Goal: Book appointment/travel/reservation

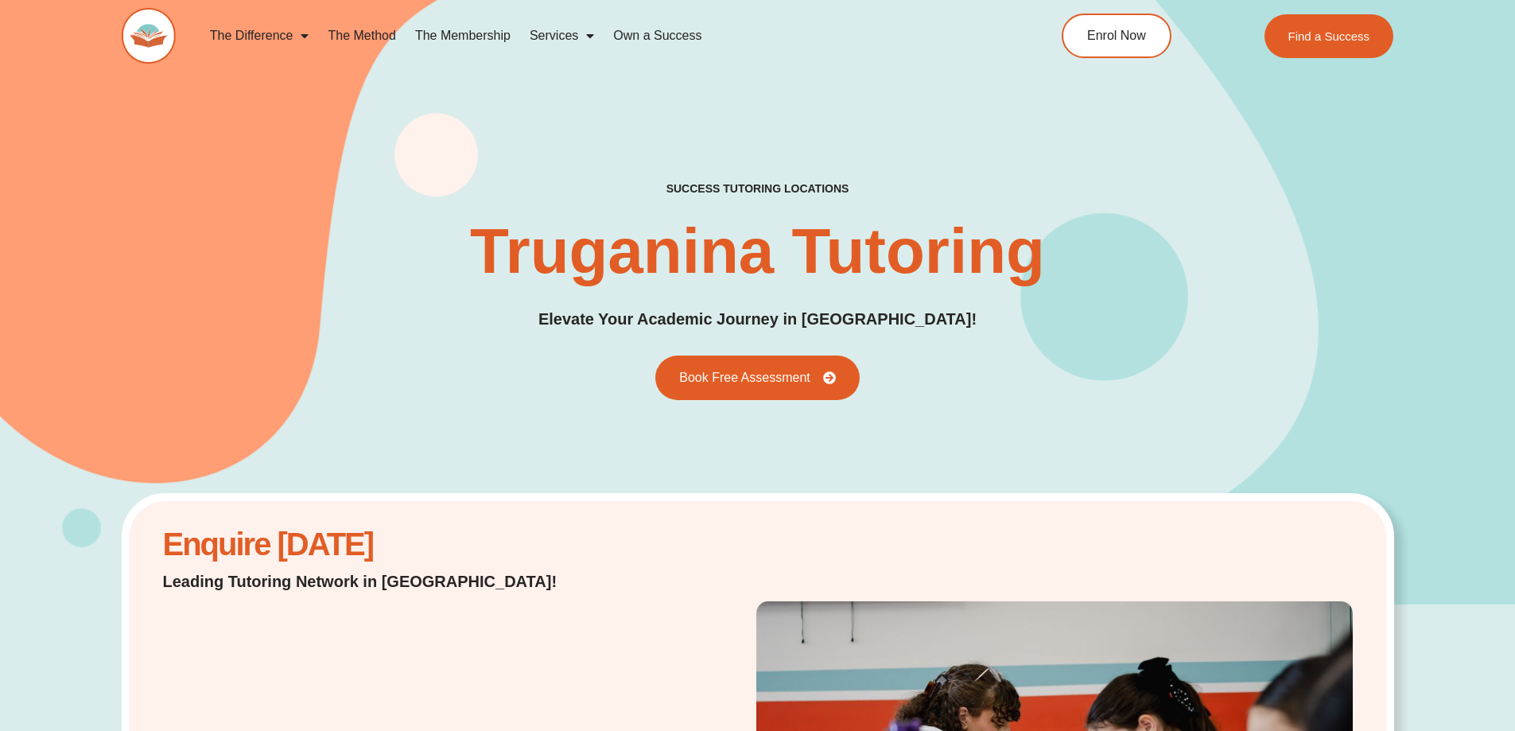
click at [586, 40] on span "Menu" at bounding box center [586, 35] width 16 height 29
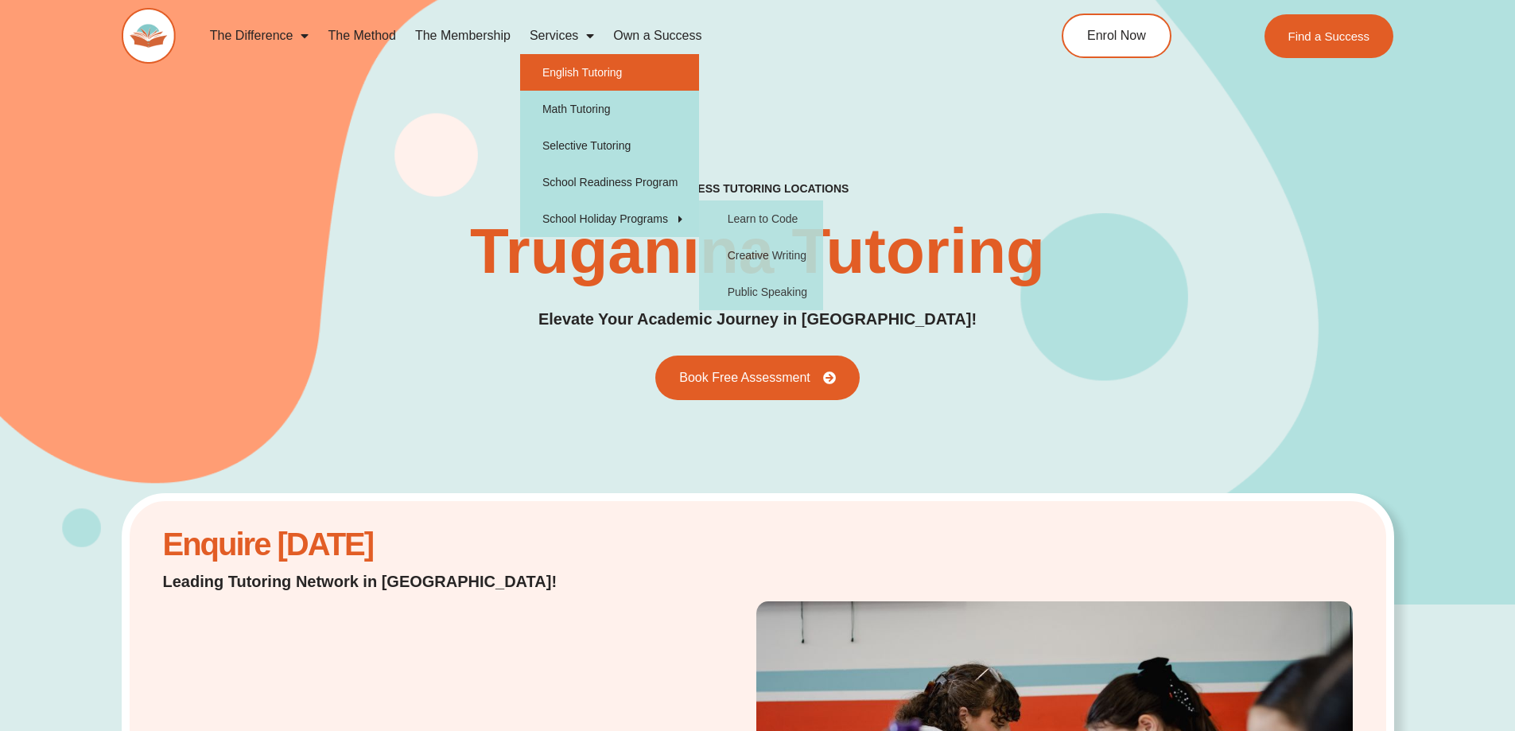
click at [599, 68] on link "English Tutoring" at bounding box center [609, 72] width 179 height 37
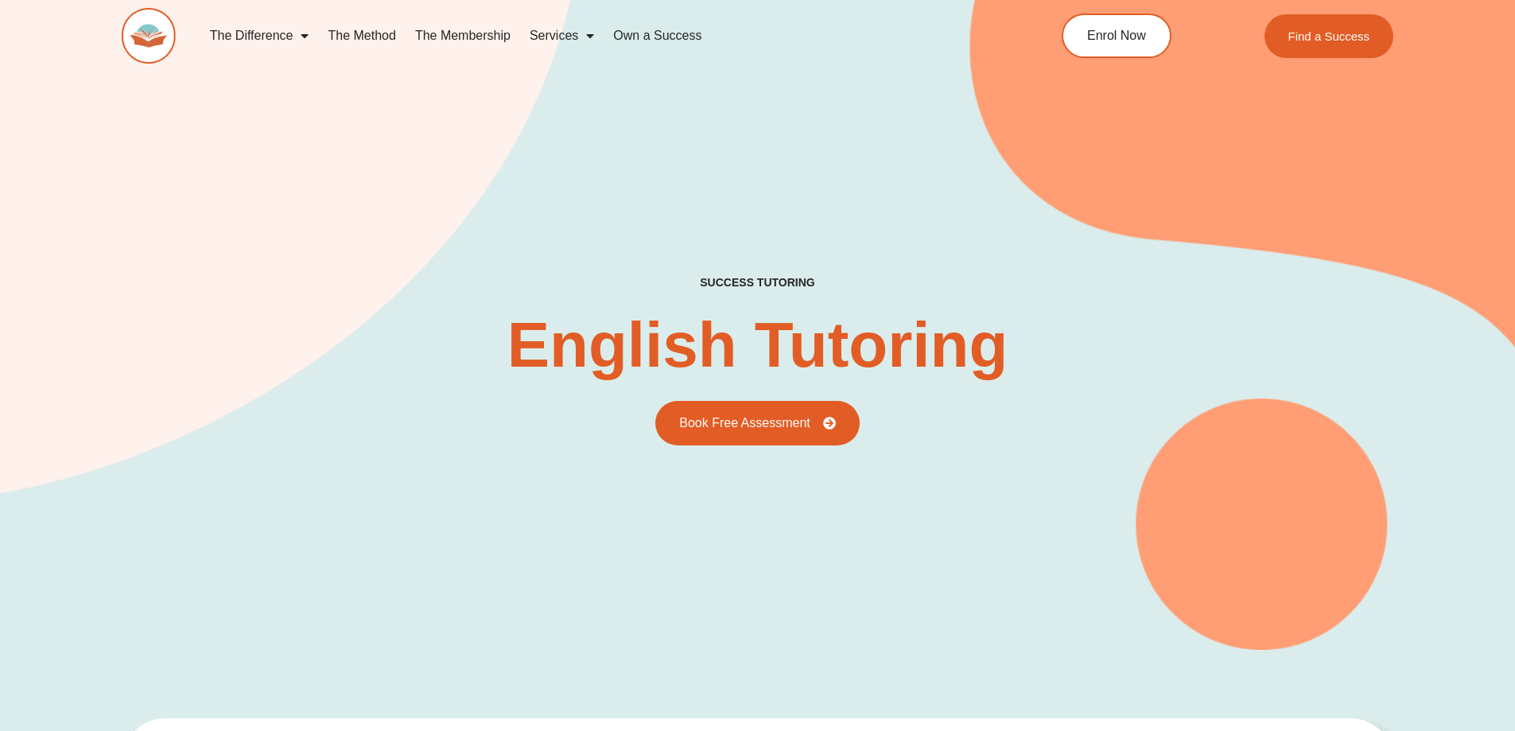
type input "*"
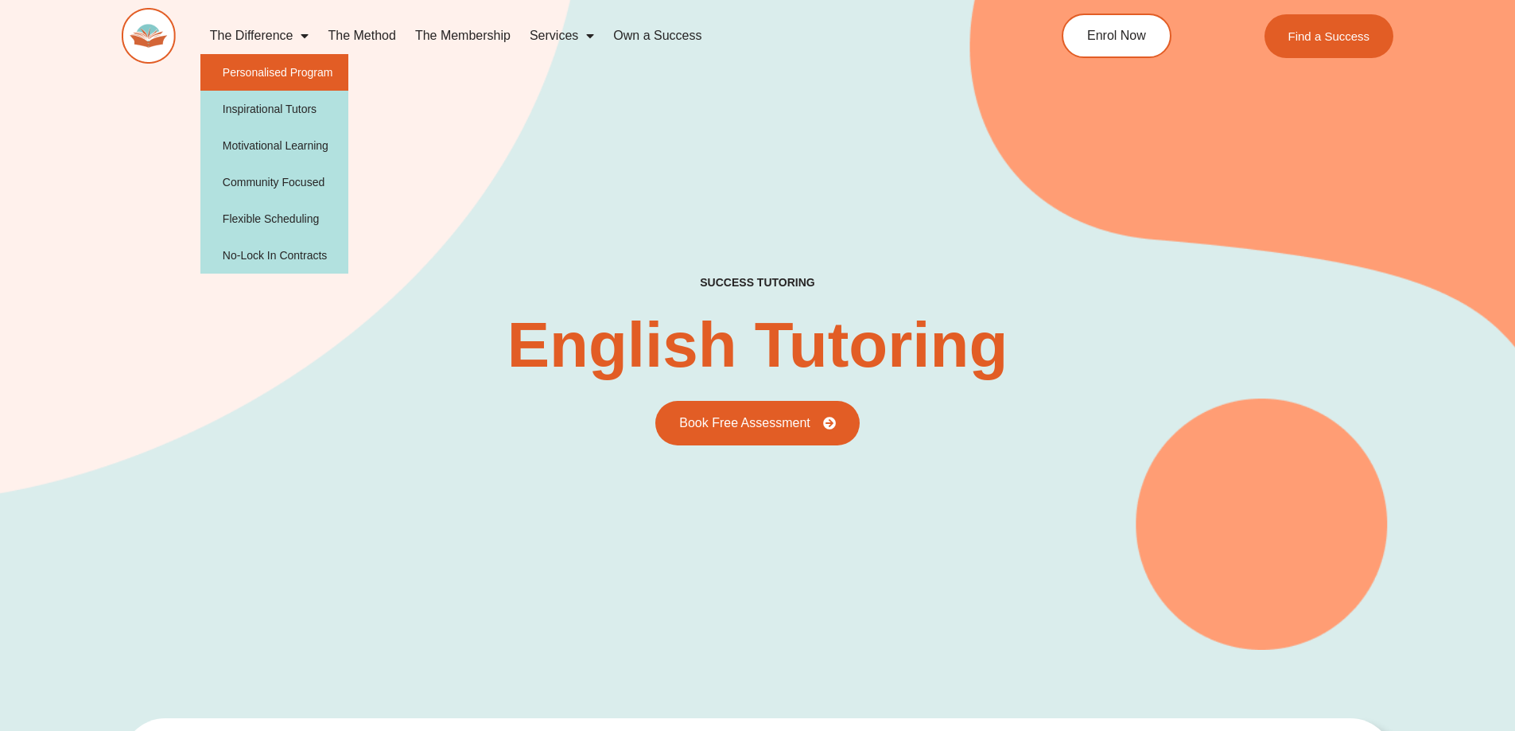
click at [292, 72] on link "Personalised Program" at bounding box center [274, 72] width 149 height 37
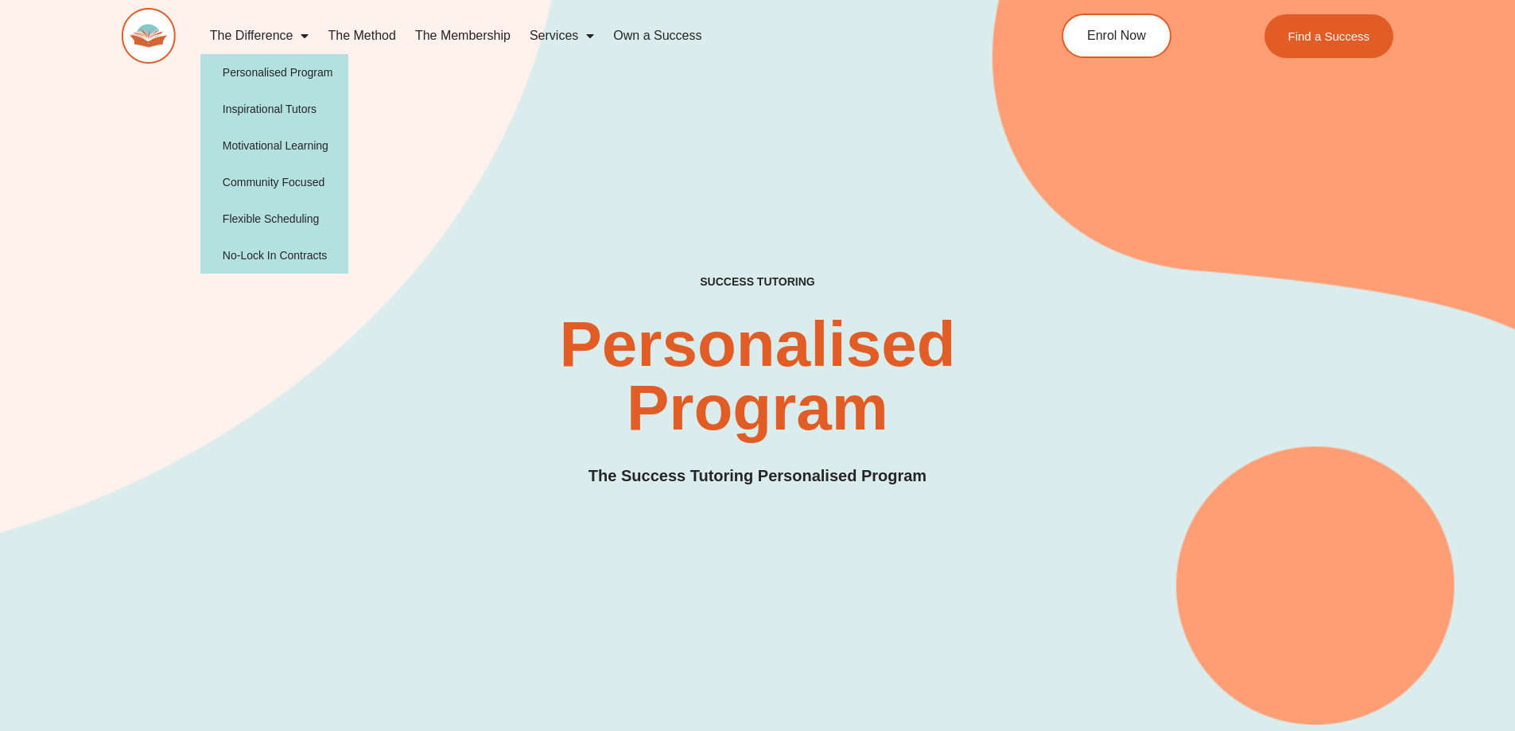
click at [273, 39] on link "The Difference" at bounding box center [259, 35] width 118 height 37
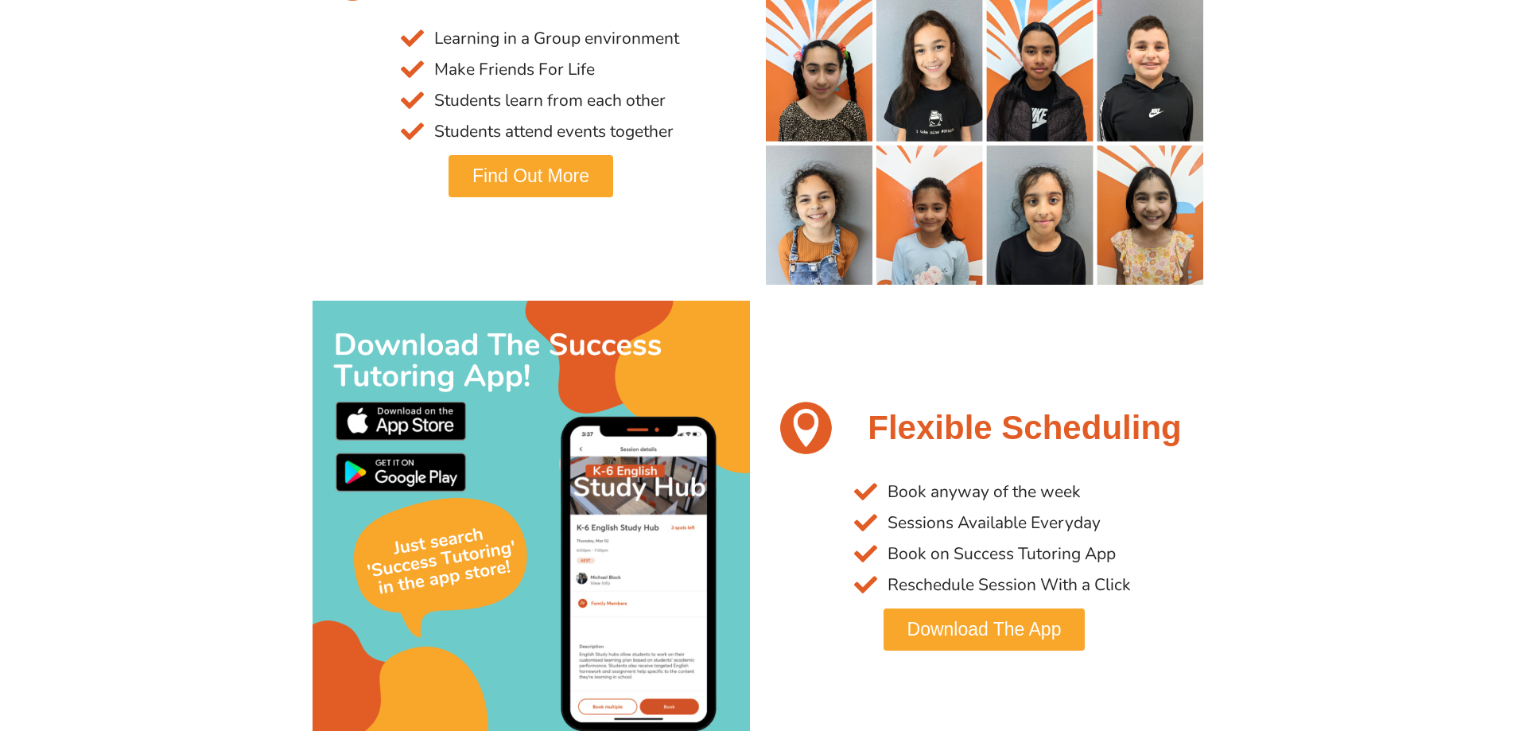
scroll to position [2332, 0]
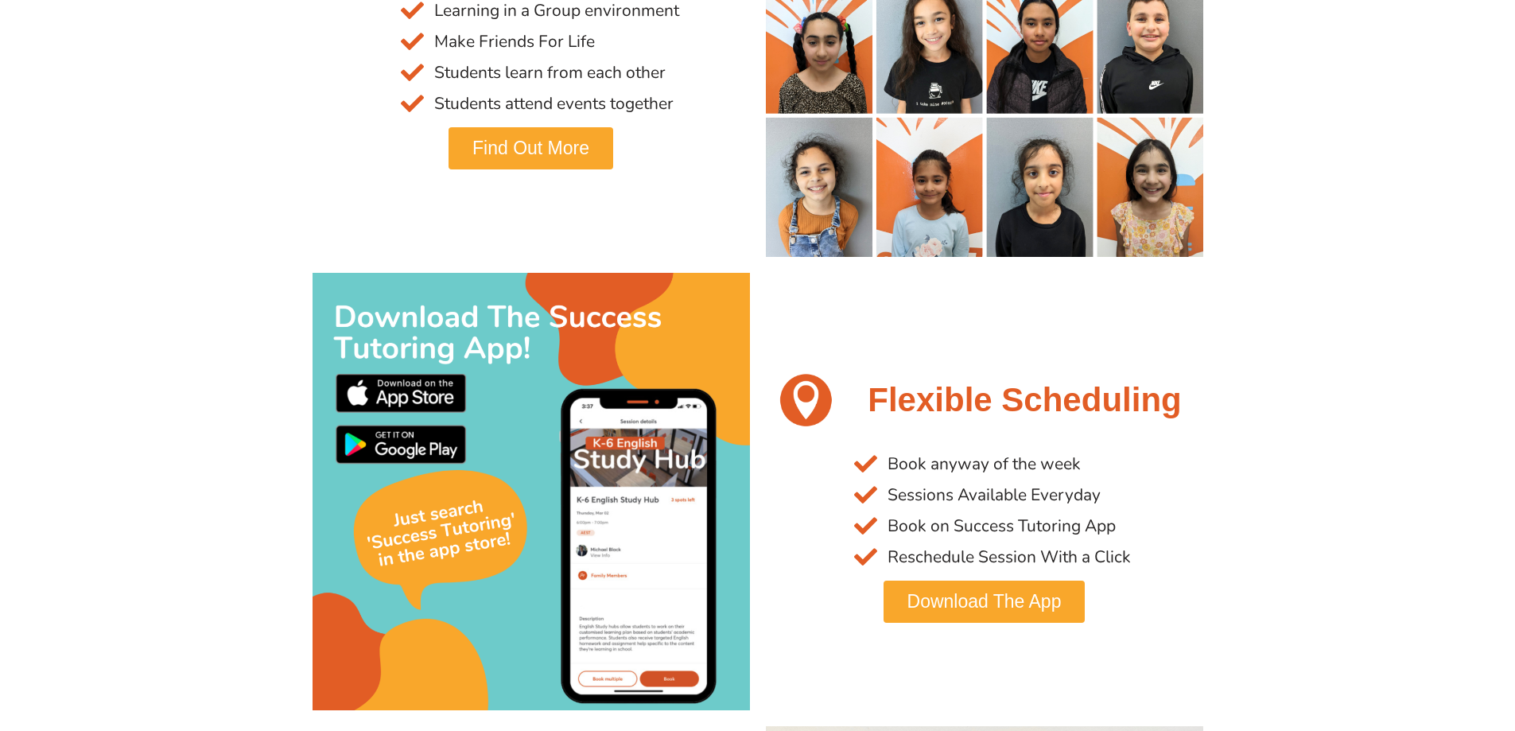
click at [549, 150] on span "Find Out More" at bounding box center [530, 148] width 117 height 18
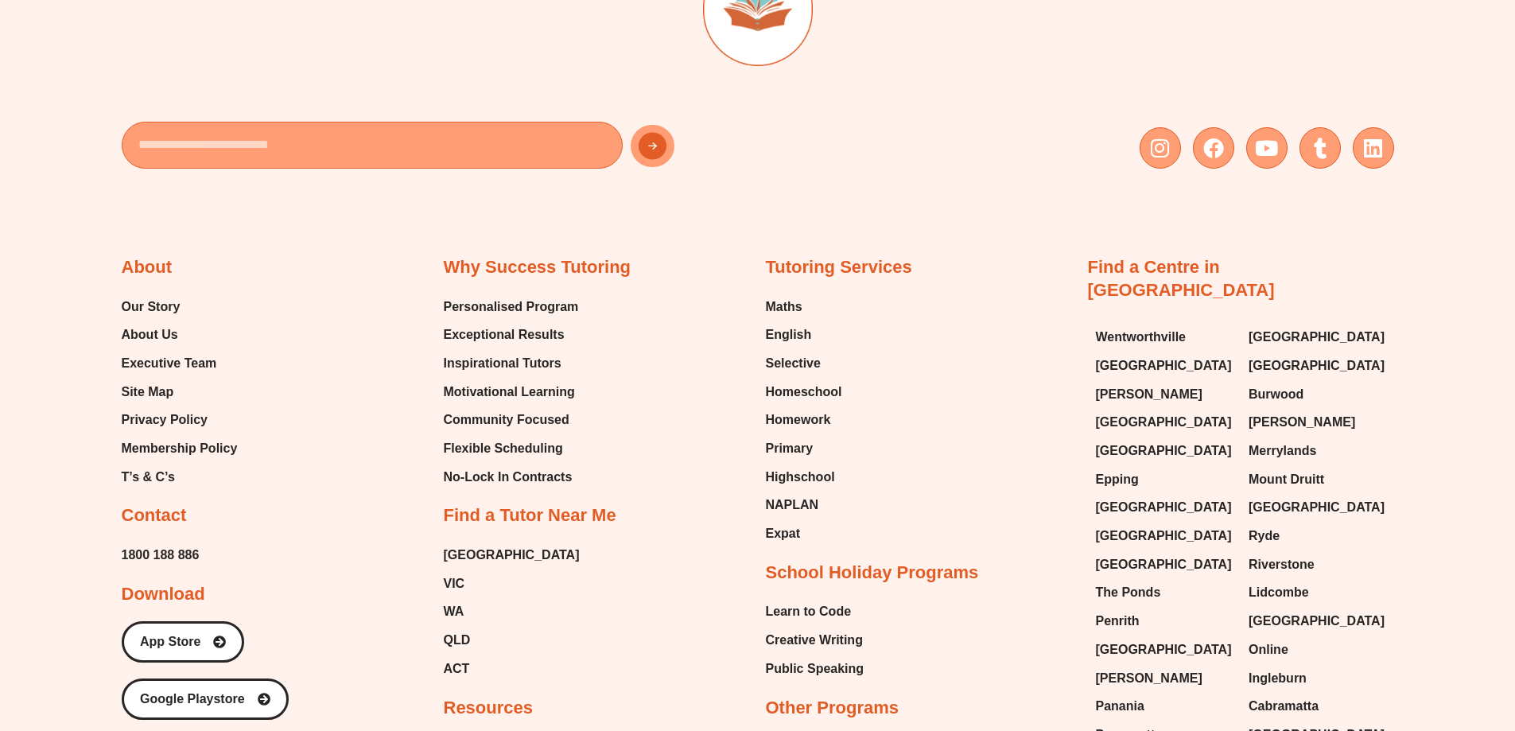
scroll to position [3817, 0]
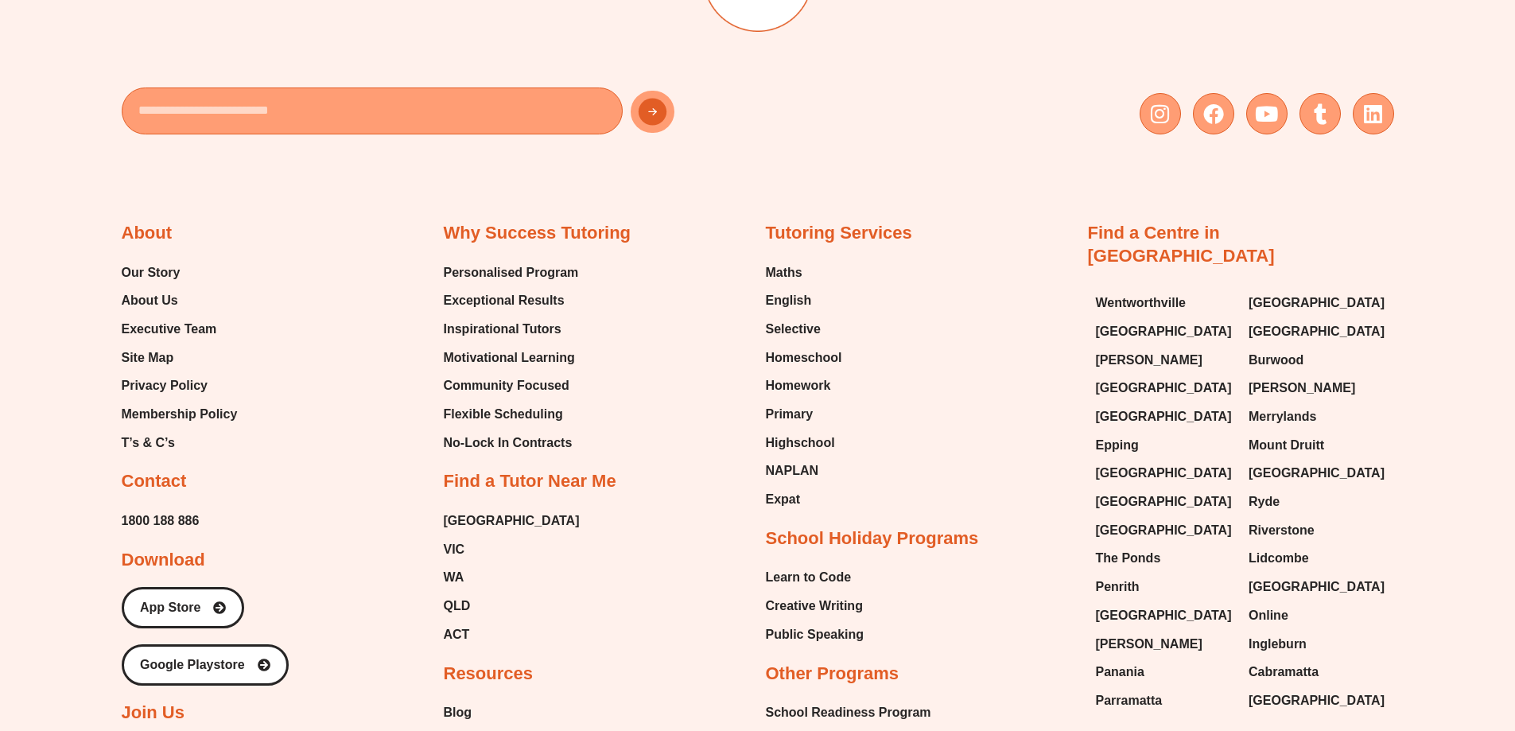
drag, startPoint x: 617, startPoint y: 535, endPoint x: 592, endPoint y: 532, distance: 25.6
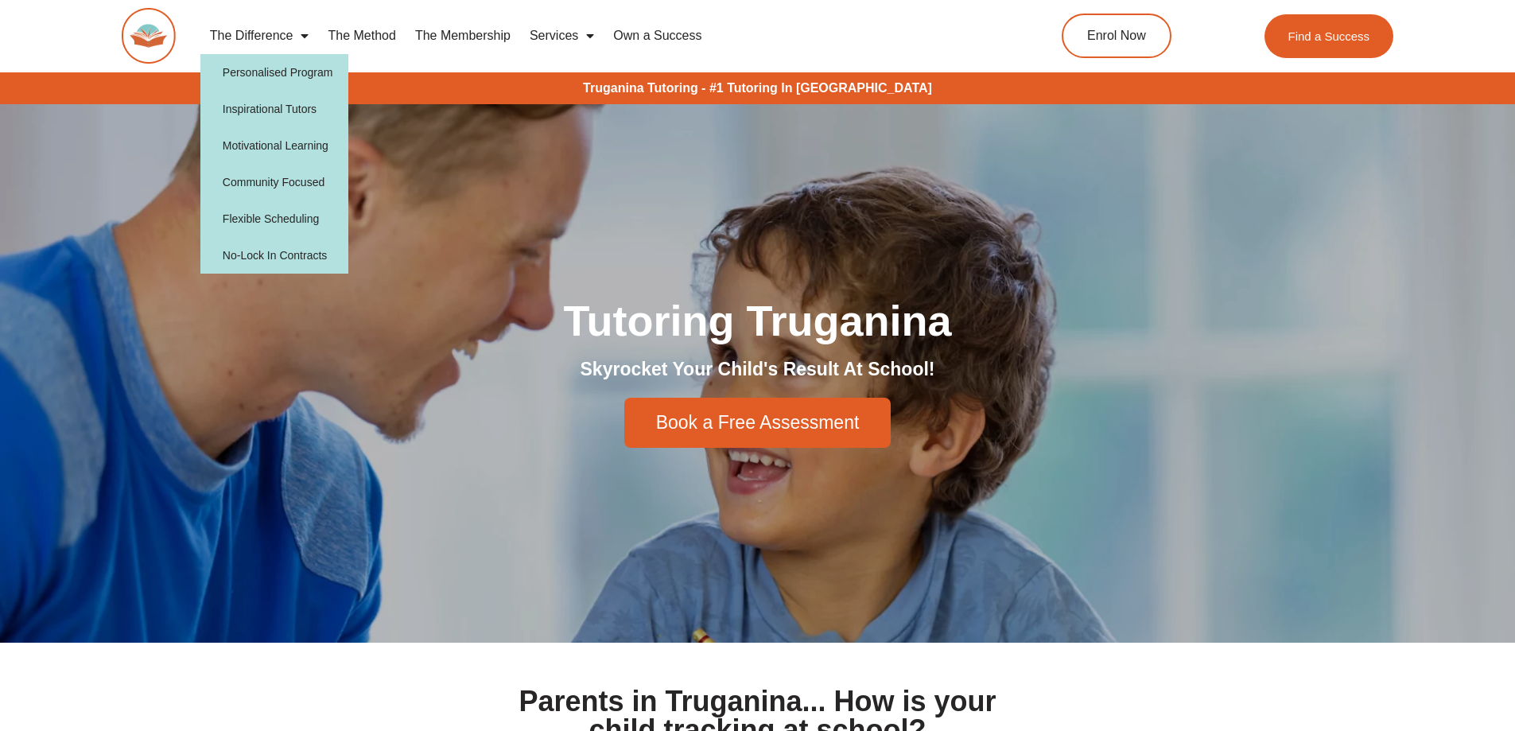
click at [365, 41] on link "The Method" at bounding box center [361, 35] width 87 height 37
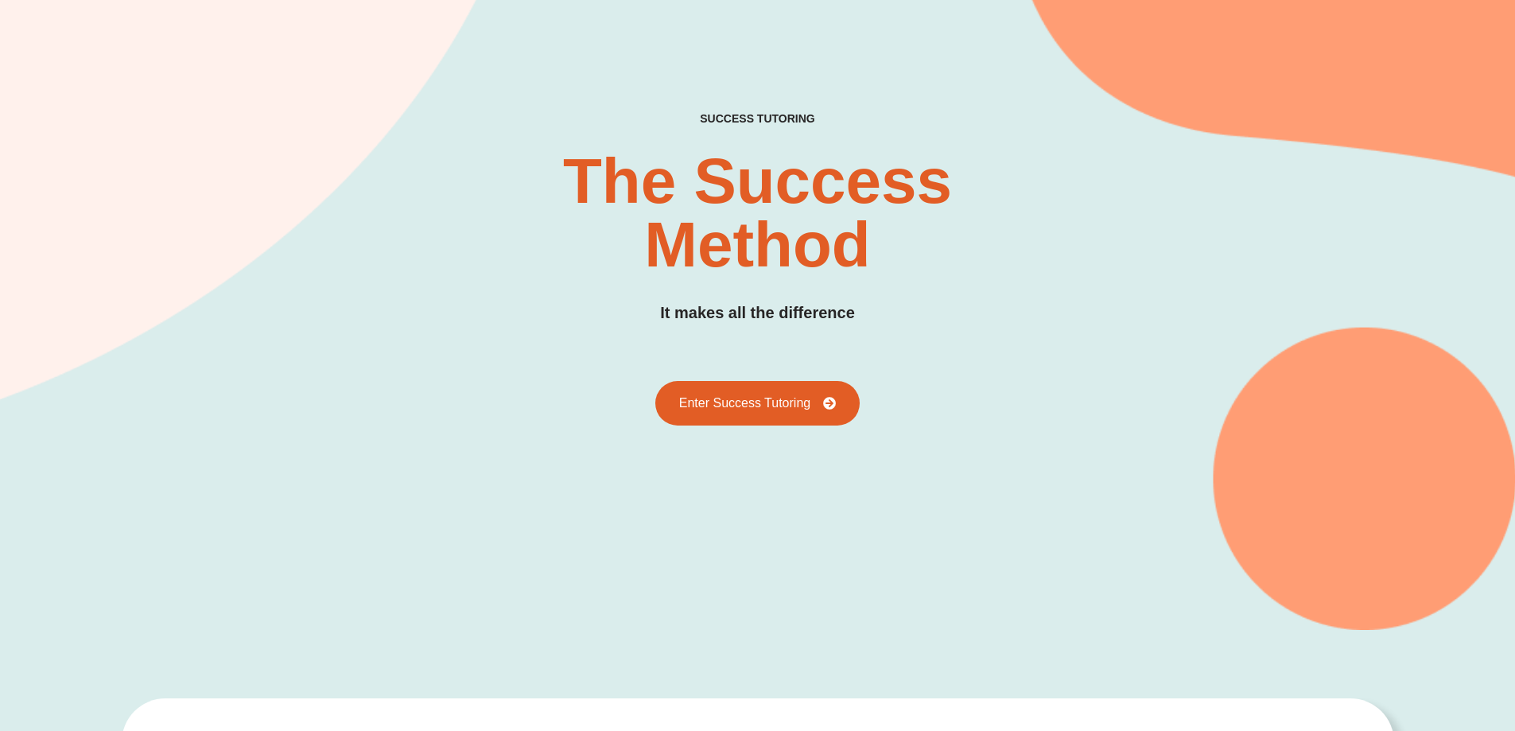
scroll to position [424, 0]
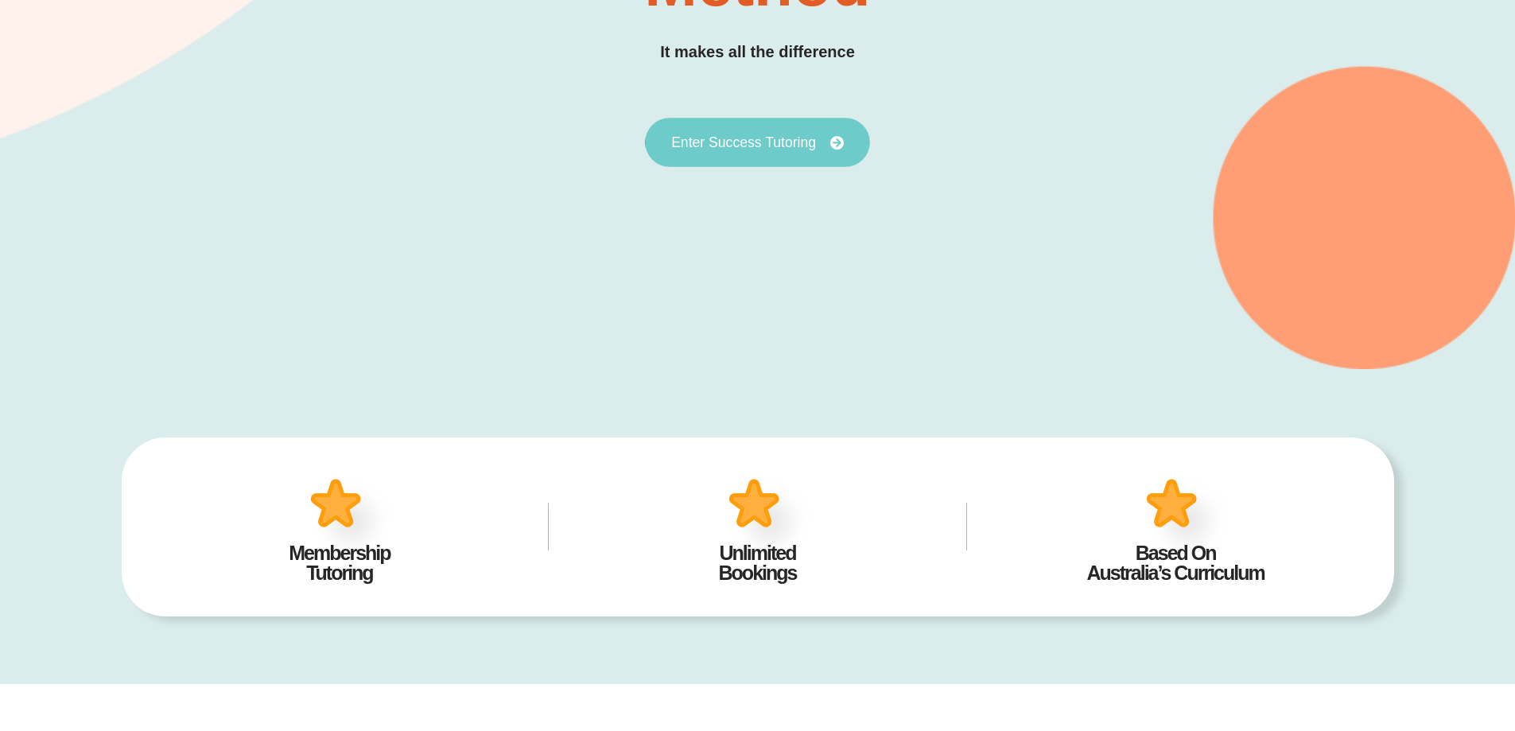
click at [833, 138] on icon at bounding box center [836, 142] width 14 height 14
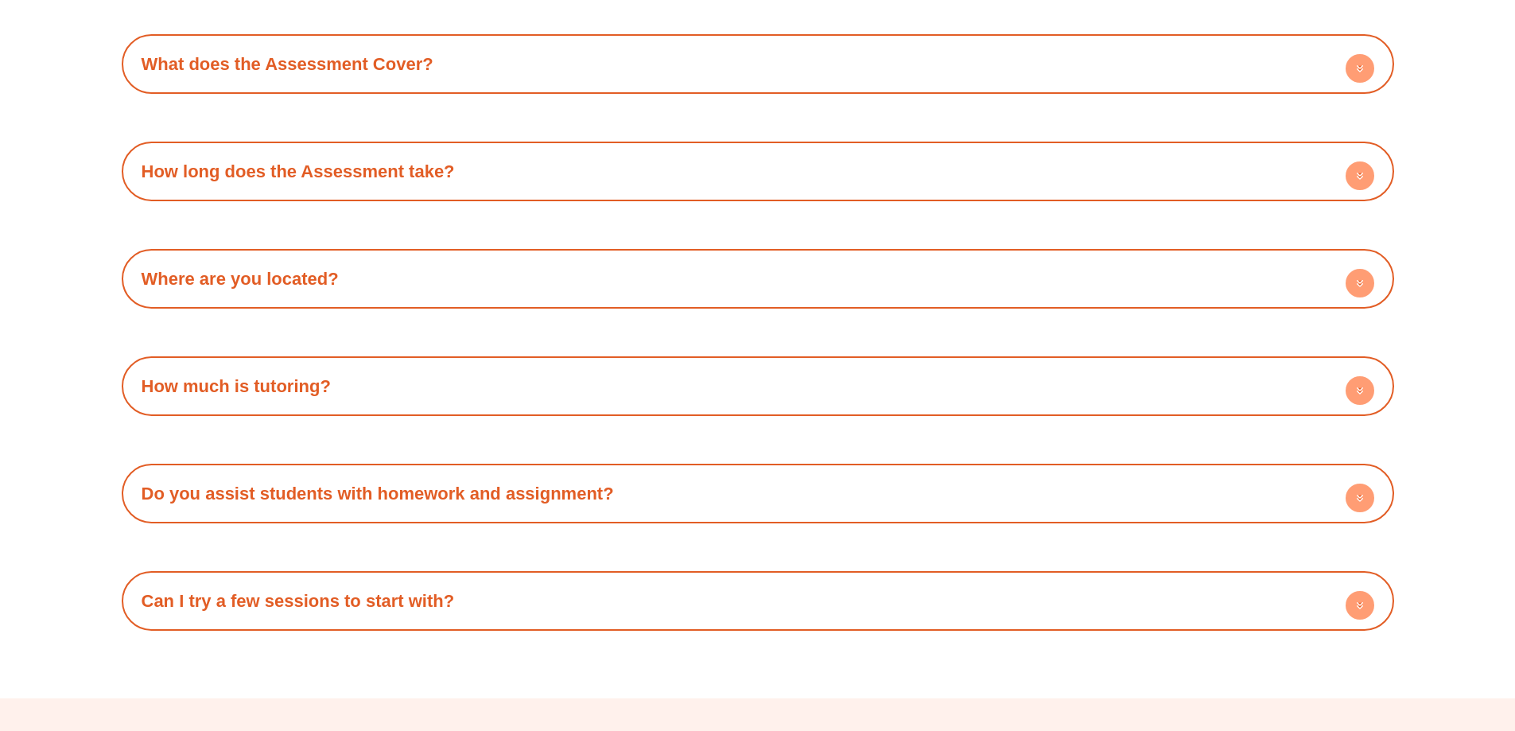
scroll to position [5195, 0]
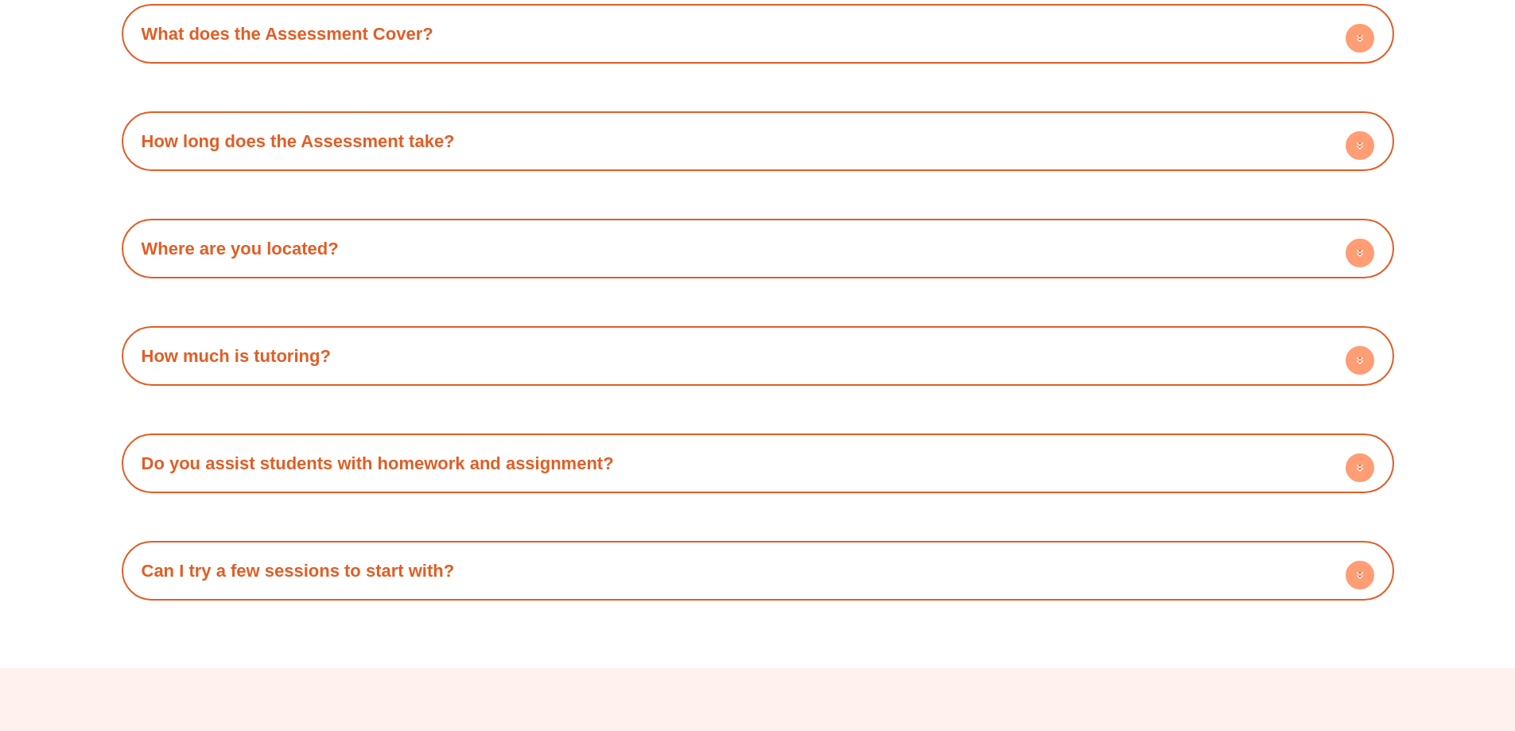
click at [1359, 355] on circle at bounding box center [1359, 360] width 29 height 29
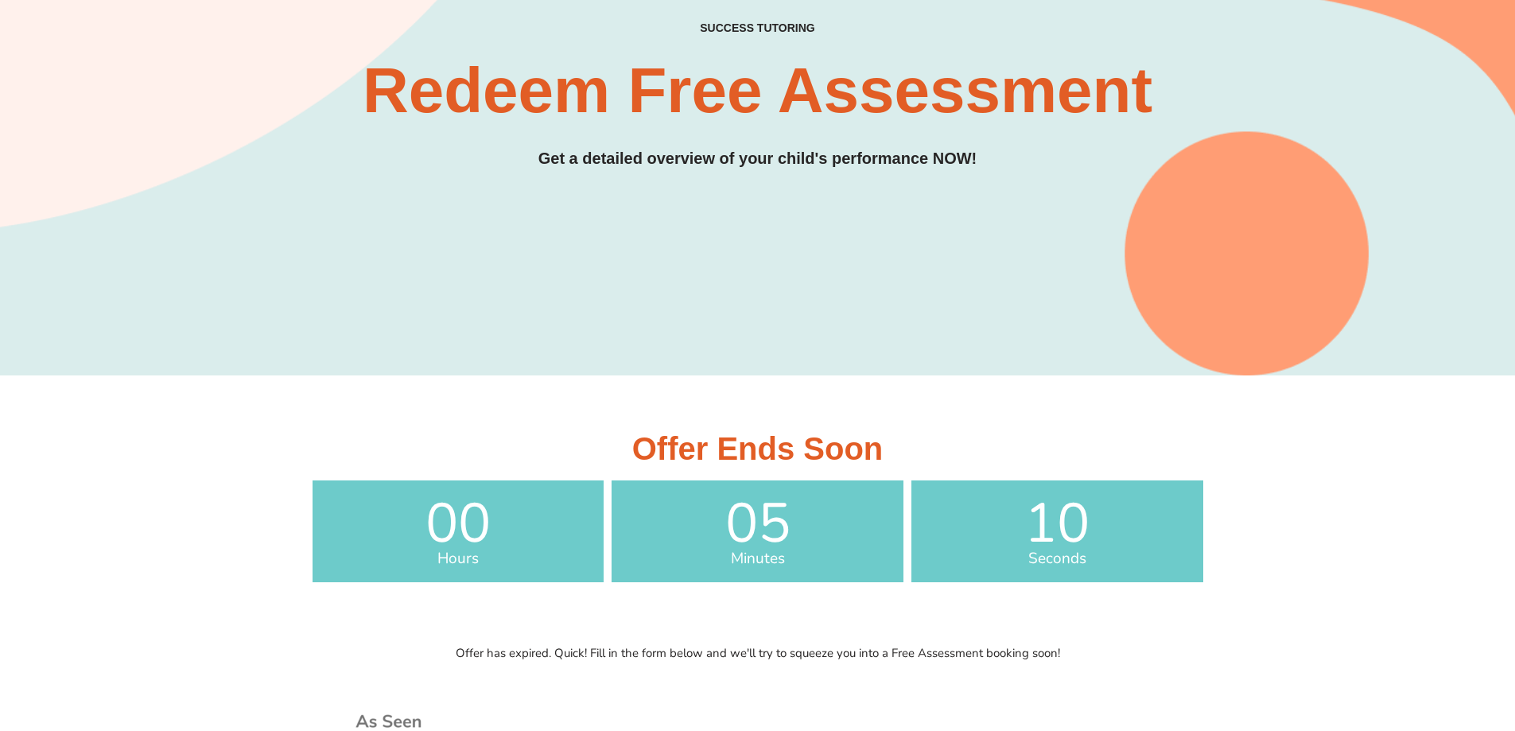
scroll to position [0, 0]
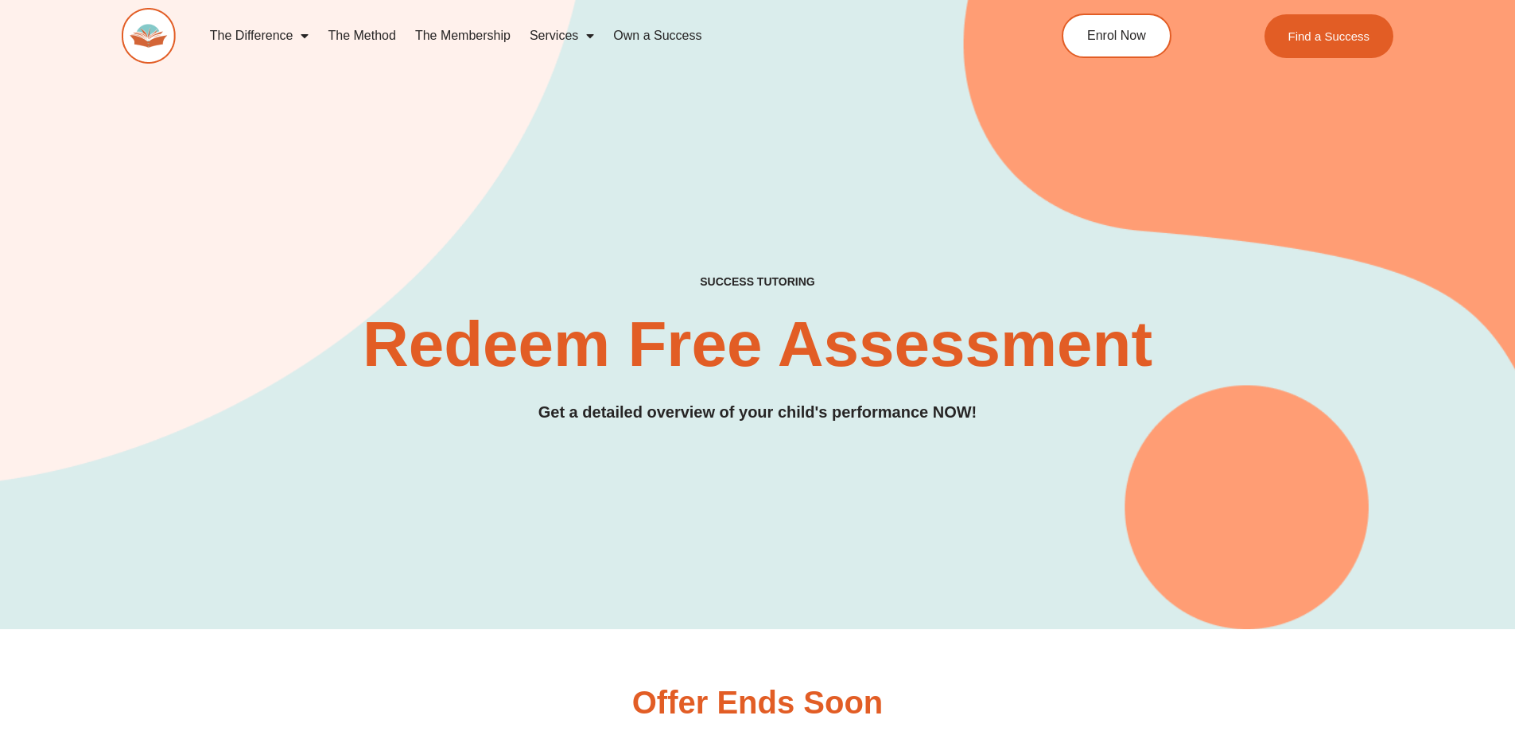
click at [468, 25] on link "The Membership" at bounding box center [463, 35] width 115 height 37
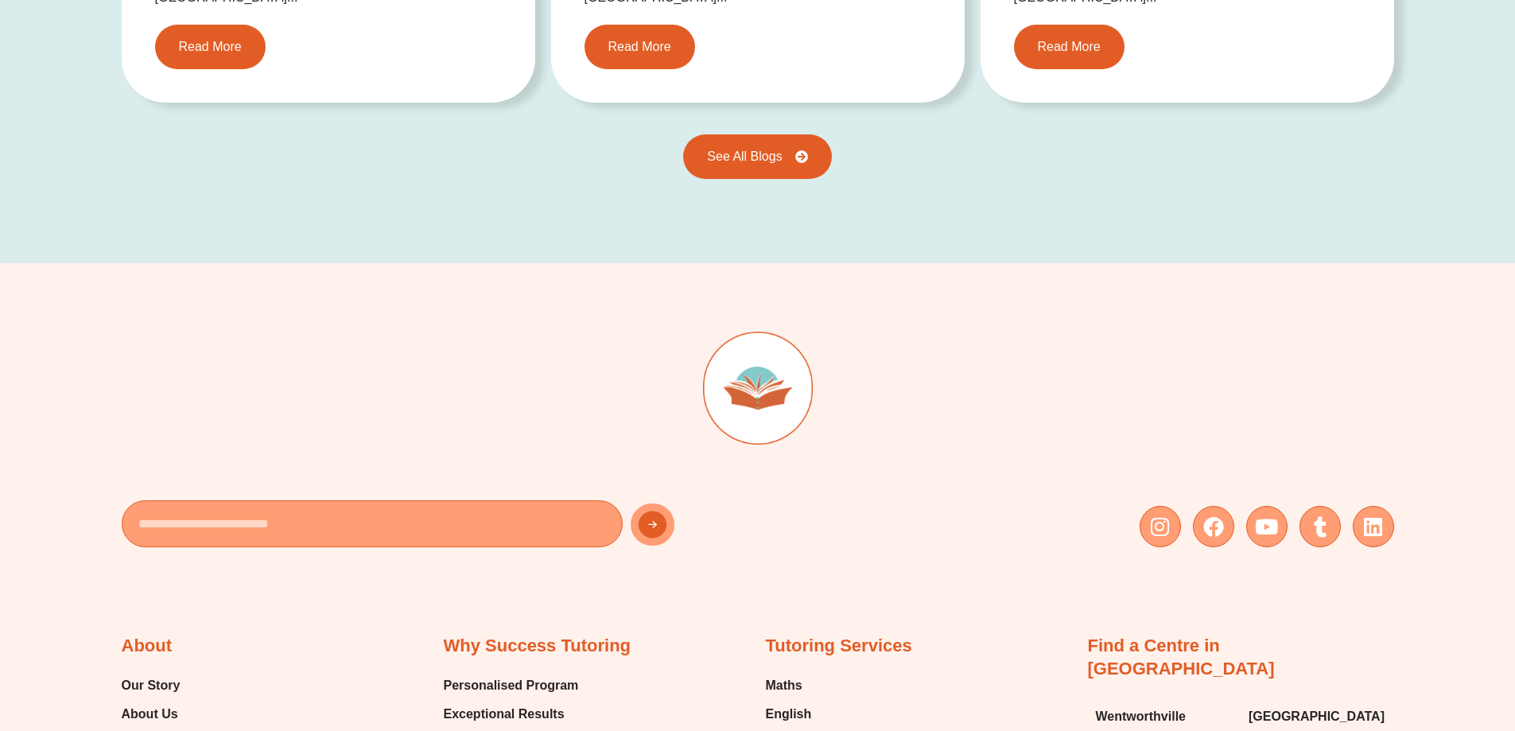
scroll to position [3923, 0]
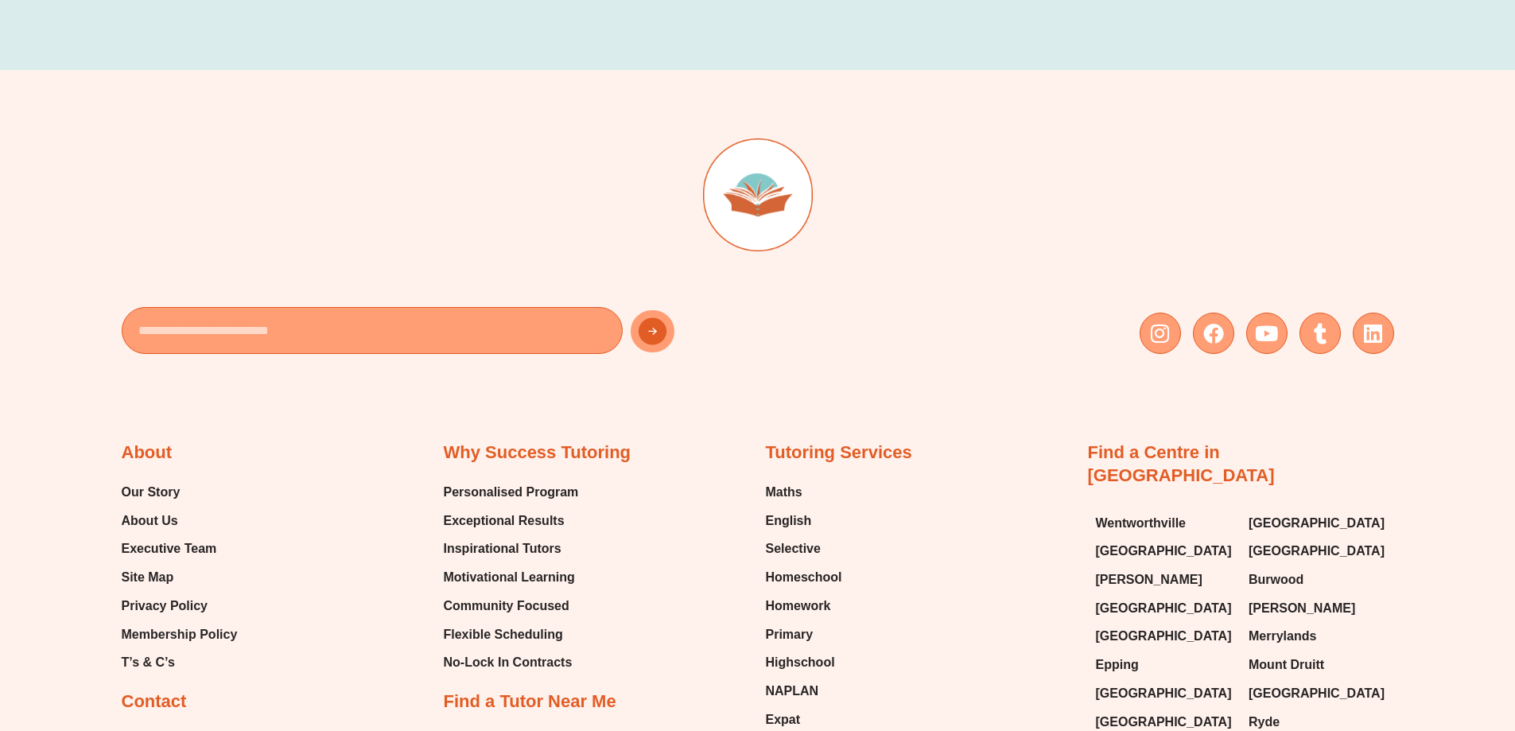
click at [961, 138] on div at bounding box center [758, 214] width 1272 height 153
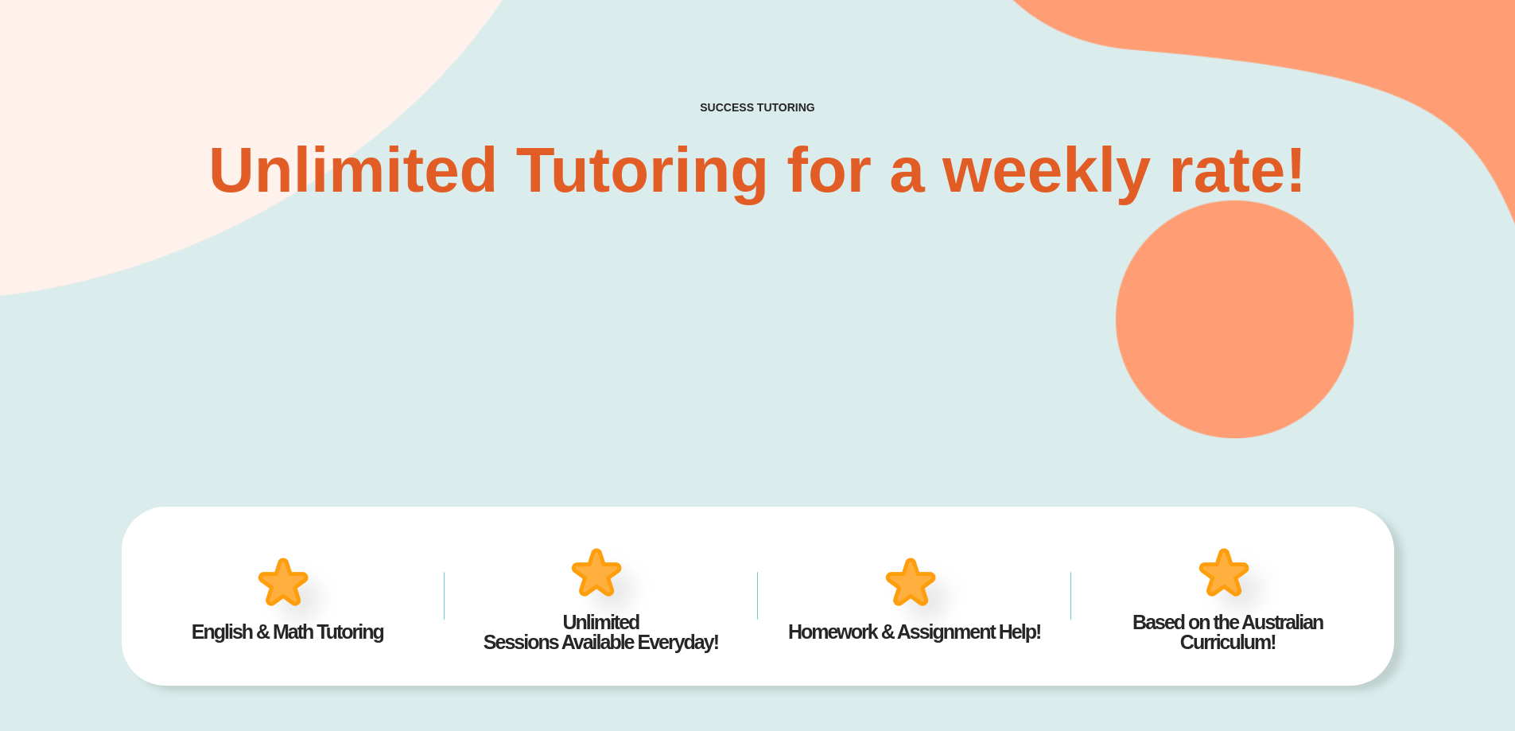
scroll to position [0, 0]
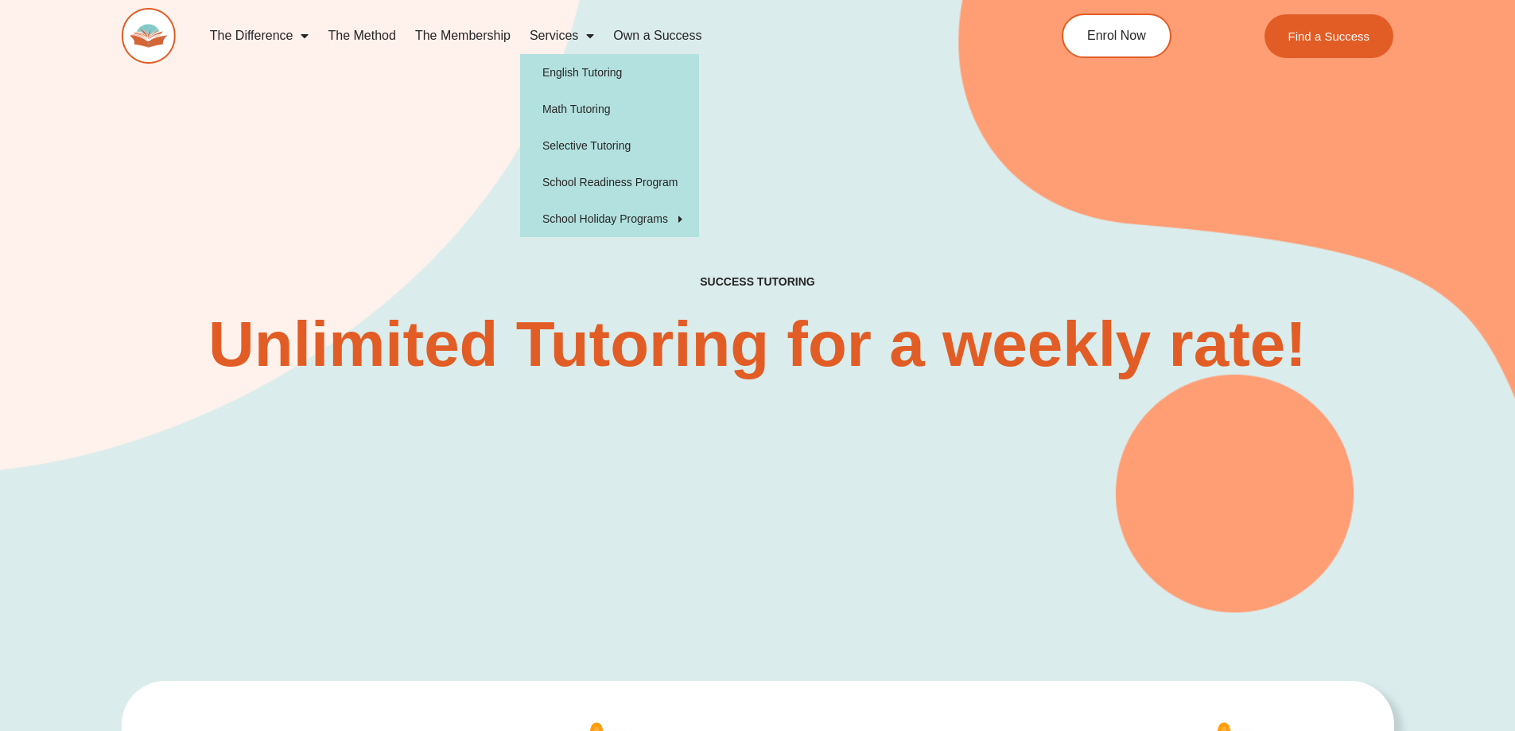
click at [562, 37] on link "Services" at bounding box center [561, 35] width 83 height 37
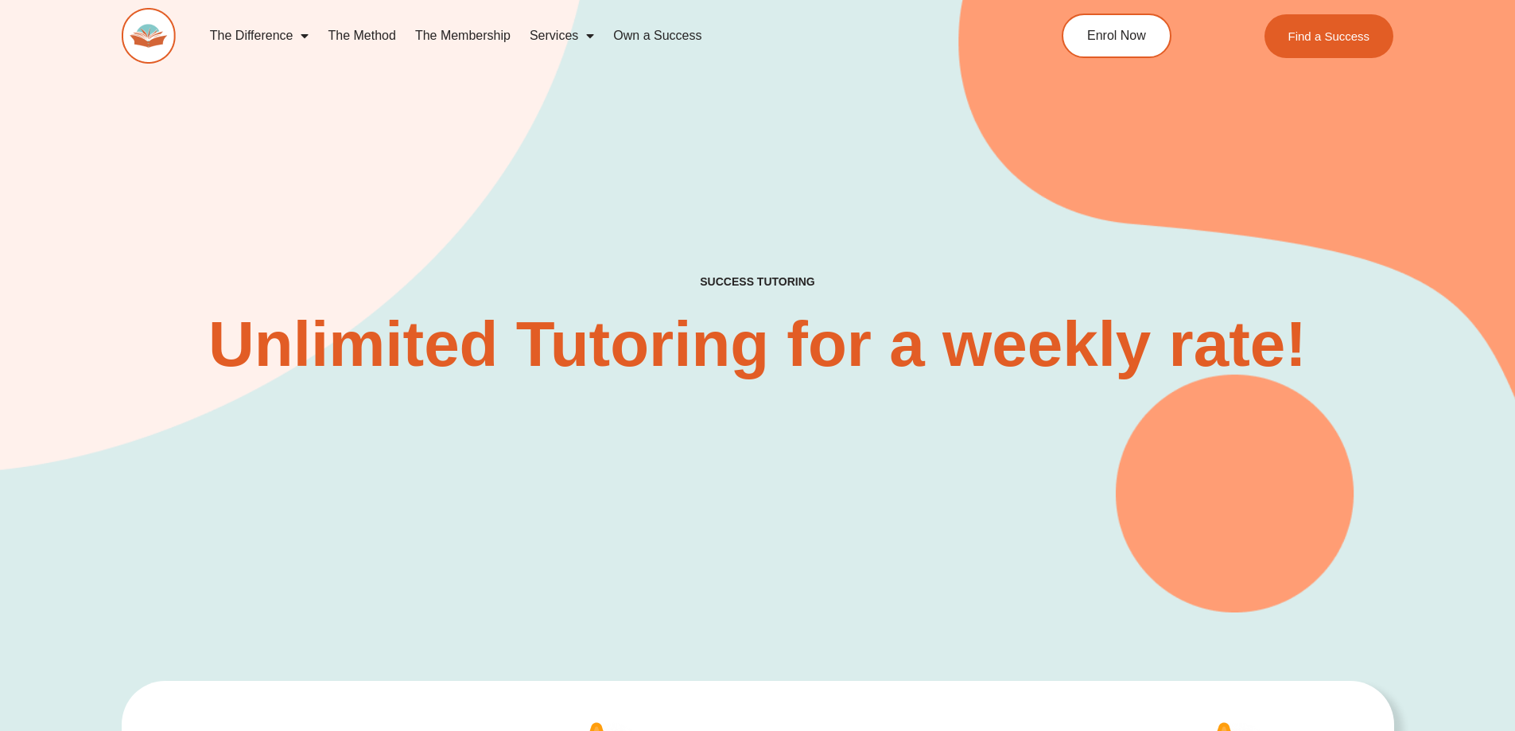
click at [588, 41] on span "Menu" at bounding box center [586, 35] width 16 height 29
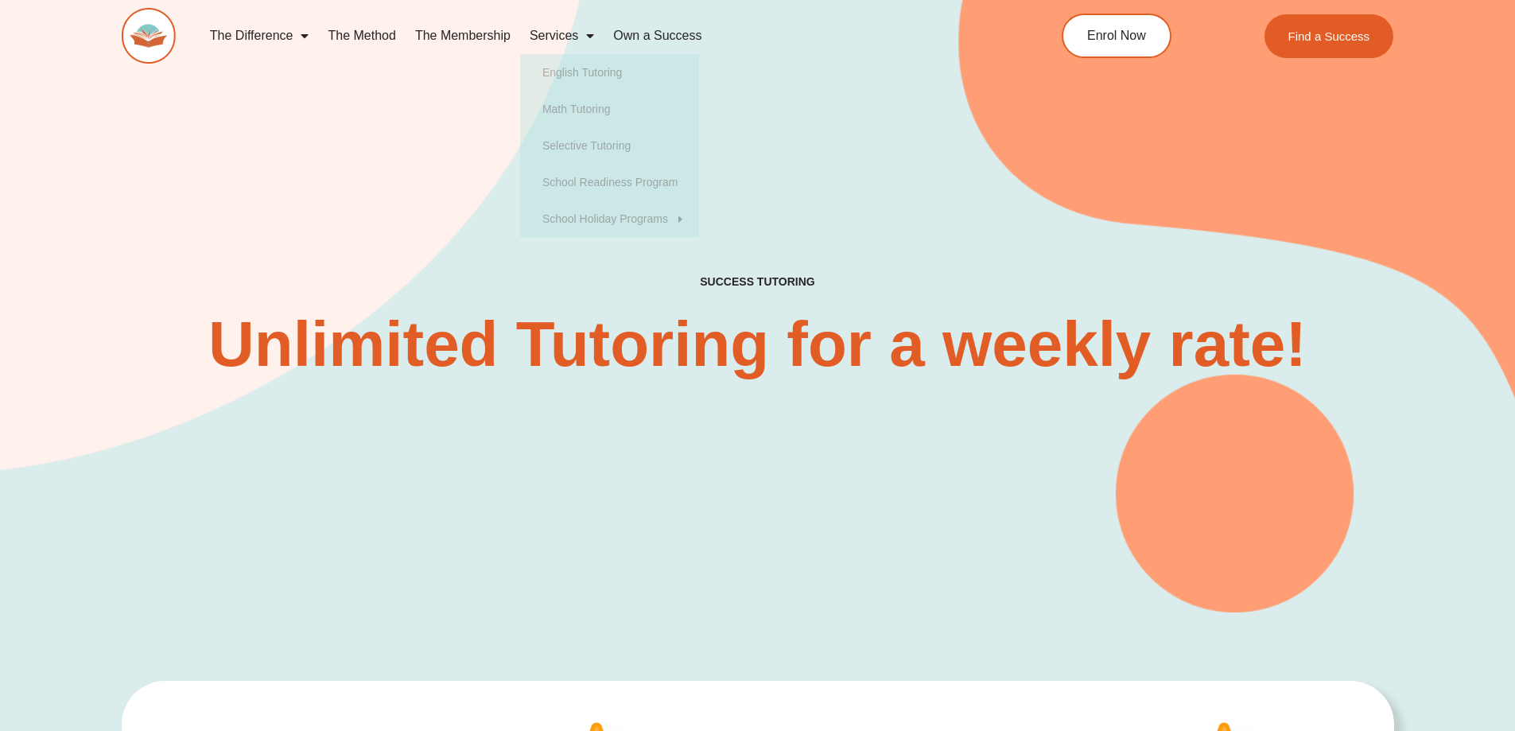
click at [491, 32] on link "The Membership" at bounding box center [463, 35] width 115 height 37
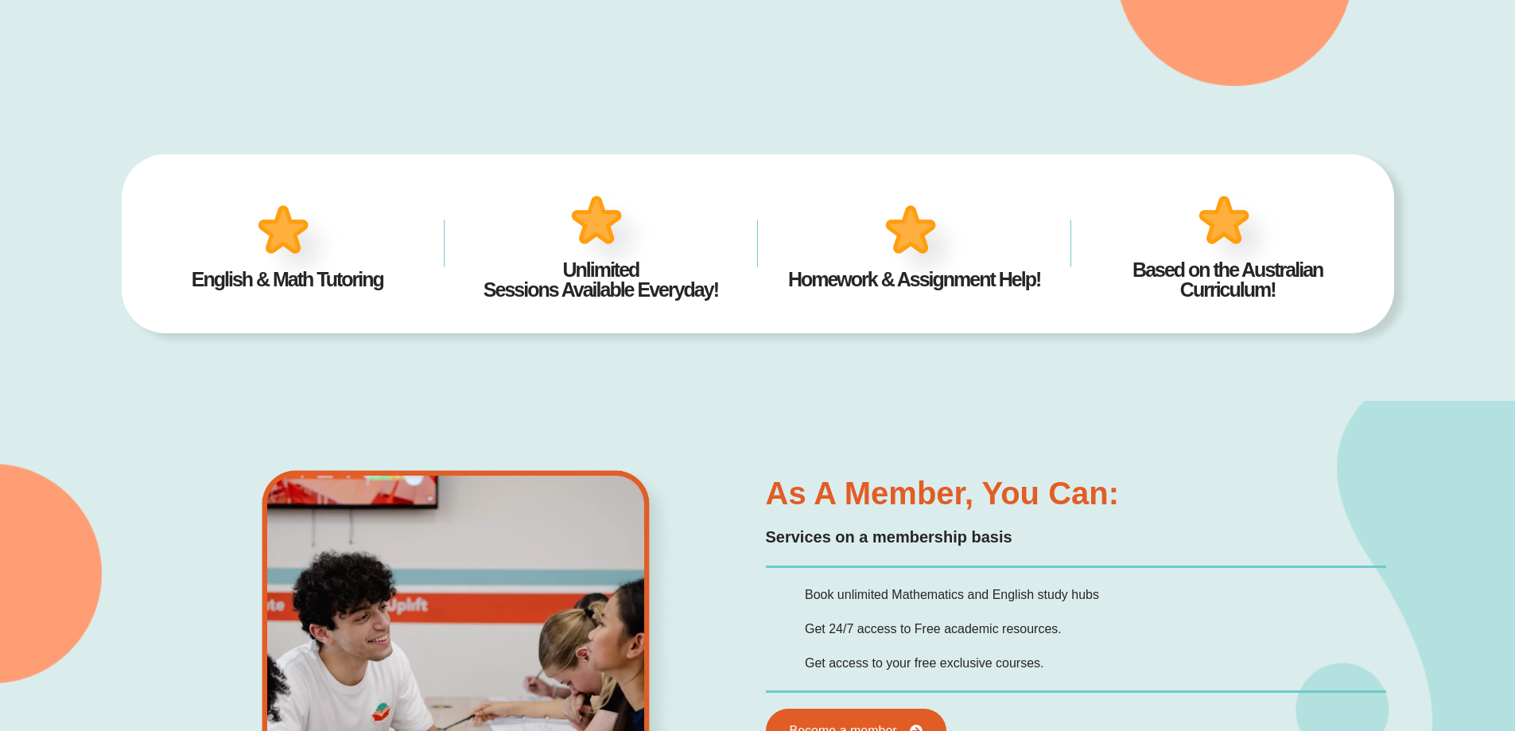
scroll to position [530, 0]
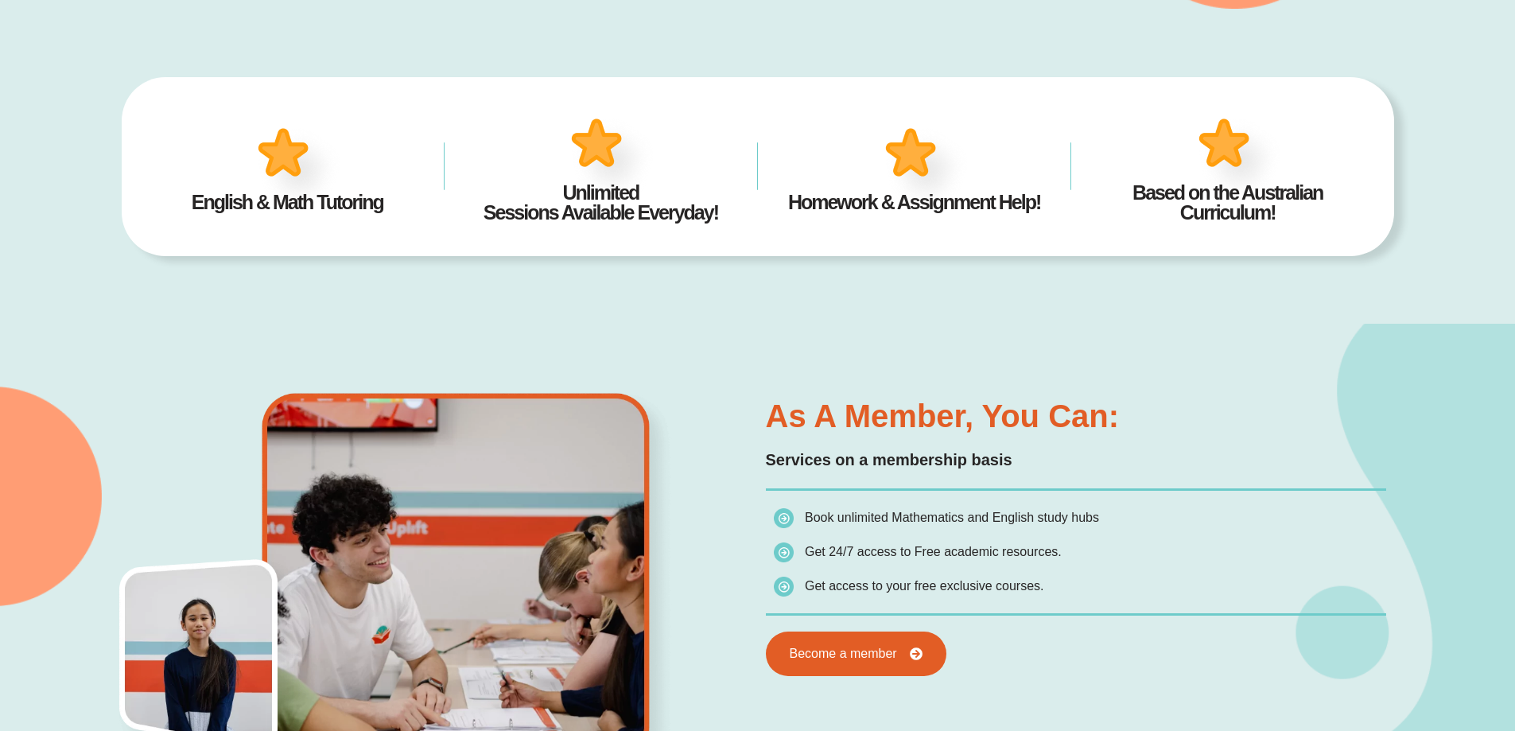
scroll to position [742, 0]
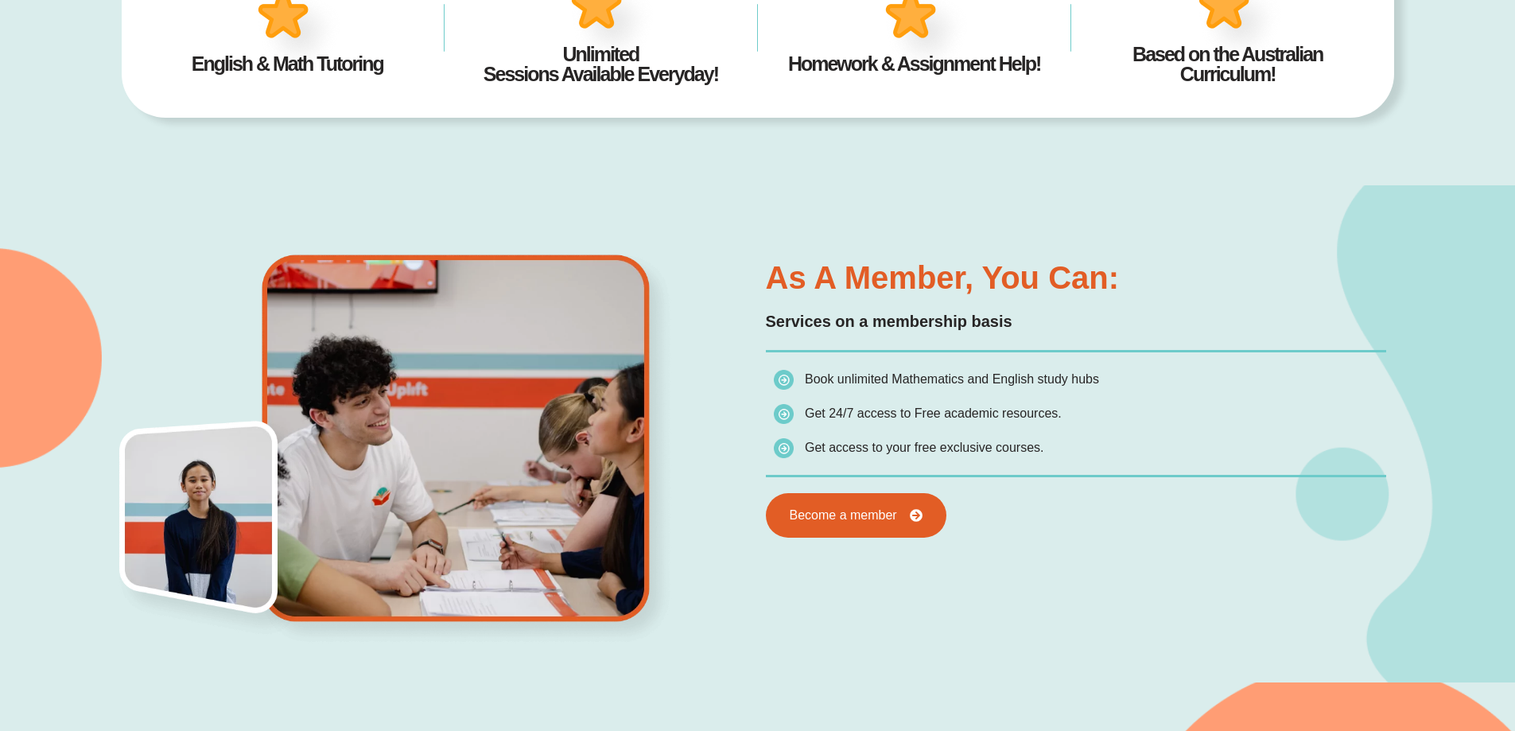
click at [1011, 191] on div "As a member, you can: Services on a membership basis Book unlimited Mathematics…" at bounding box center [758, 433] width 1272 height 496
click at [836, 522] on span "Become a member" at bounding box center [841, 515] width 118 height 14
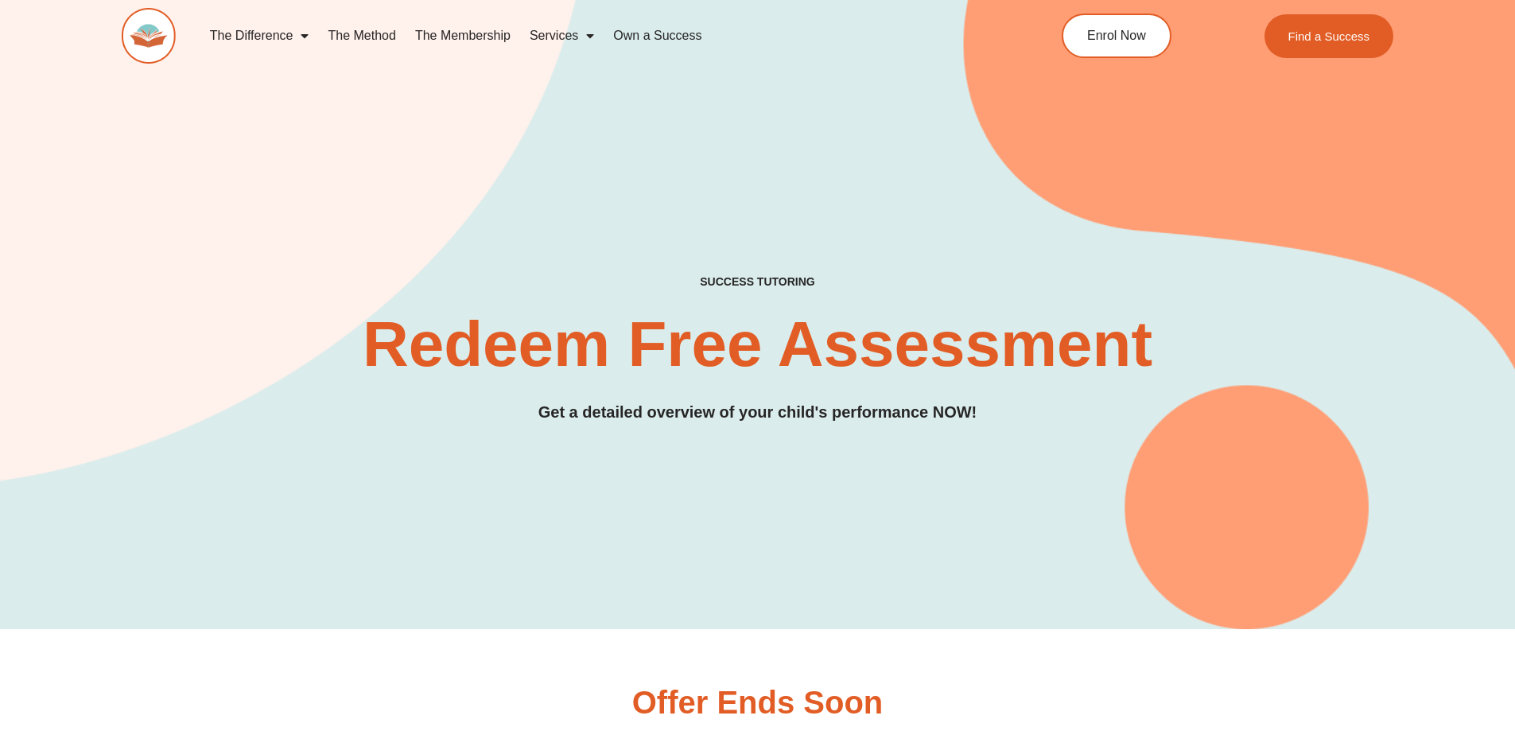
click at [950, 123] on div "SUCCESS TUTORING​ Redeem Free Assessment Get a detailed overview of your child'…" at bounding box center [758, 288] width 1272 height 681
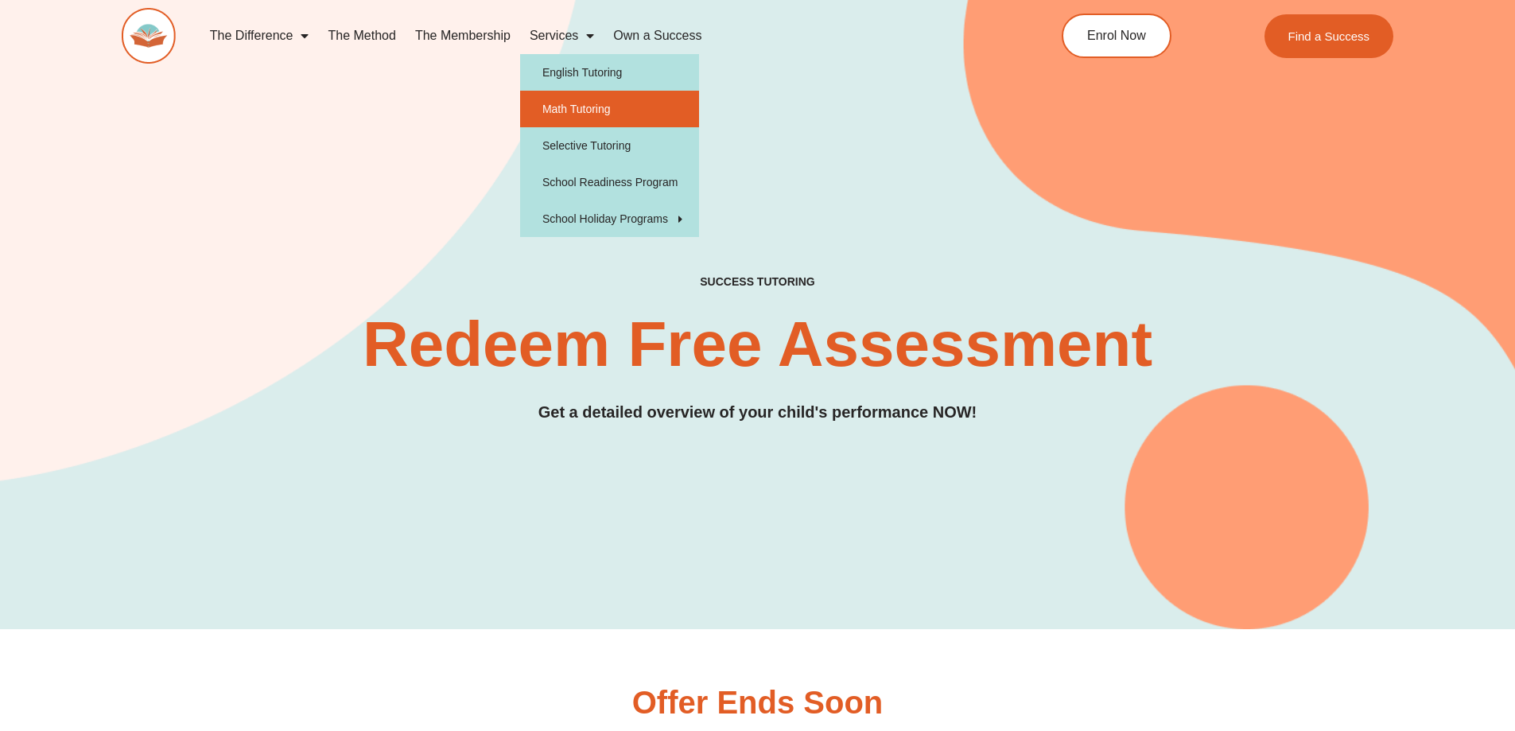
click at [575, 106] on link "Math Tutoring" at bounding box center [609, 109] width 179 height 37
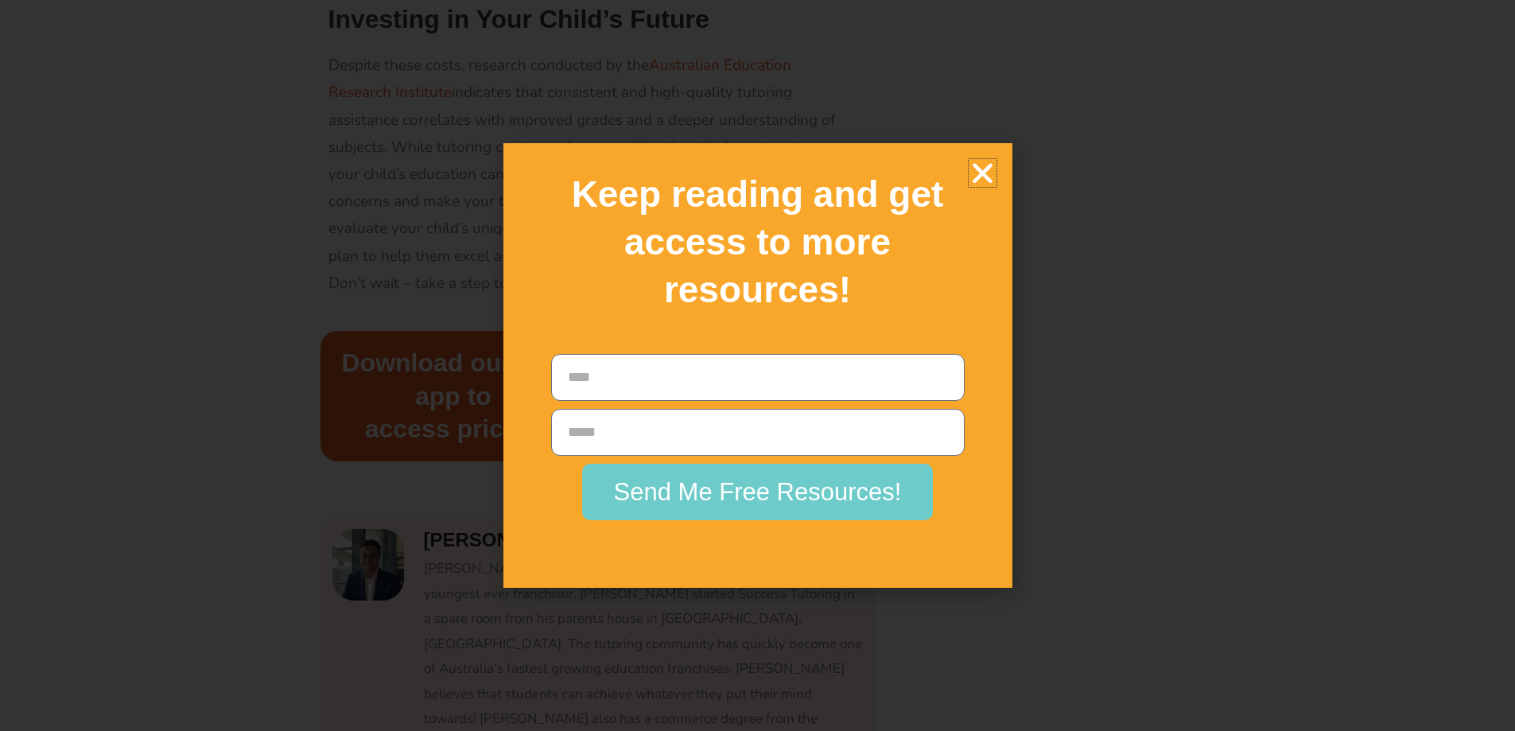
scroll to position [2650, 0]
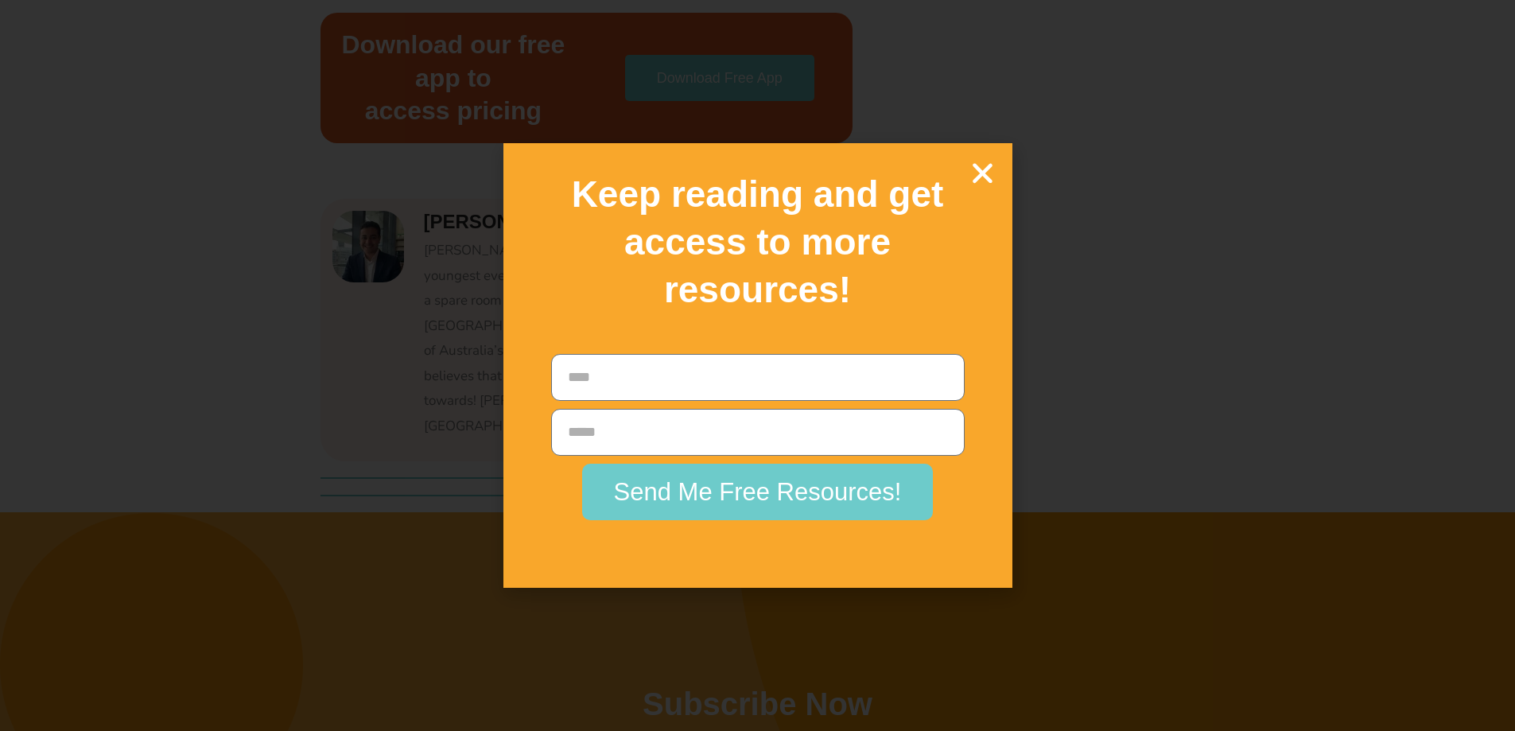
click at [993, 175] on icon "Close" at bounding box center [983, 173] width 28 height 28
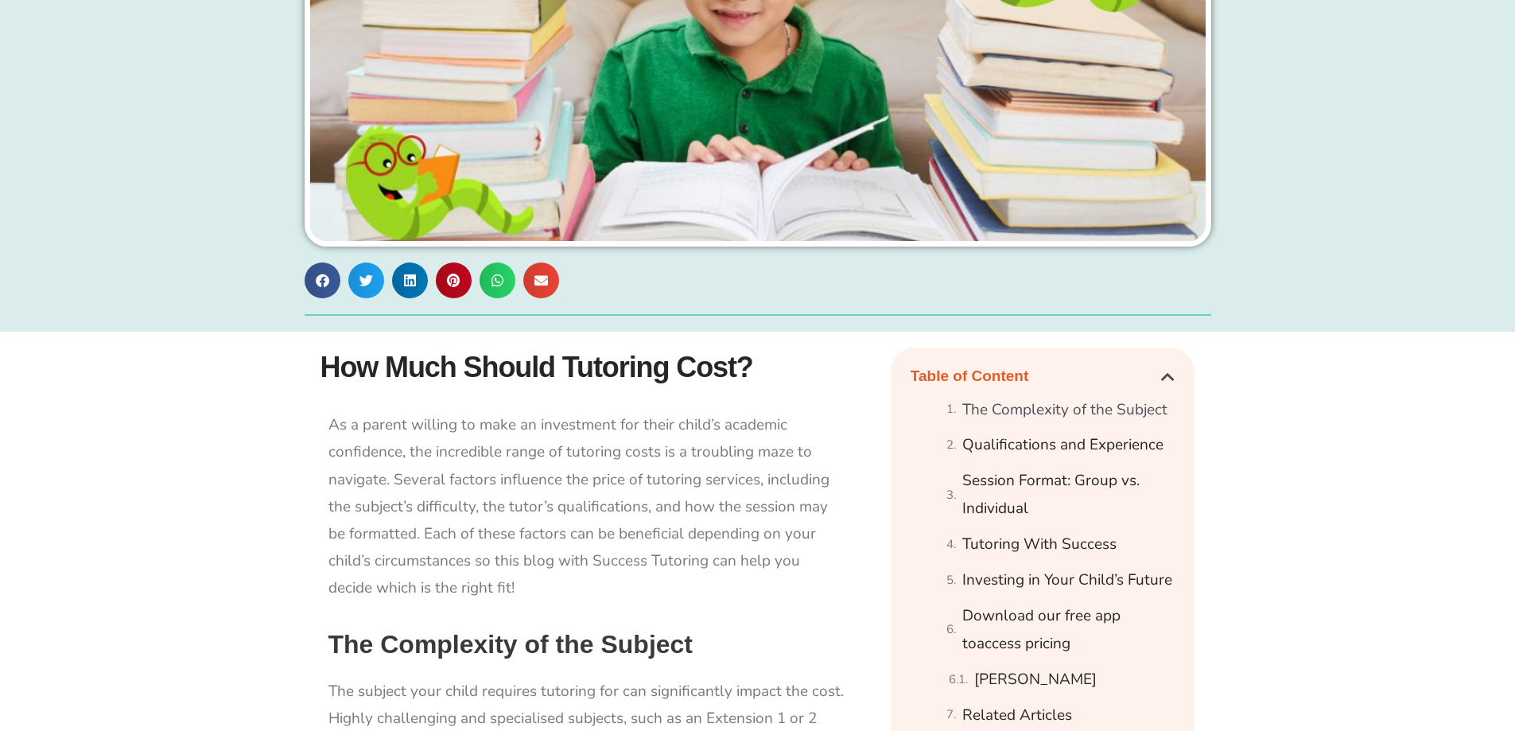
scroll to position [318, 0]
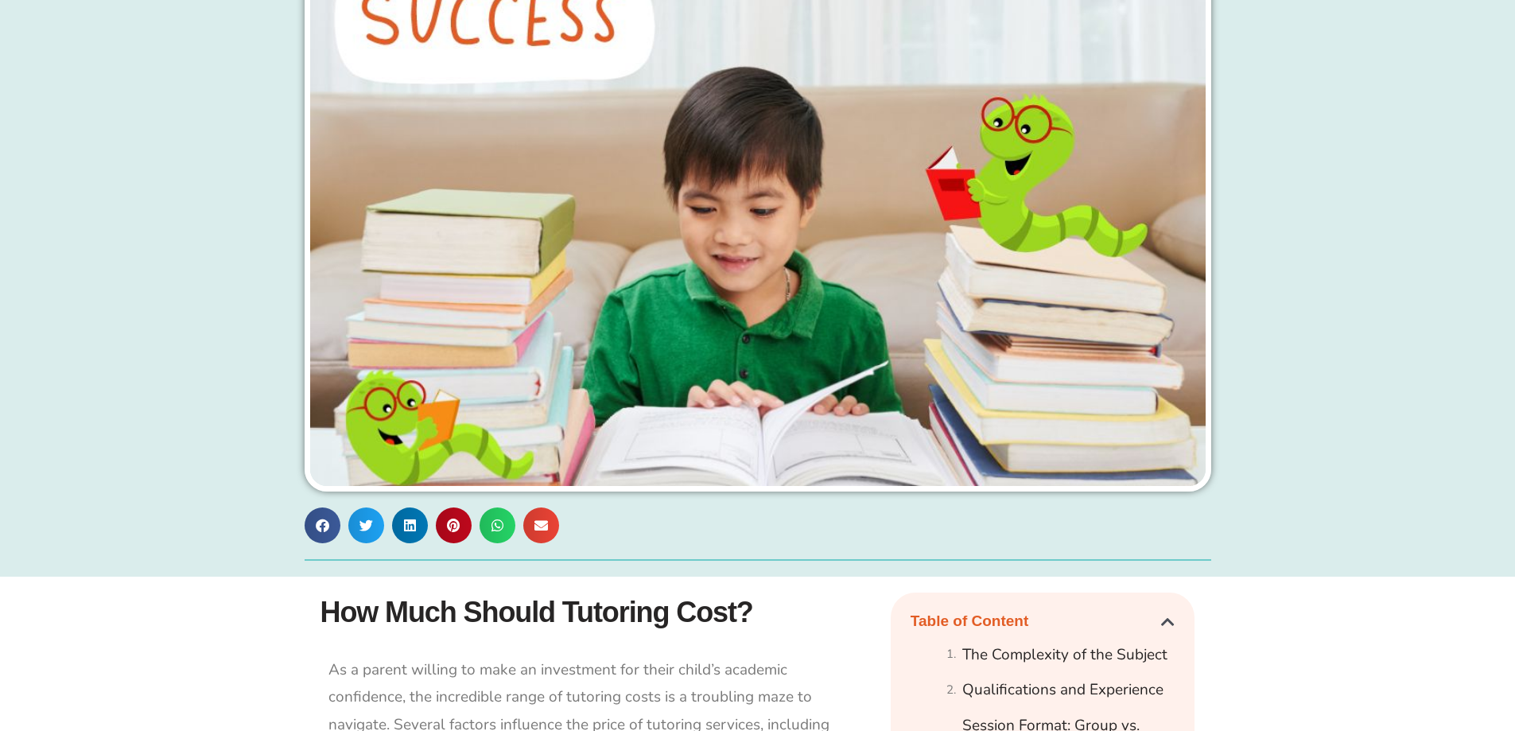
drag, startPoint x: 793, startPoint y: 584, endPoint x: 771, endPoint y: 571, distance: 25.6
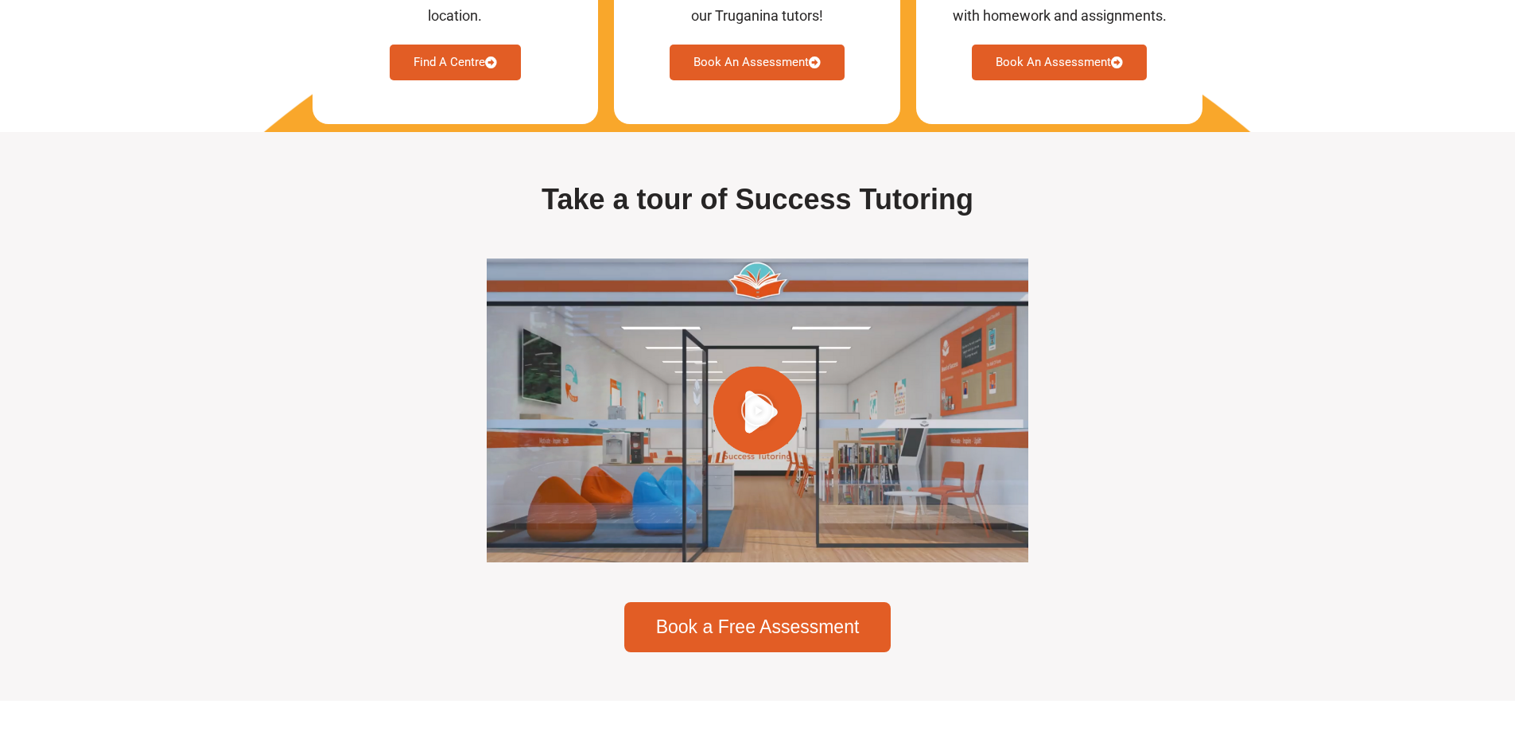
scroll to position [4453, 0]
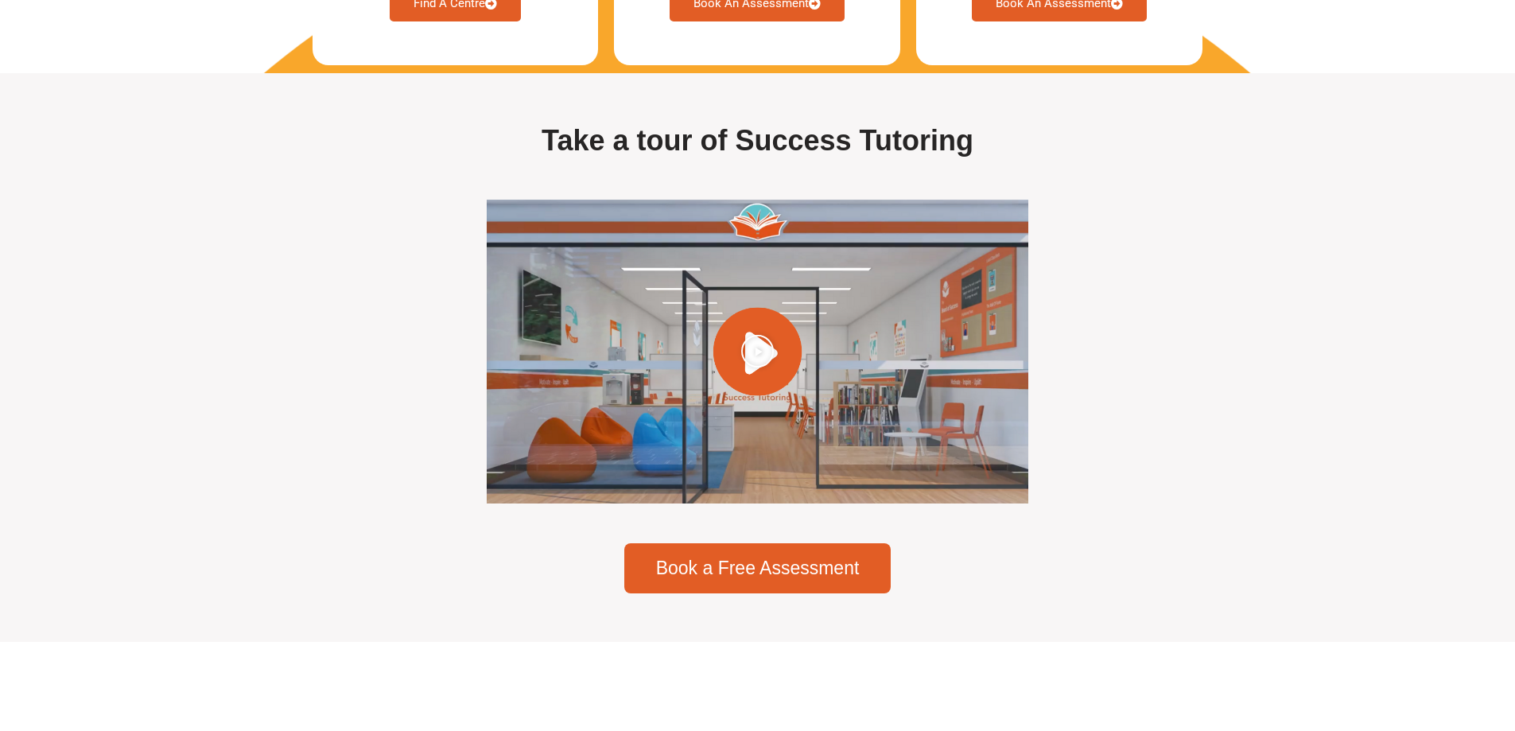
click at [745, 367] on icon "Play Video" at bounding box center [757, 349] width 34 height 34
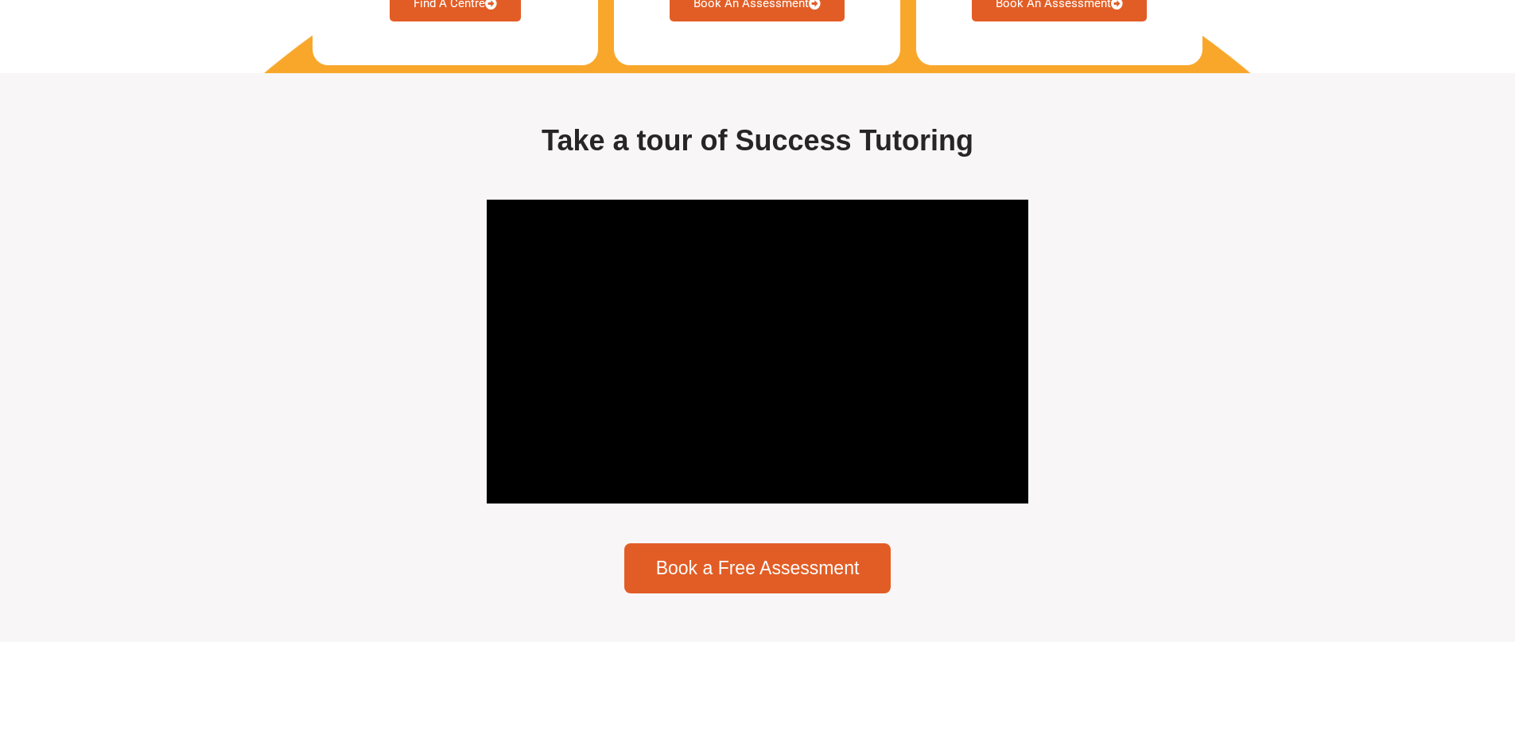
click at [1101, 496] on div "Take a tour of Success Tutoring Book a Free Assessment" at bounding box center [757, 358] width 823 height 487
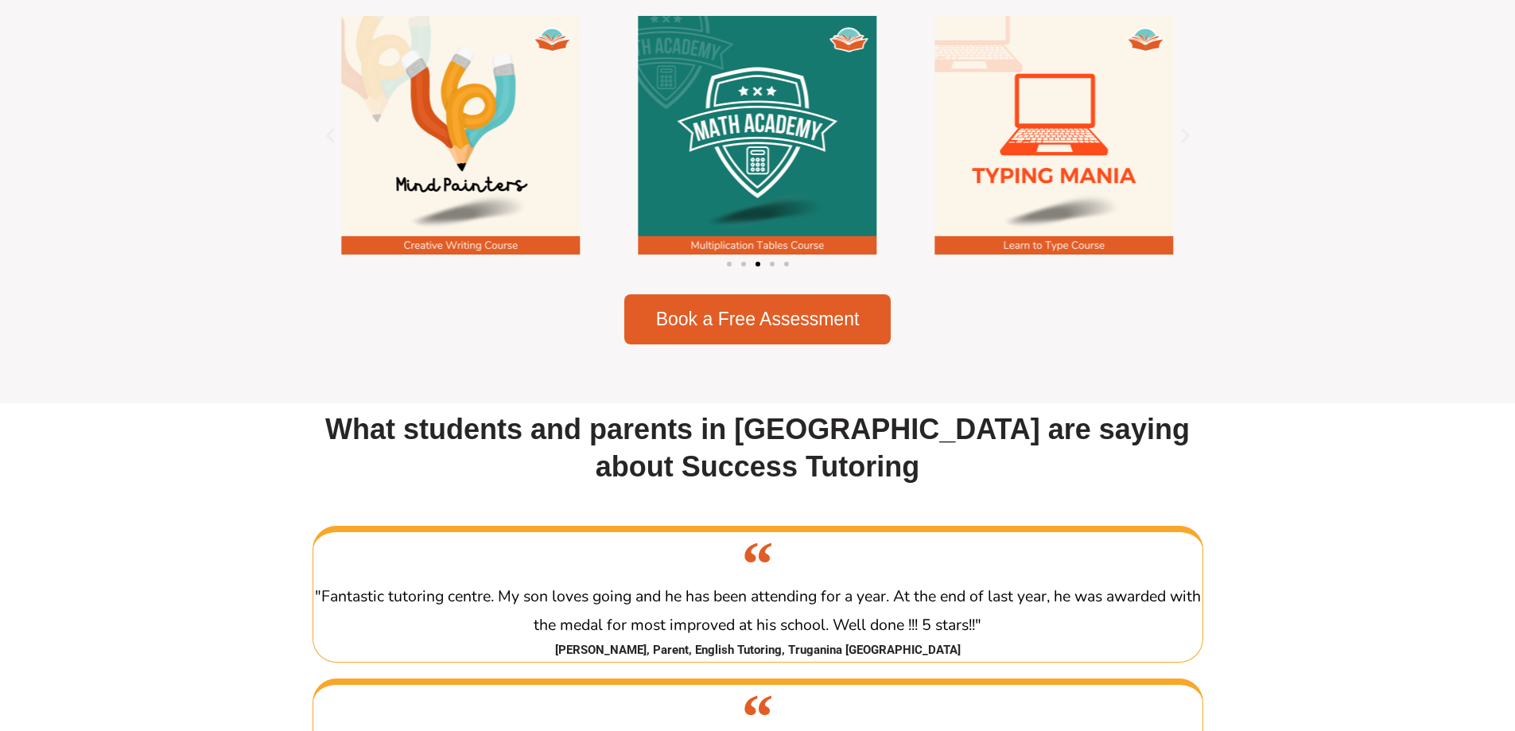
scroll to position [2014, 0]
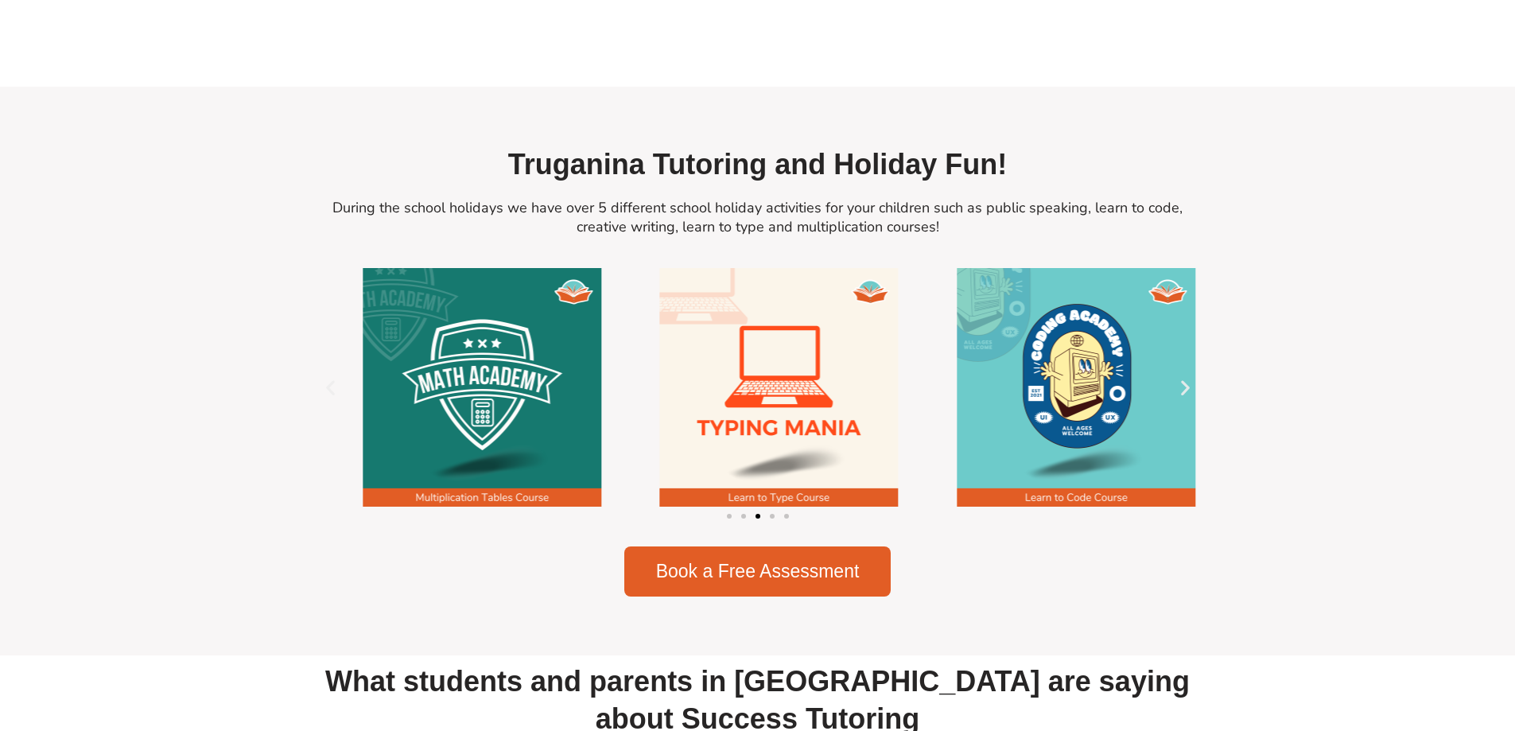
click at [484, 507] on img "4 / 5" at bounding box center [482, 387] width 239 height 239
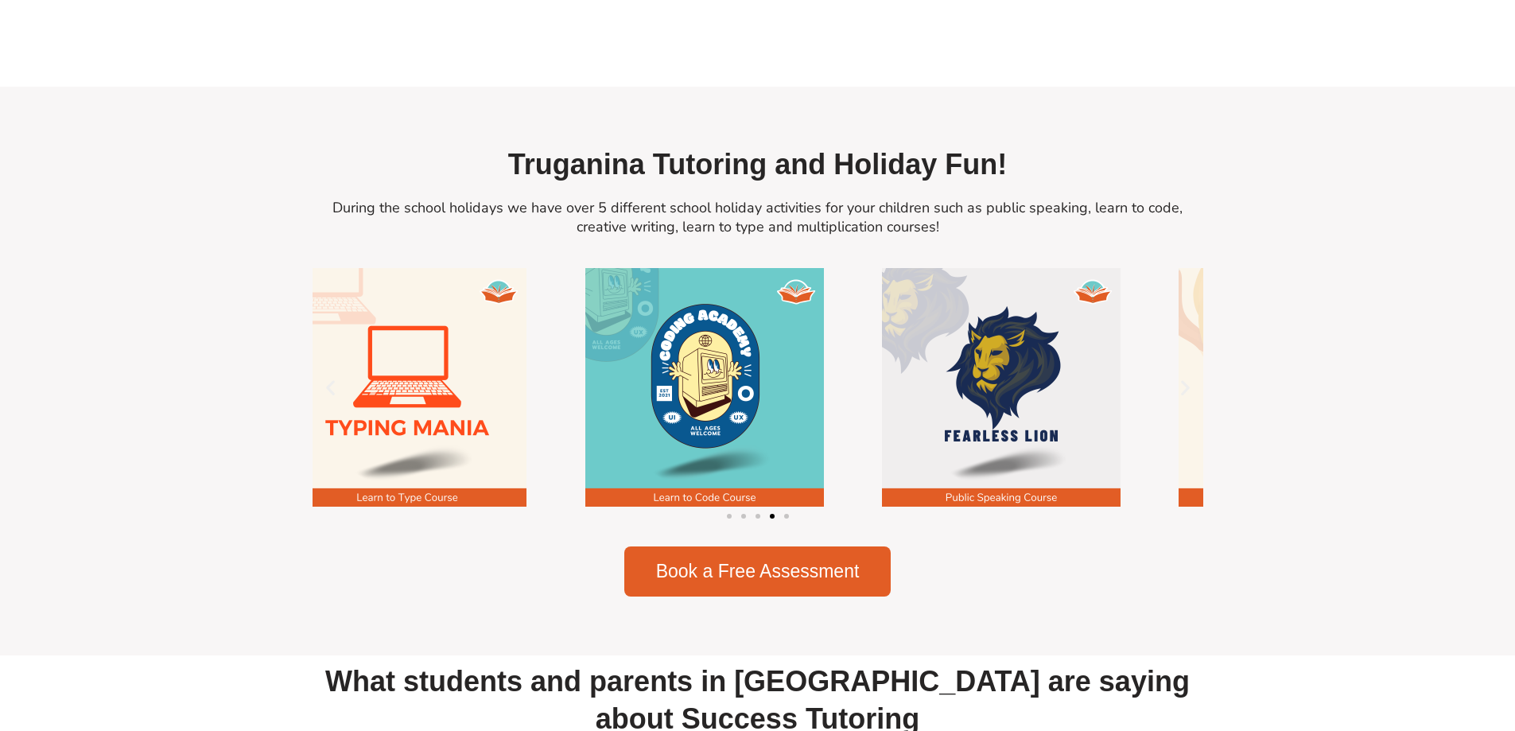
click at [478, 577] on div "Truganina Tutoring and Holiday Fun! During the school holidays we have over 5 d…" at bounding box center [758, 371] width 907 height 467
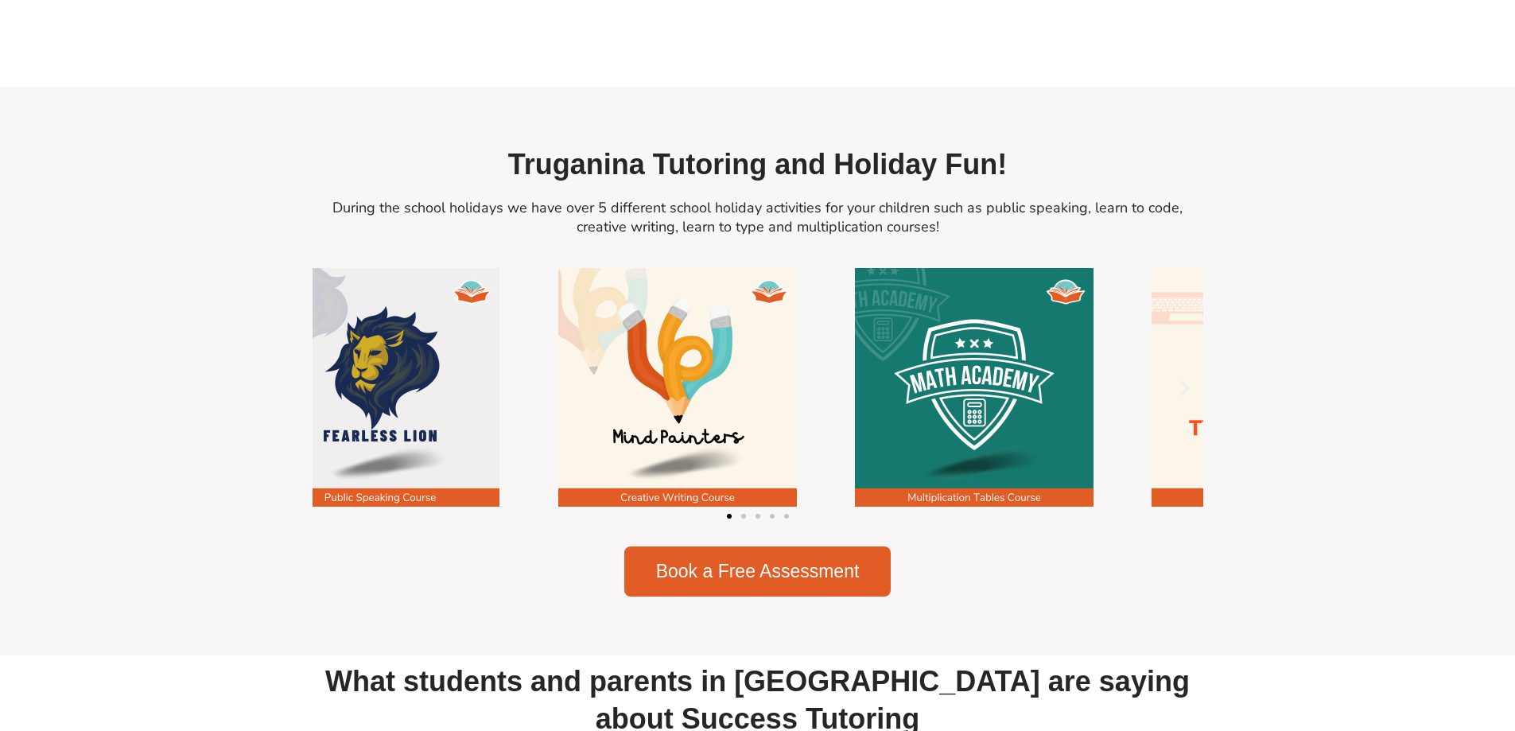
click at [511, 605] on div "Truganina Tutoring and Holiday Fun! During the school holidays we have over 5 d…" at bounding box center [758, 371] width 907 height 467
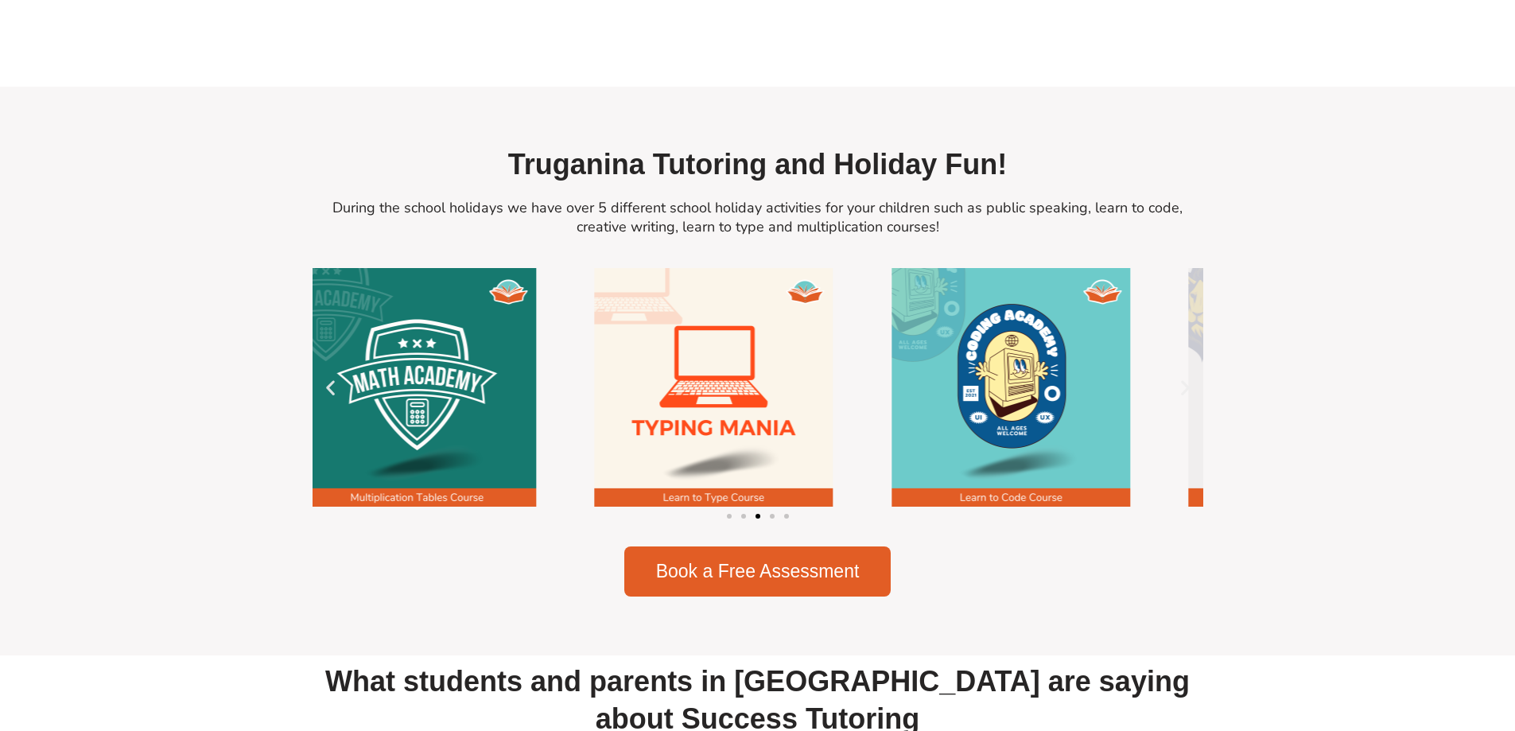
click at [530, 530] on div "Image Carousel" at bounding box center [758, 399] width 891 height 262
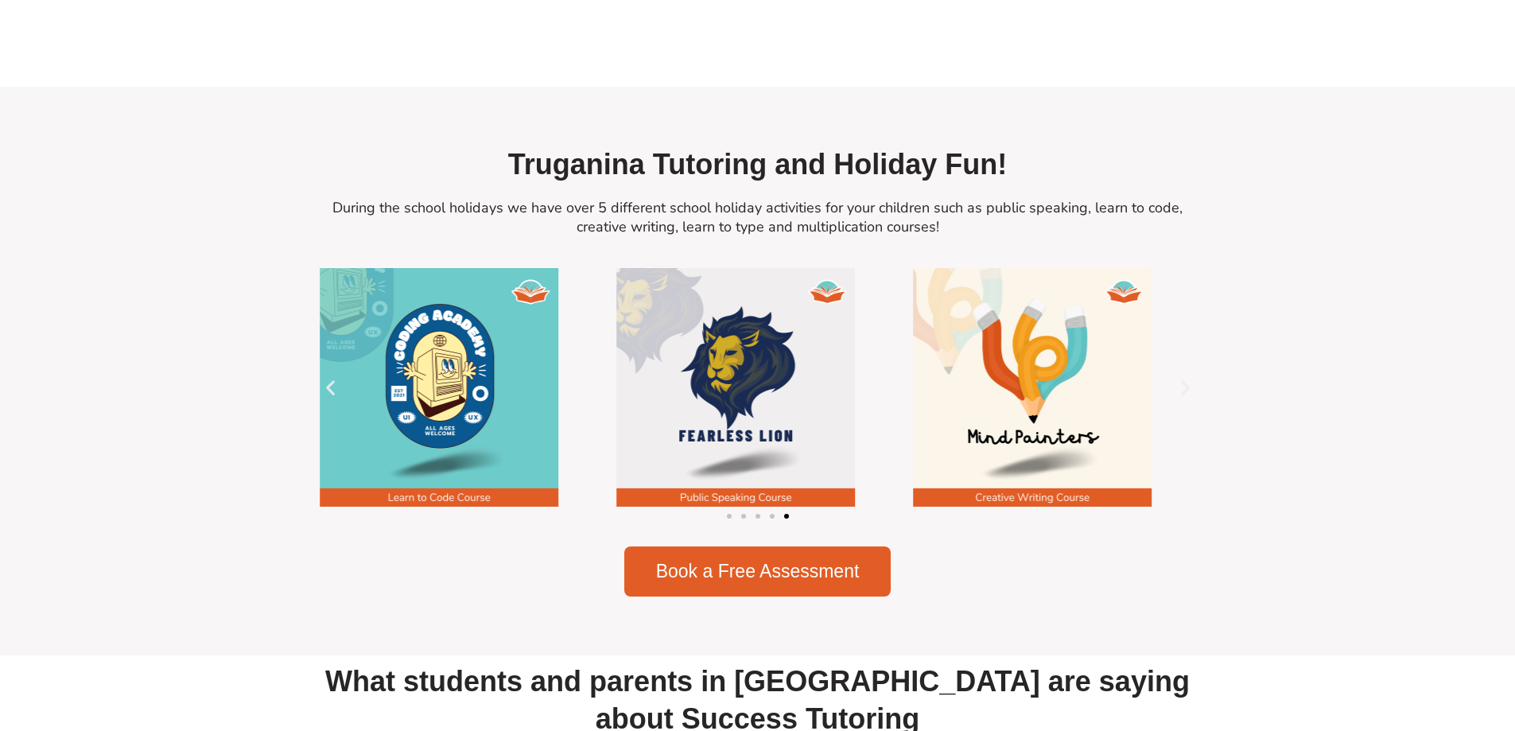
click at [561, 576] on div "Truganina Tutoring and Holiday Fun! During the school holidays we have over 5 d…" at bounding box center [758, 371] width 907 height 467
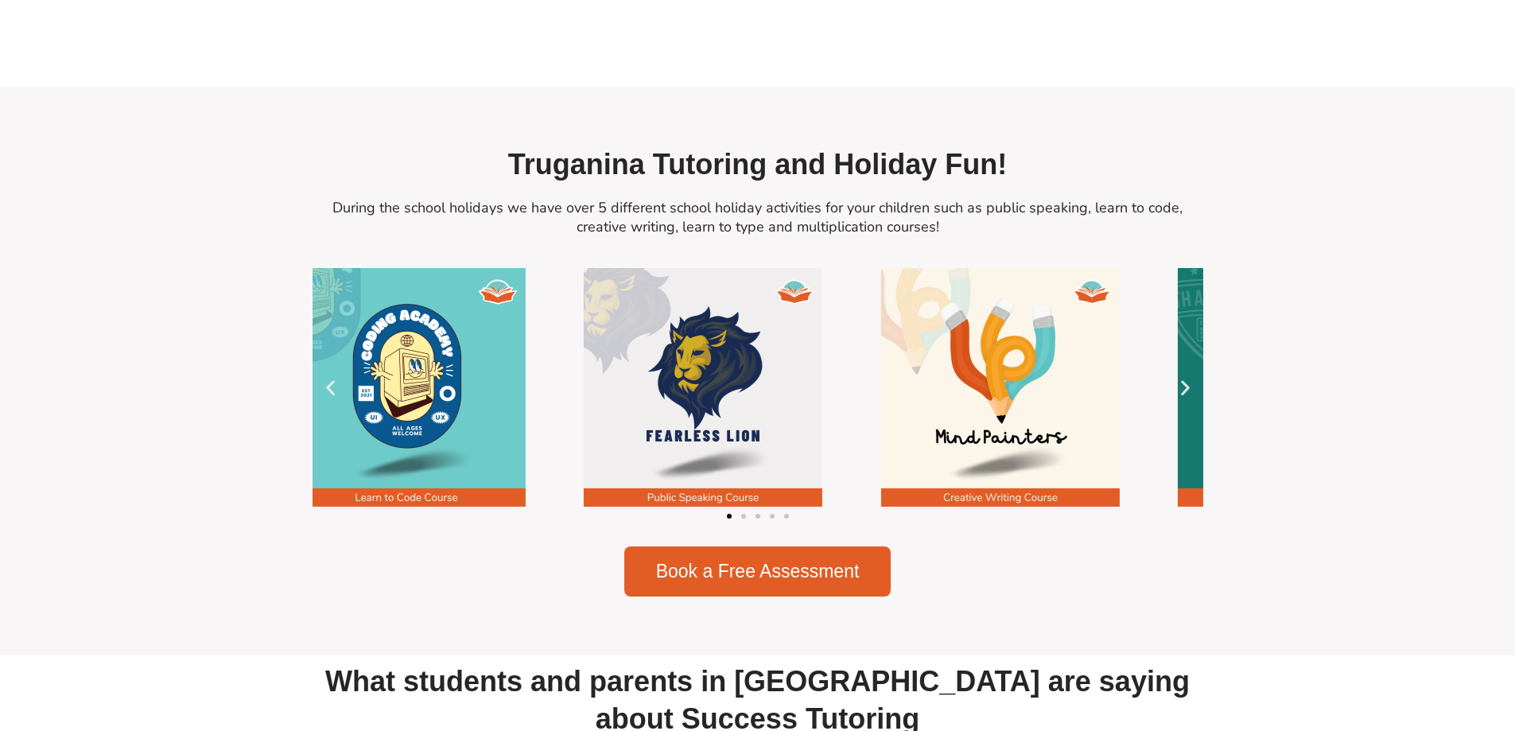
click at [511, 603] on div "Truganina Tutoring and Holiday Fun! During the school holidays we have over 5 d…" at bounding box center [758, 371] width 907 height 467
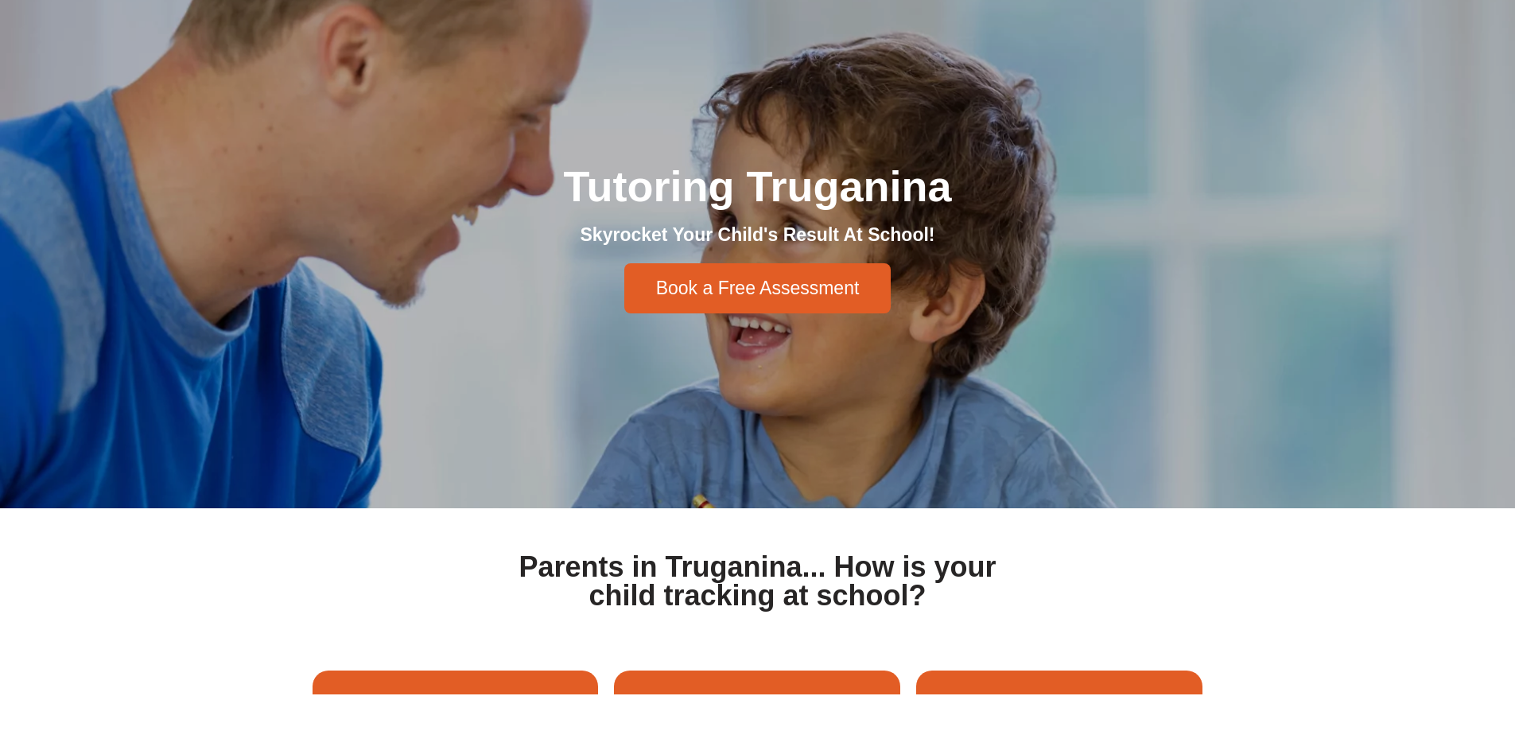
scroll to position [0, 0]
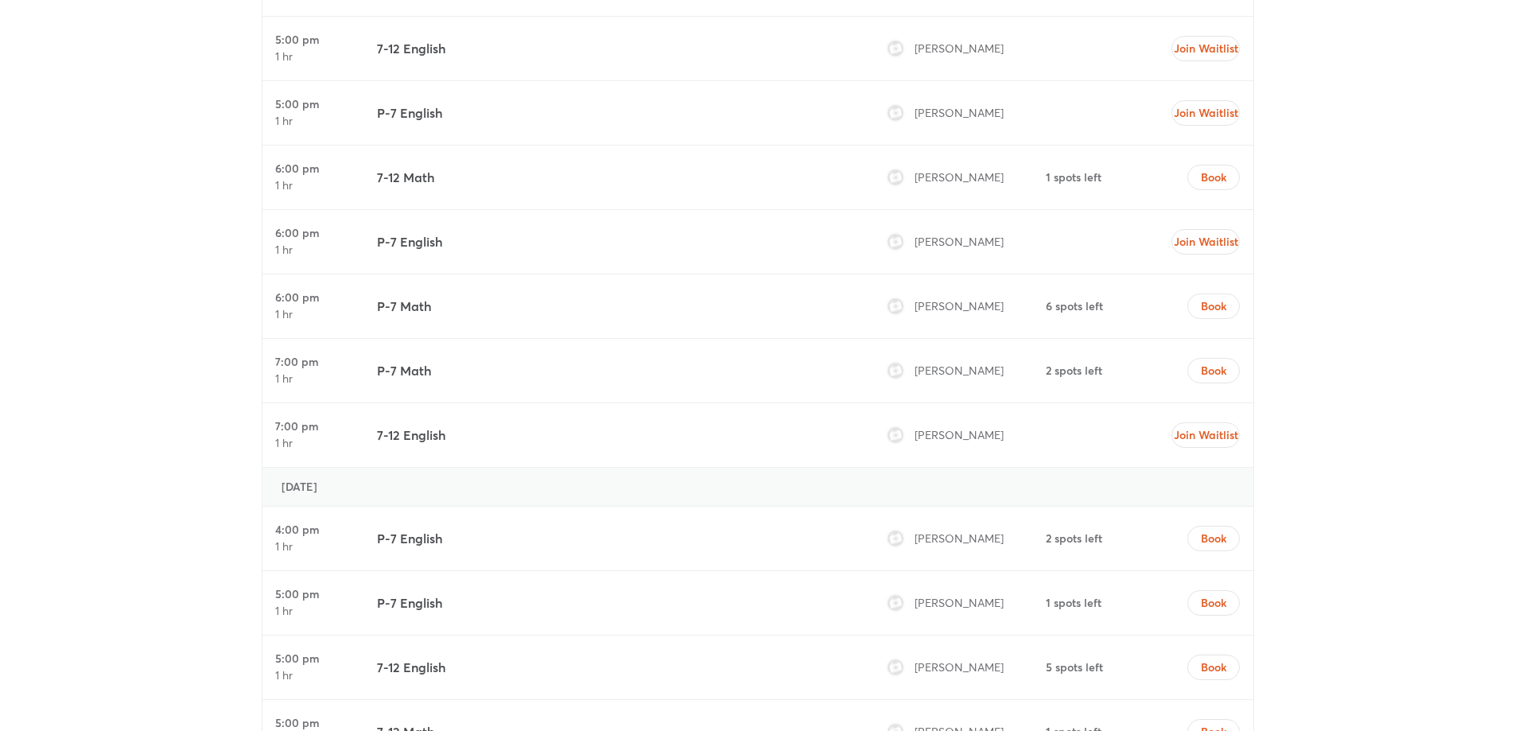
scroll to position [6489, 0]
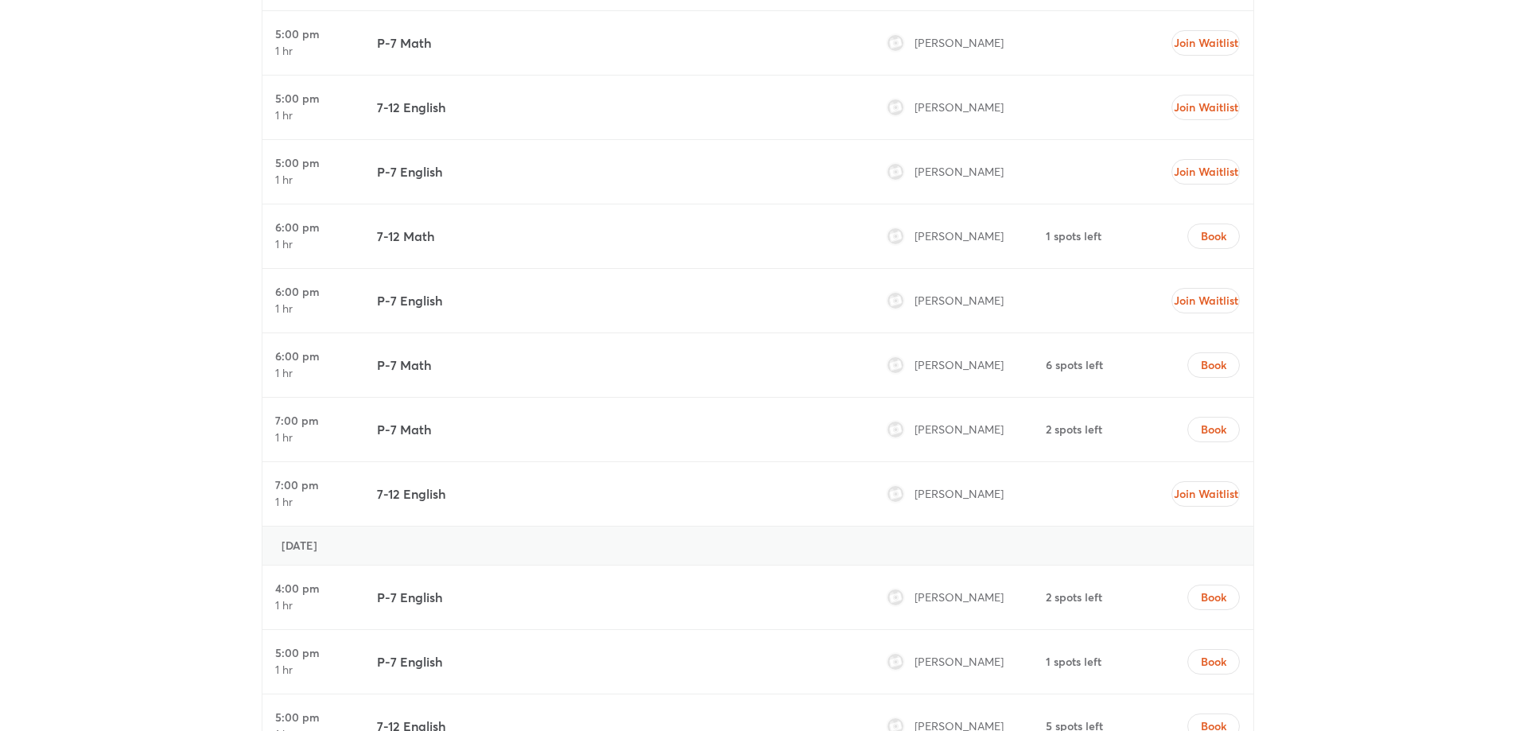
click at [1441, 45] on div "The Truganina Tutoring Timetable" at bounding box center [757, 516] width 1515 height 1708
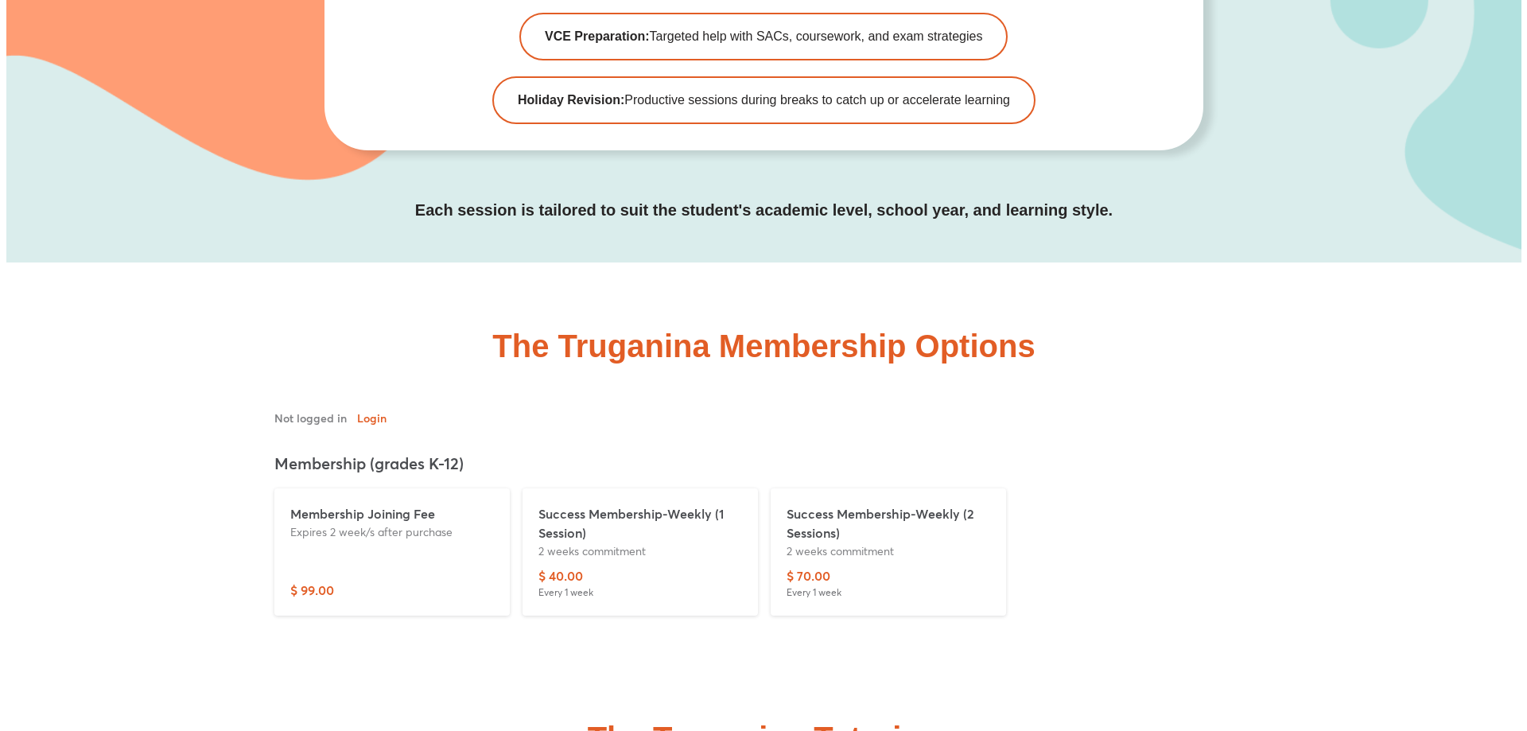
scroll to position [5535, 0]
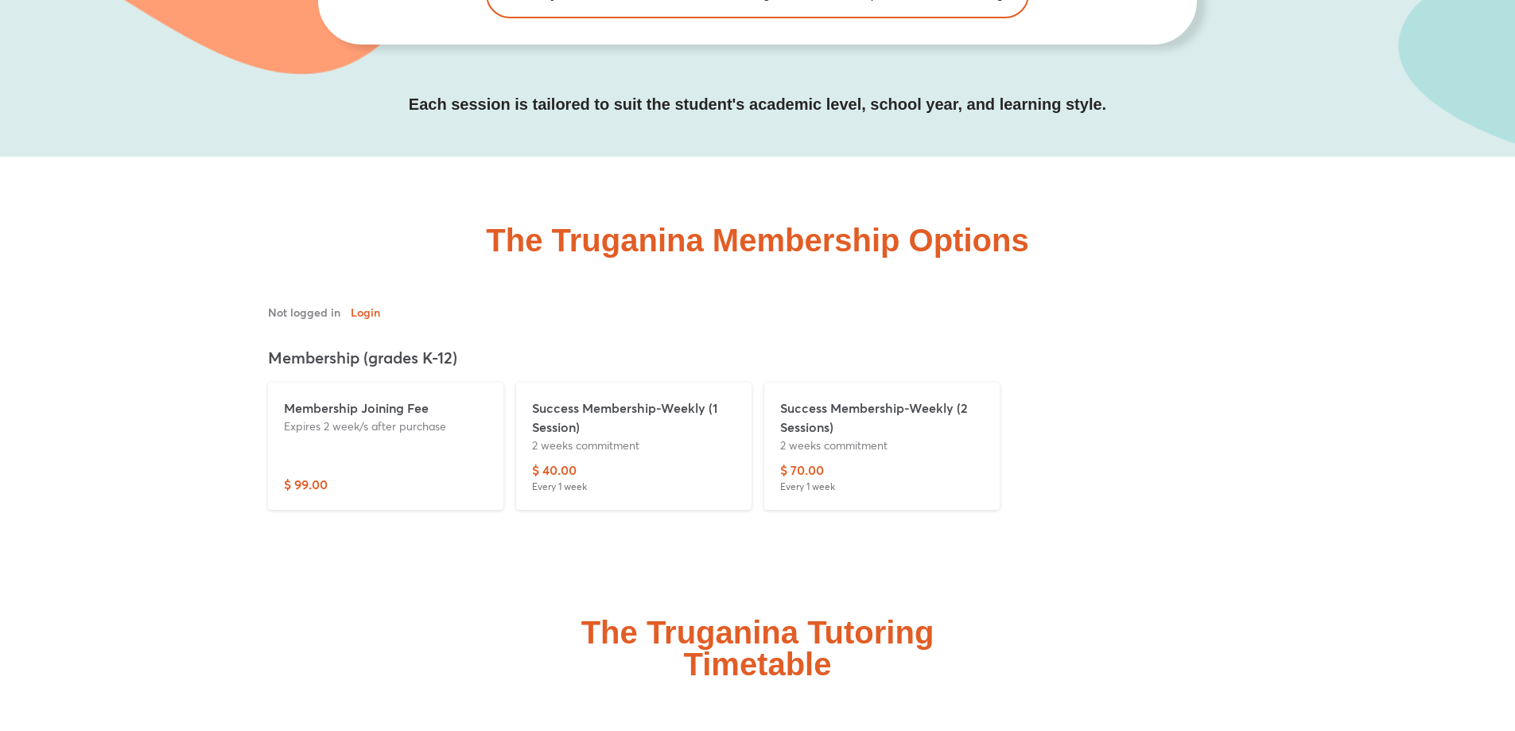
click at [628, 437] on p "2 weeks commitment" at bounding box center [634, 445] width 204 height 17
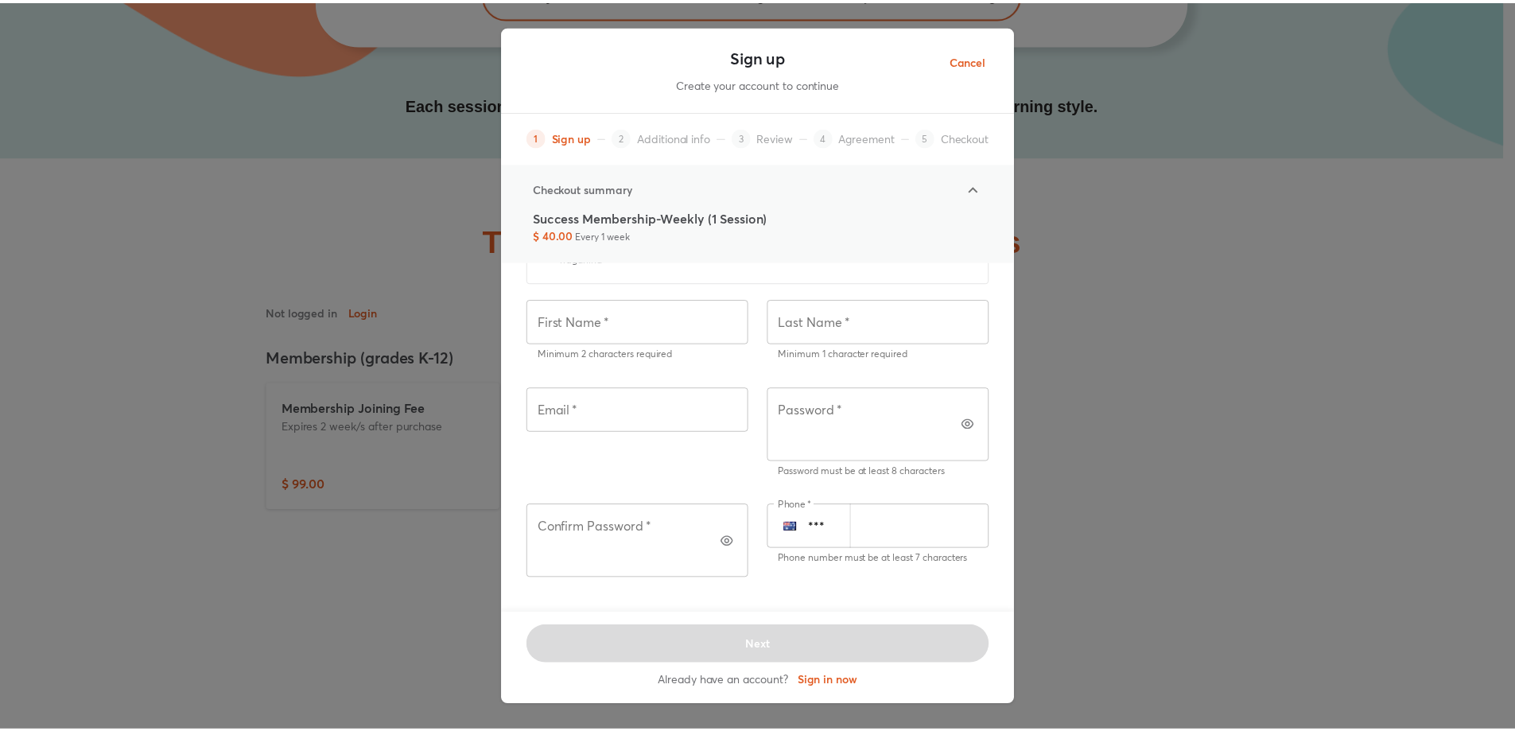
scroll to position [0, 0]
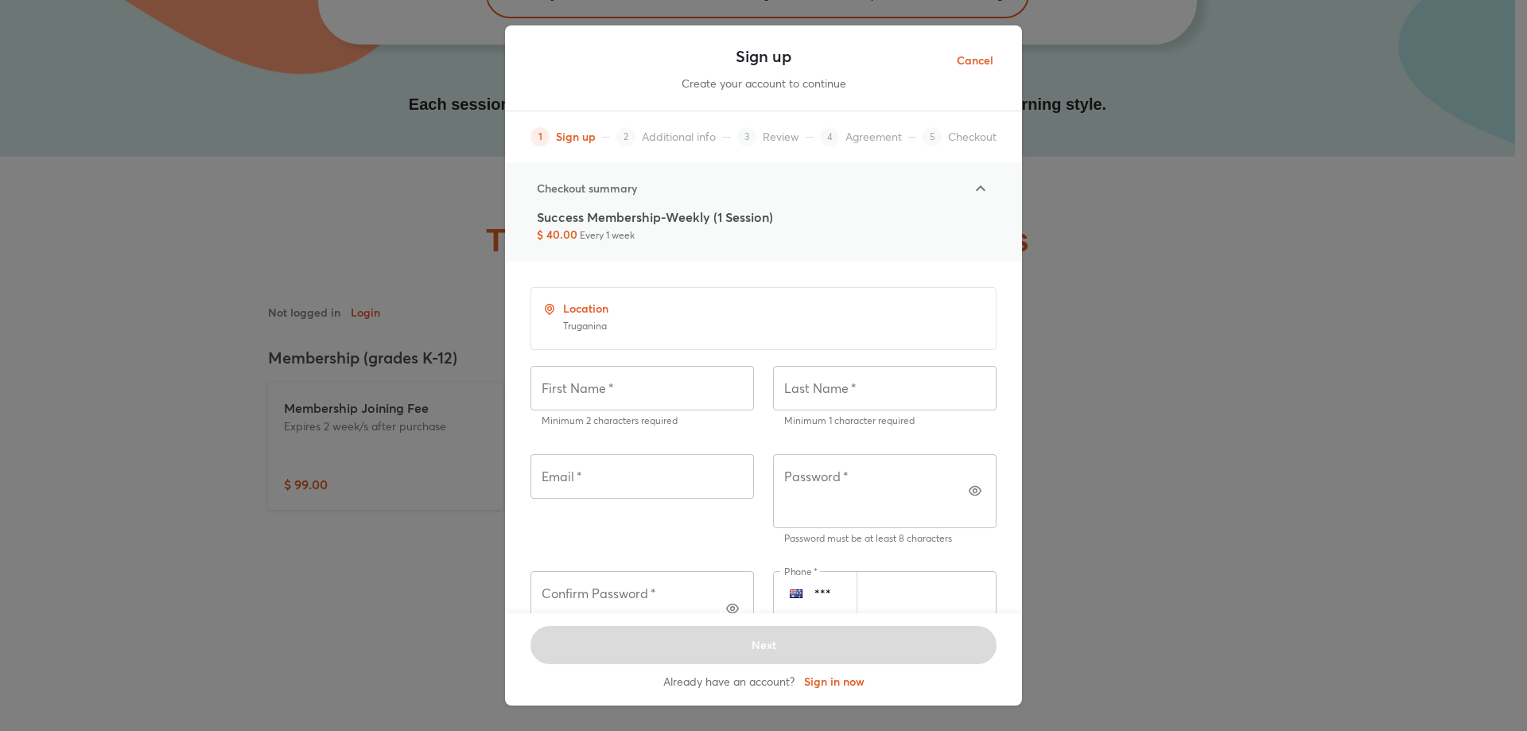
click at [970, 56] on span "Cancel" at bounding box center [975, 61] width 37 height 20
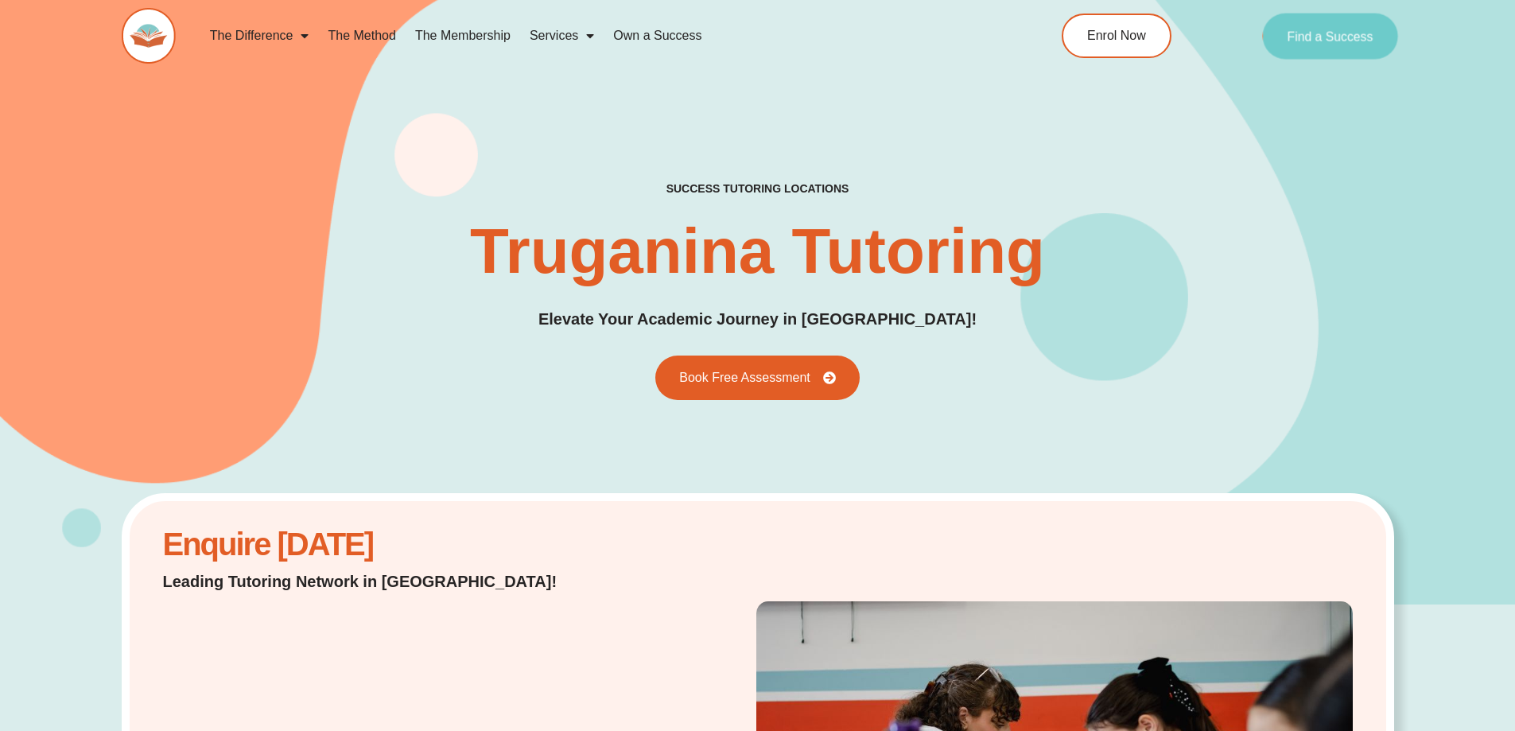
click at [1334, 38] on span "Find a Success" at bounding box center [1330, 35] width 86 height 13
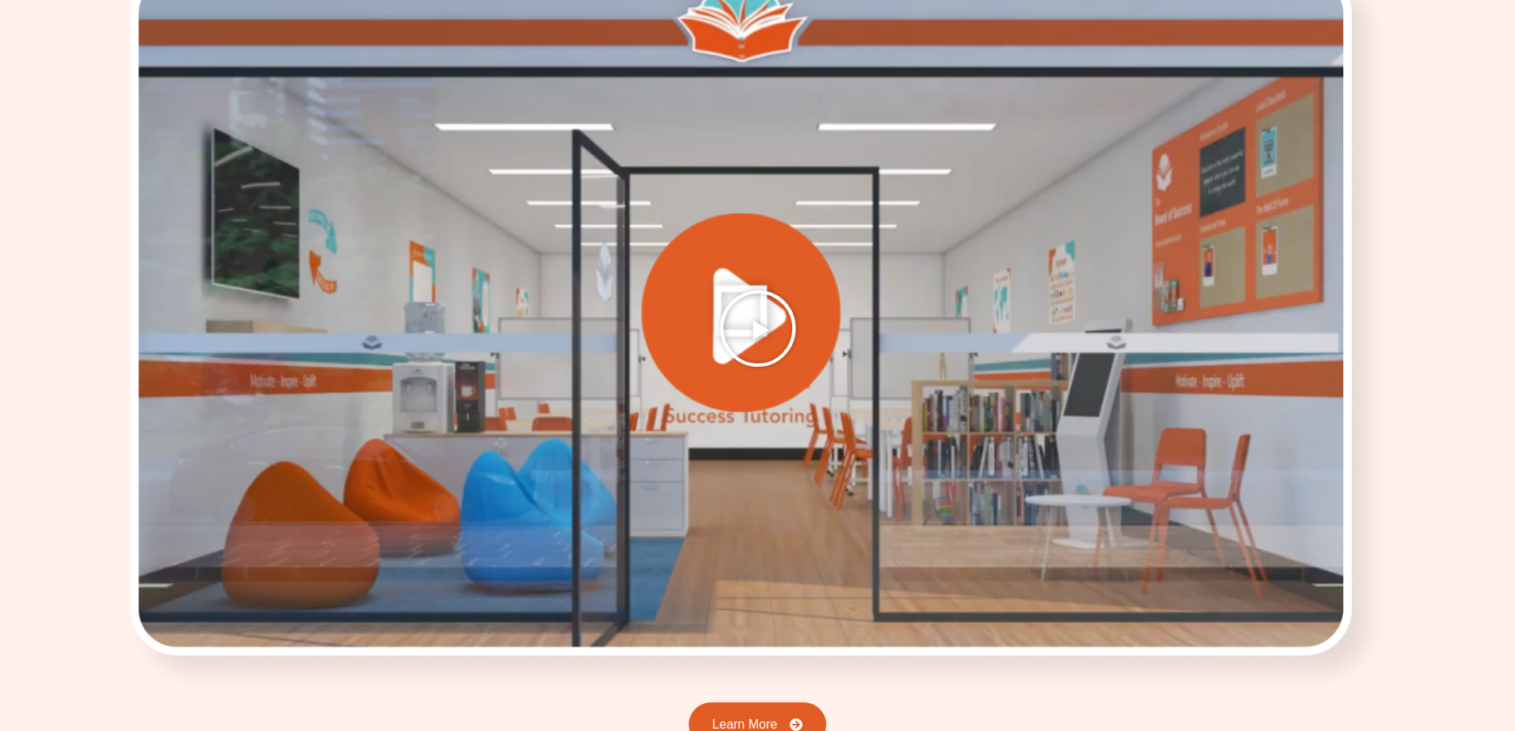
scroll to position [3393, 0]
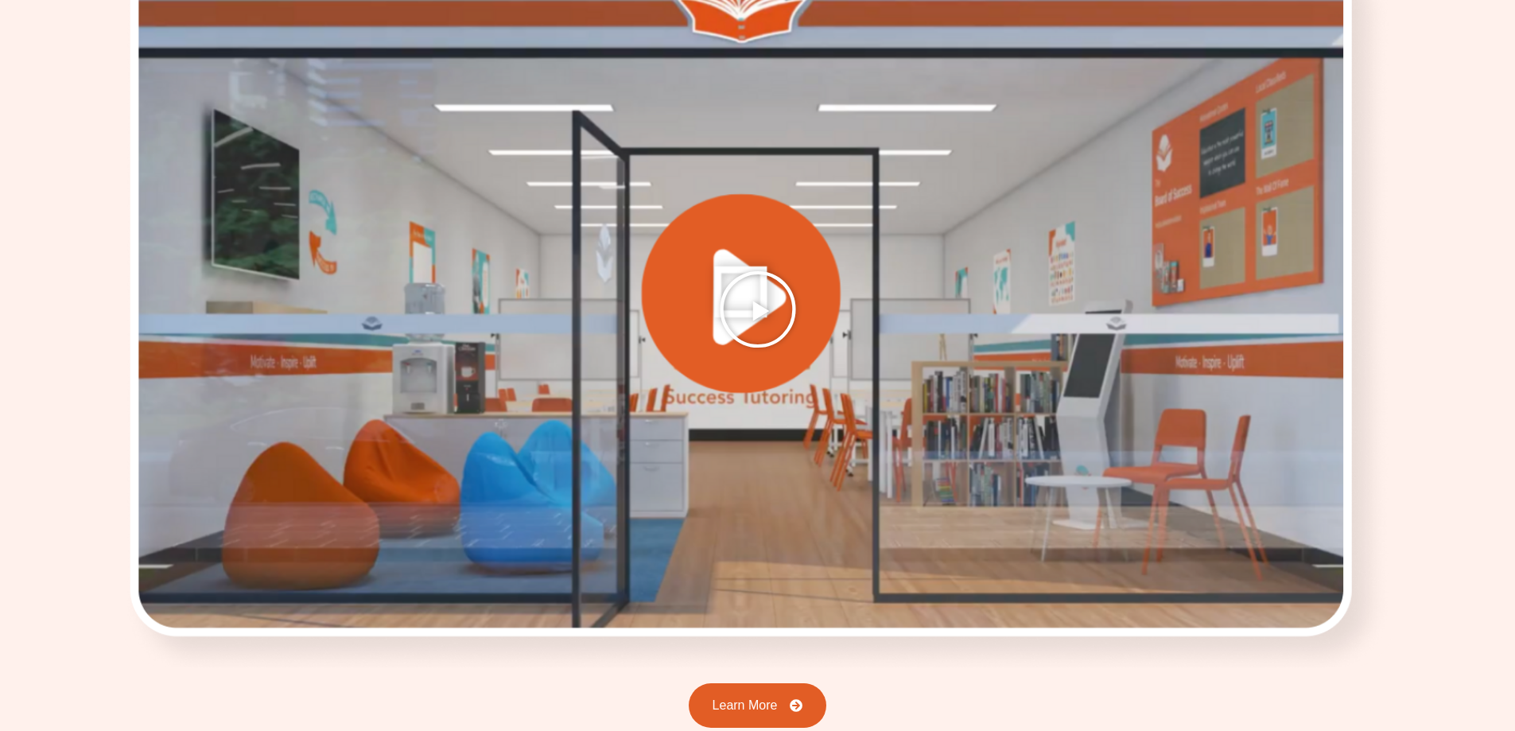
click at [753, 288] on icon "Play Video" at bounding box center [758, 310] width 80 height 80
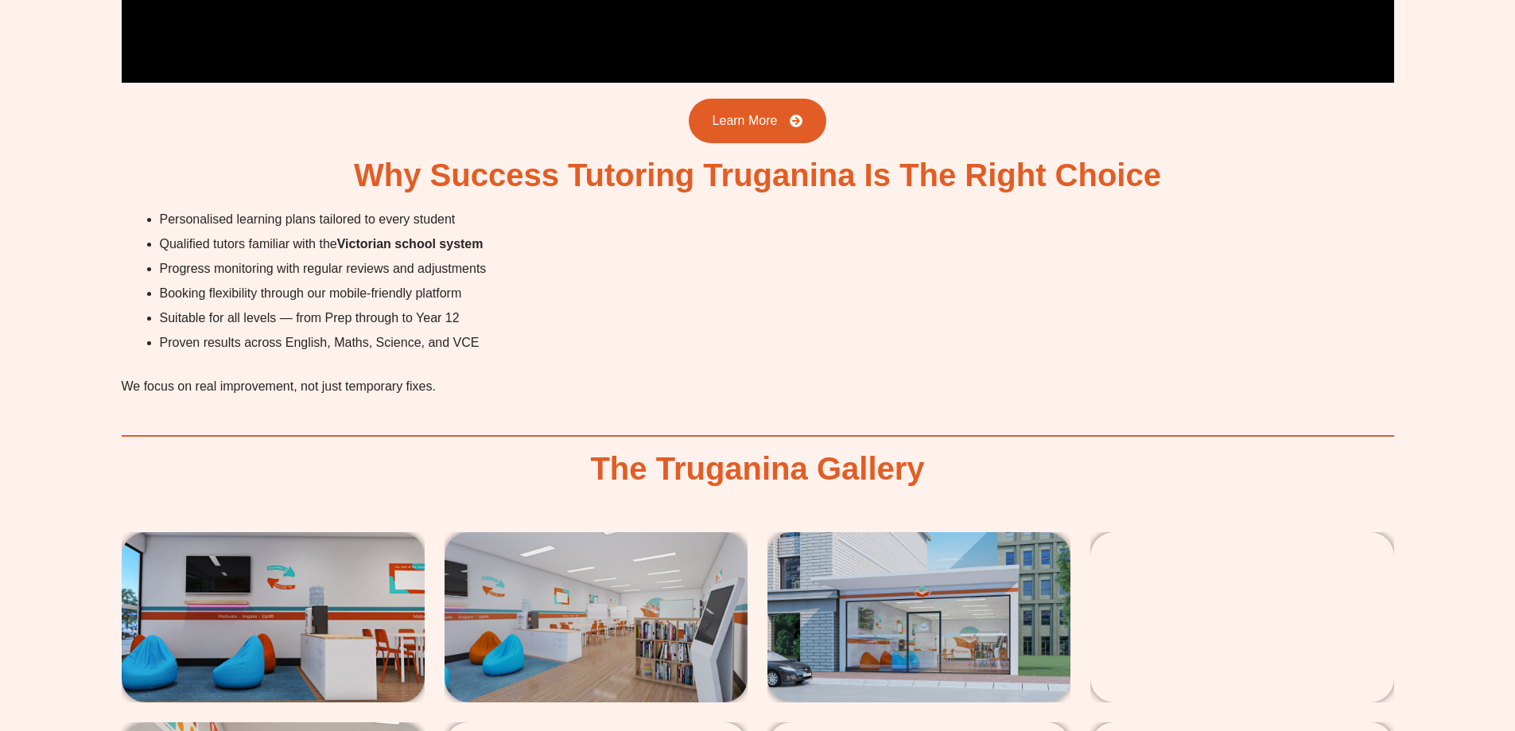
scroll to position [4029, 0]
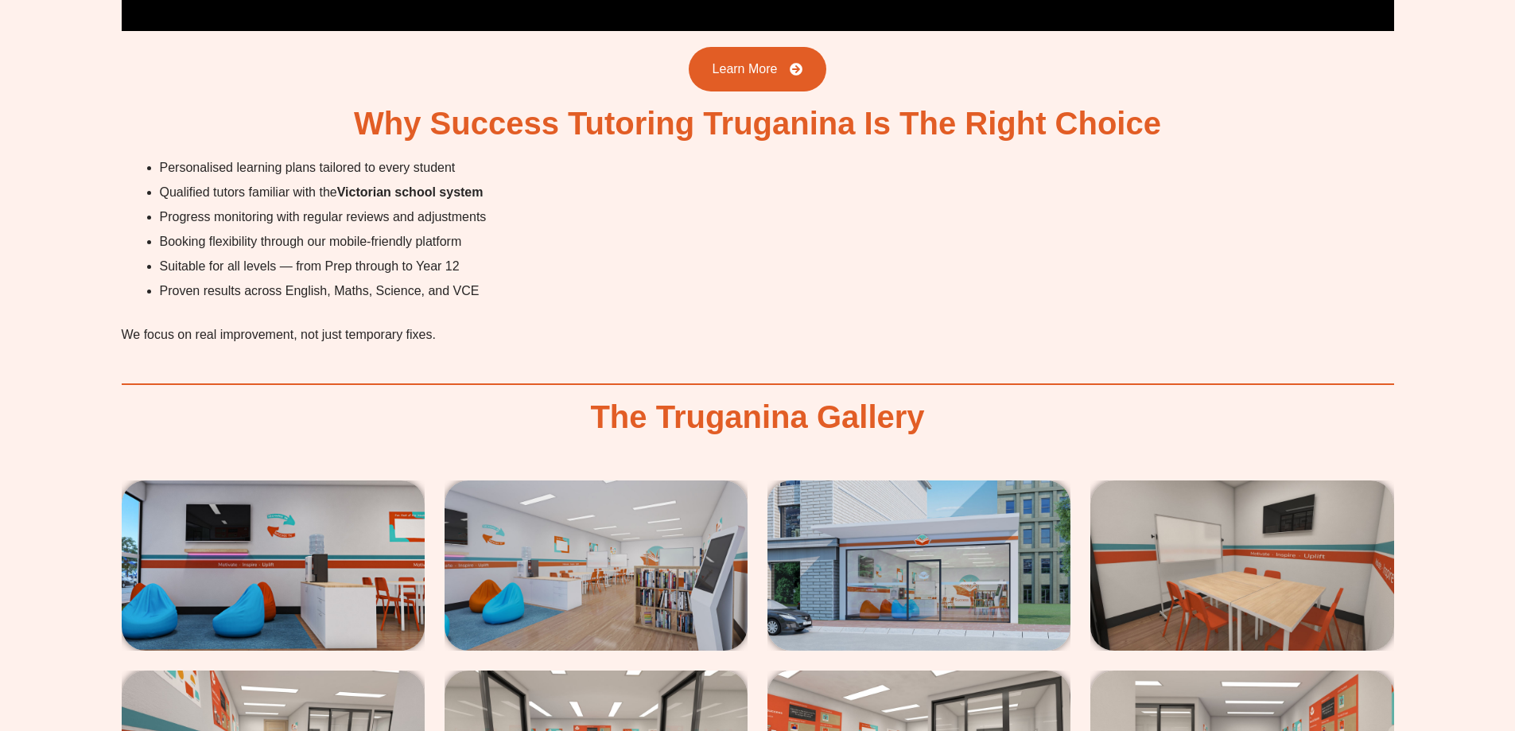
click at [244, 514] on img at bounding box center [273, 565] width 303 height 170
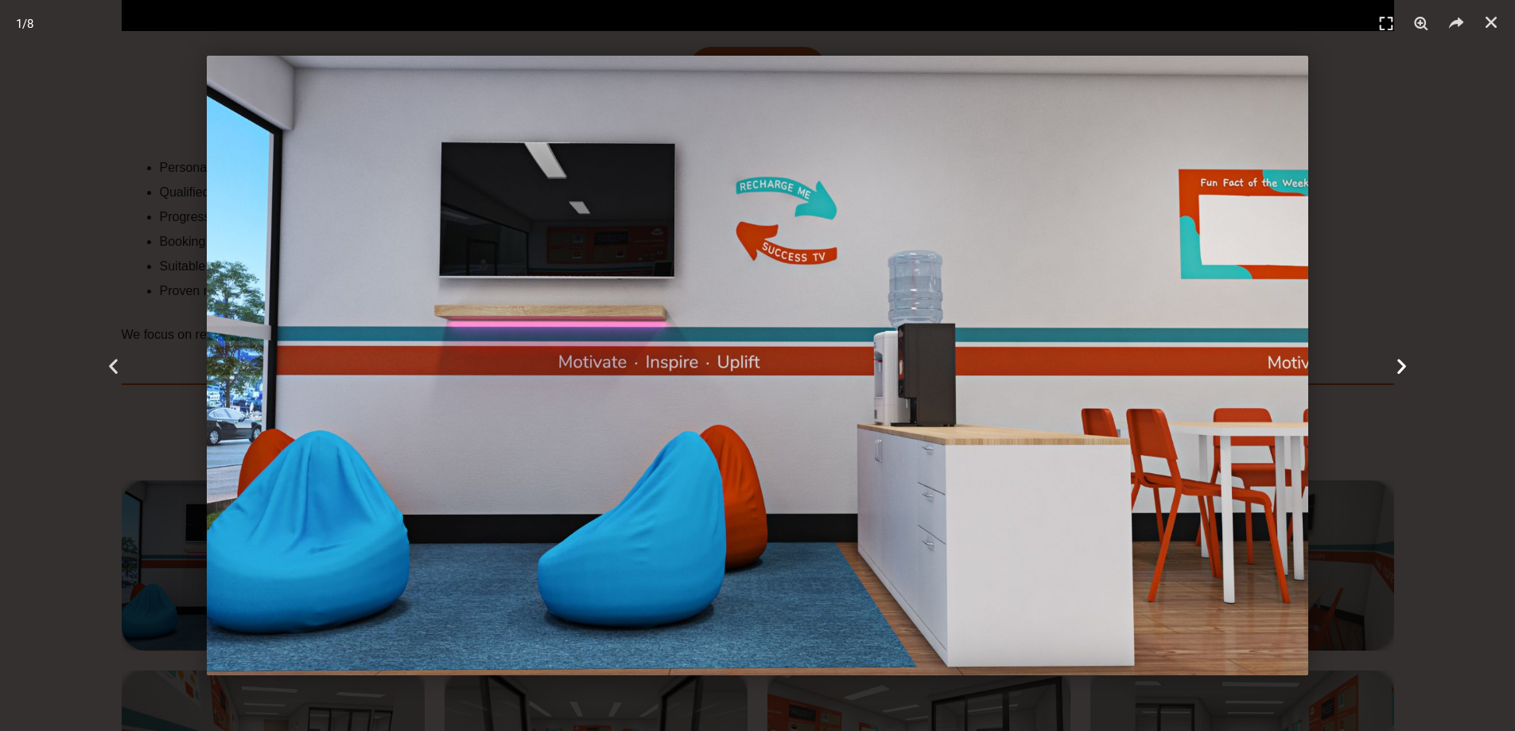
click at [1408, 361] on icon "Next slide" at bounding box center [1402, 365] width 20 height 20
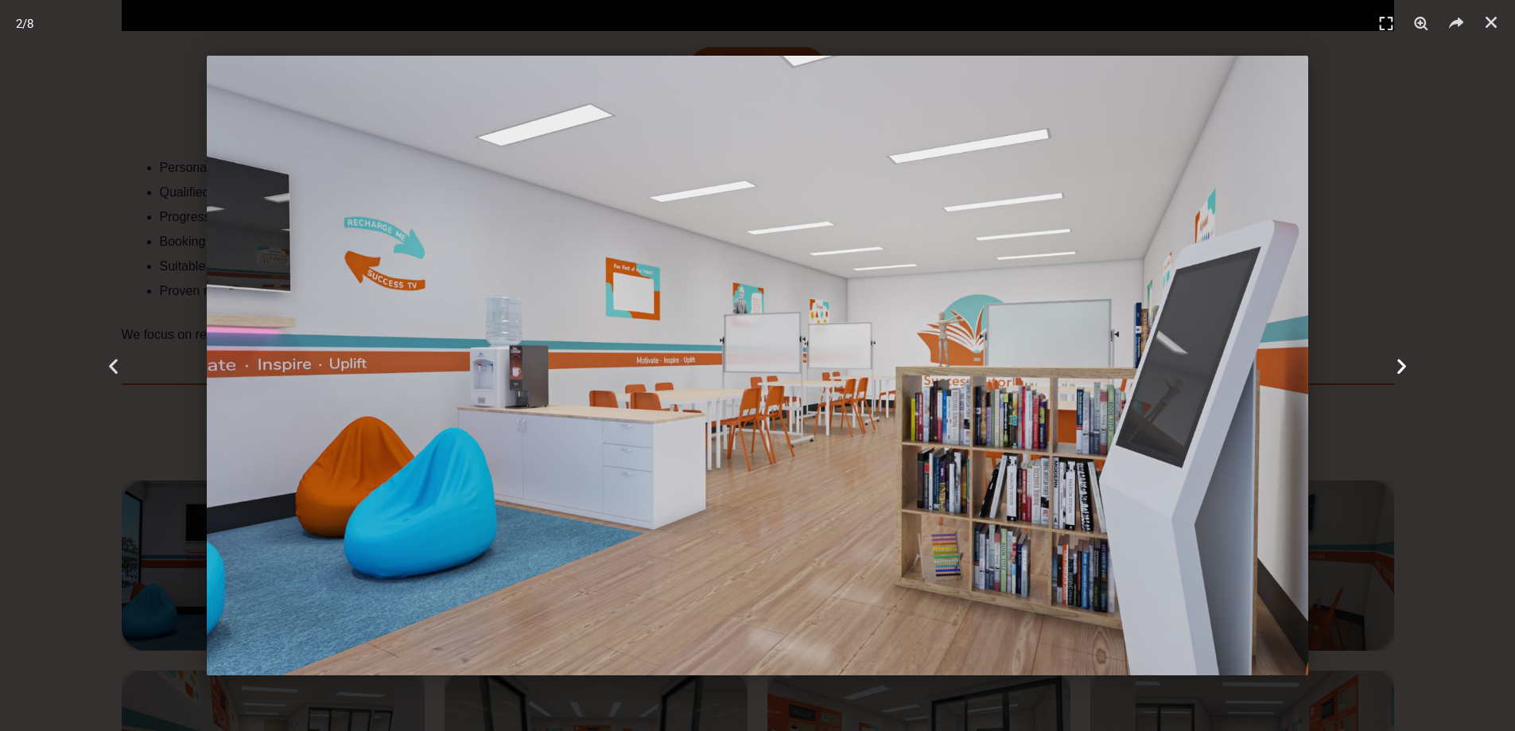
click at [1408, 361] on icon "Next slide" at bounding box center [1402, 365] width 20 height 20
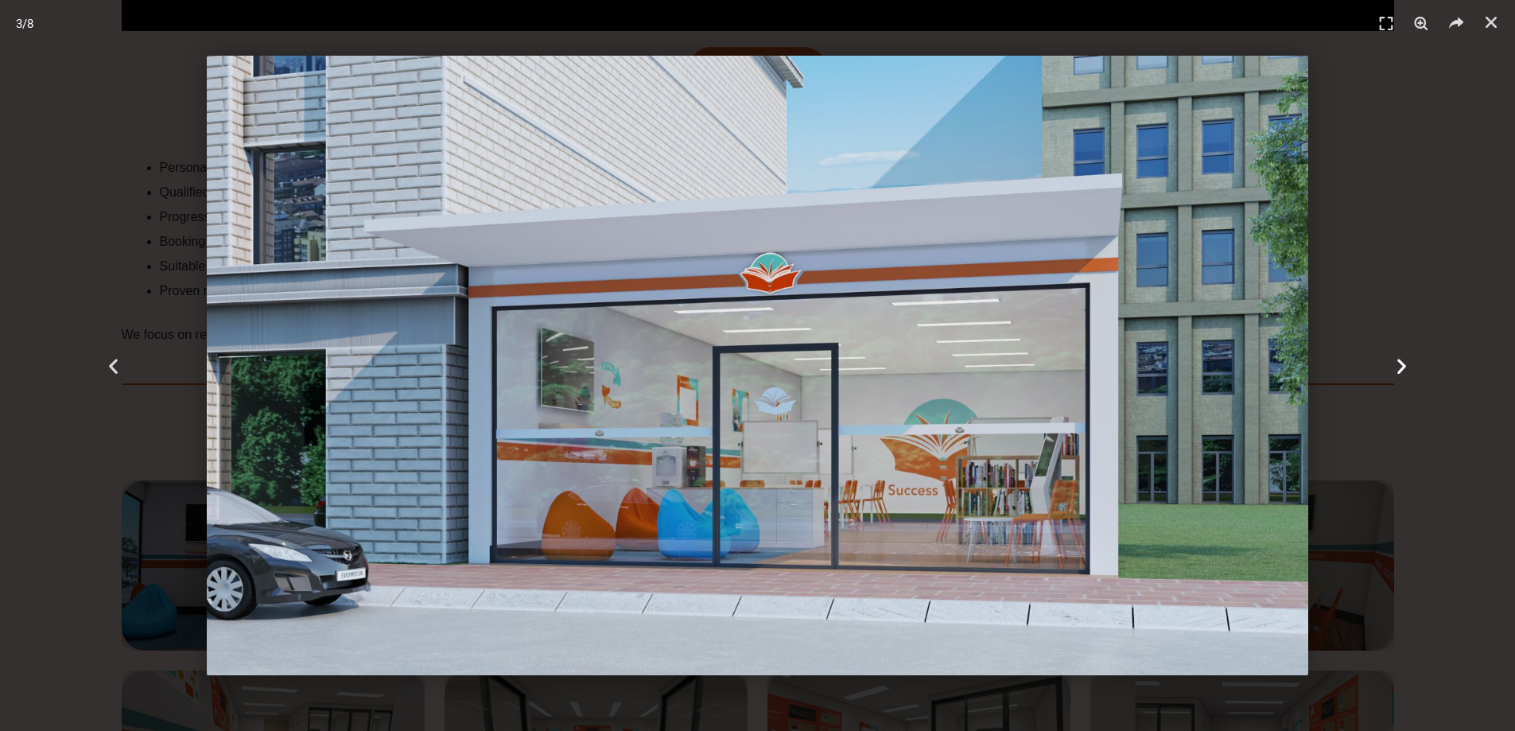
click at [1408, 361] on icon "Next slide" at bounding box center [1402, 365] width 20 height 20
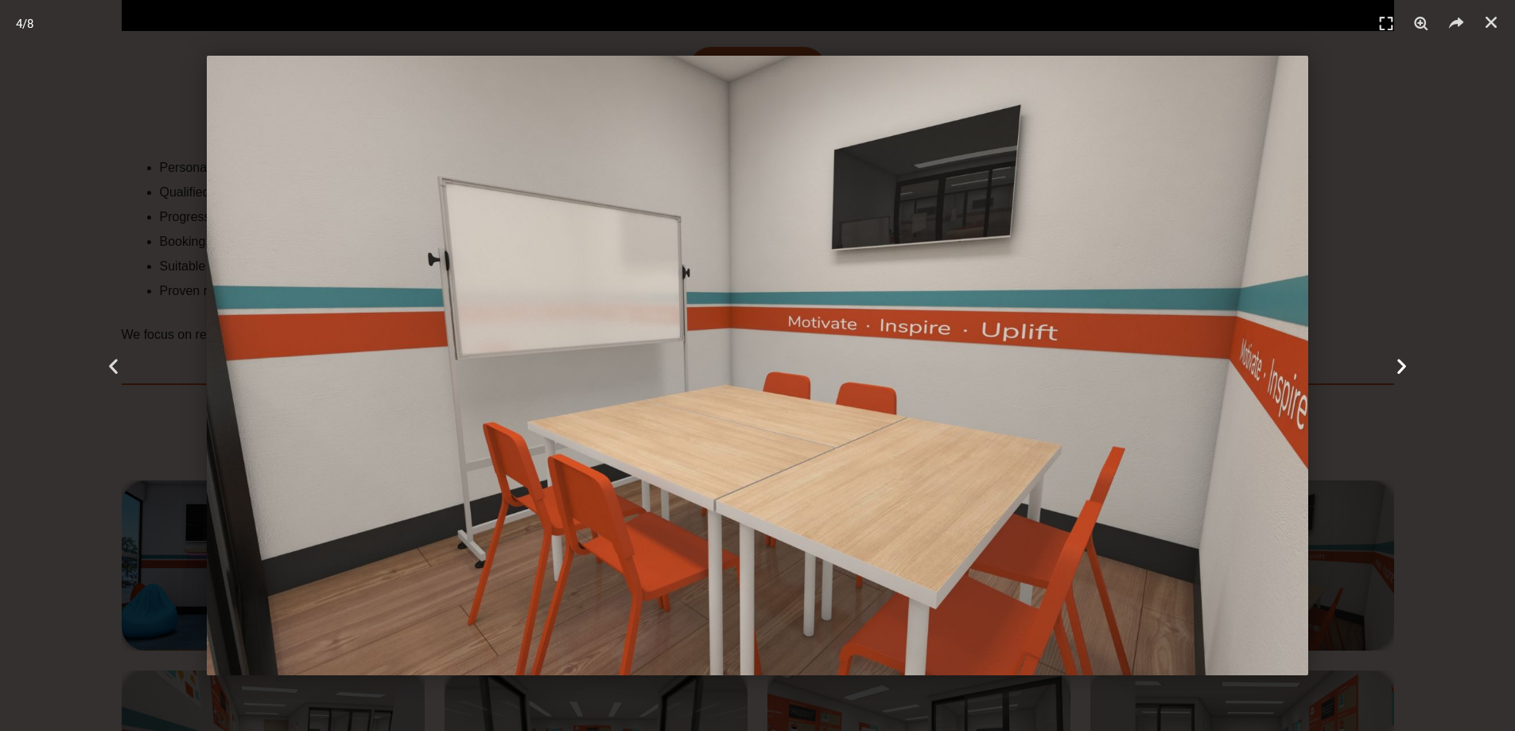
click at [1408, 361] on icon "Next slide" at bounding box center [1402, 365] width 20 height 20
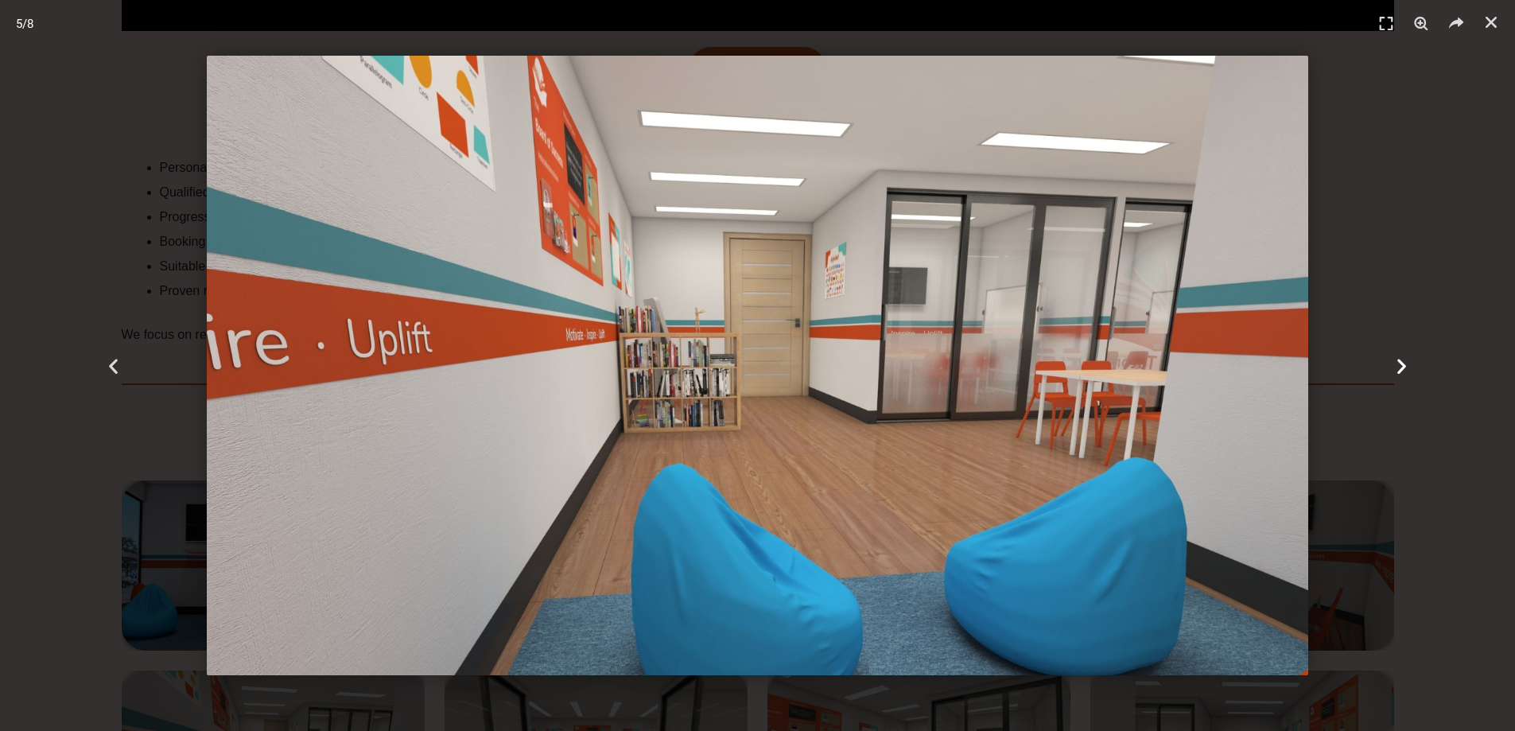
click at [1408, 361] on icon "Next slide" at bounding box center [1402, 365] width 20 height 20
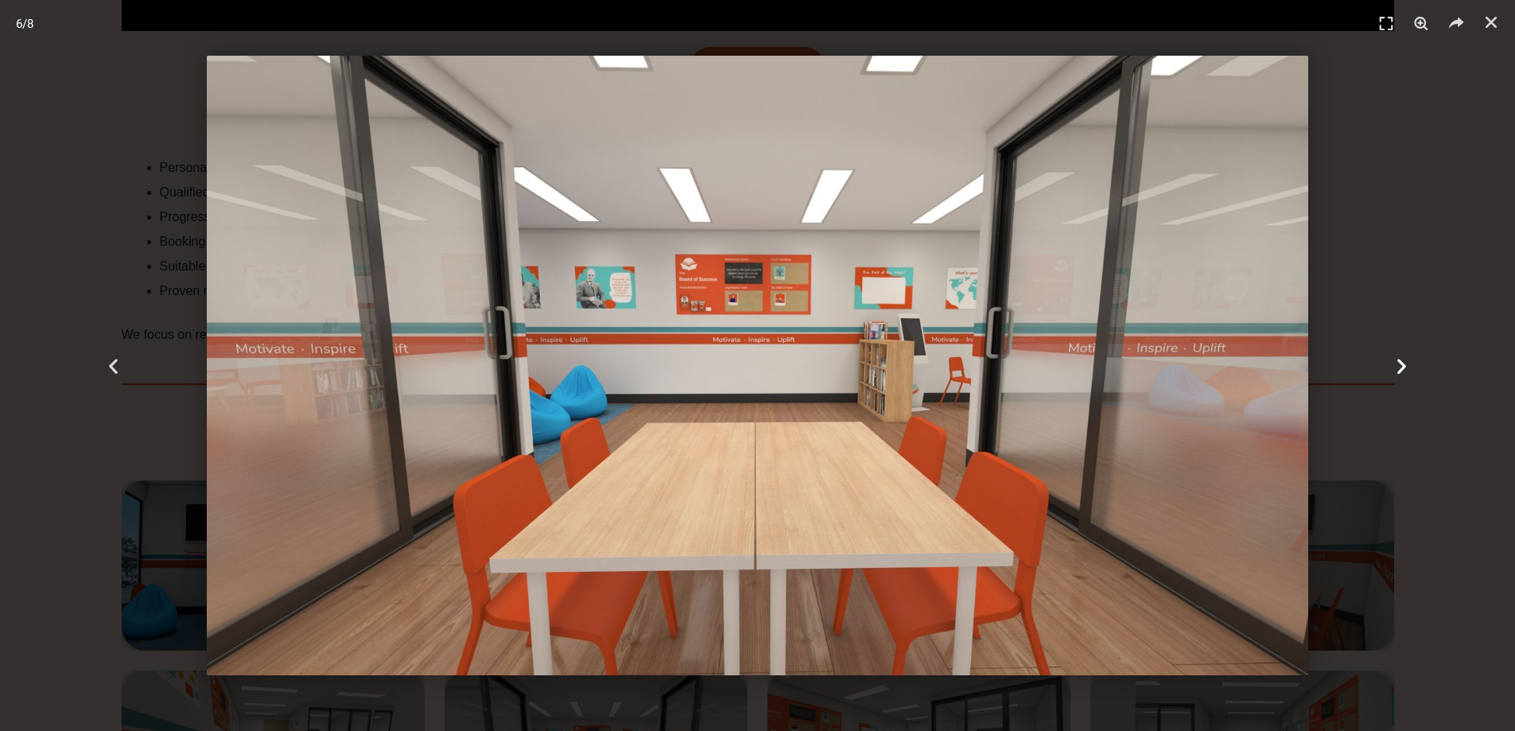
click at [1408, 361] on icon "Next slide" at bounding box center [1402, 365] width 20 height 20
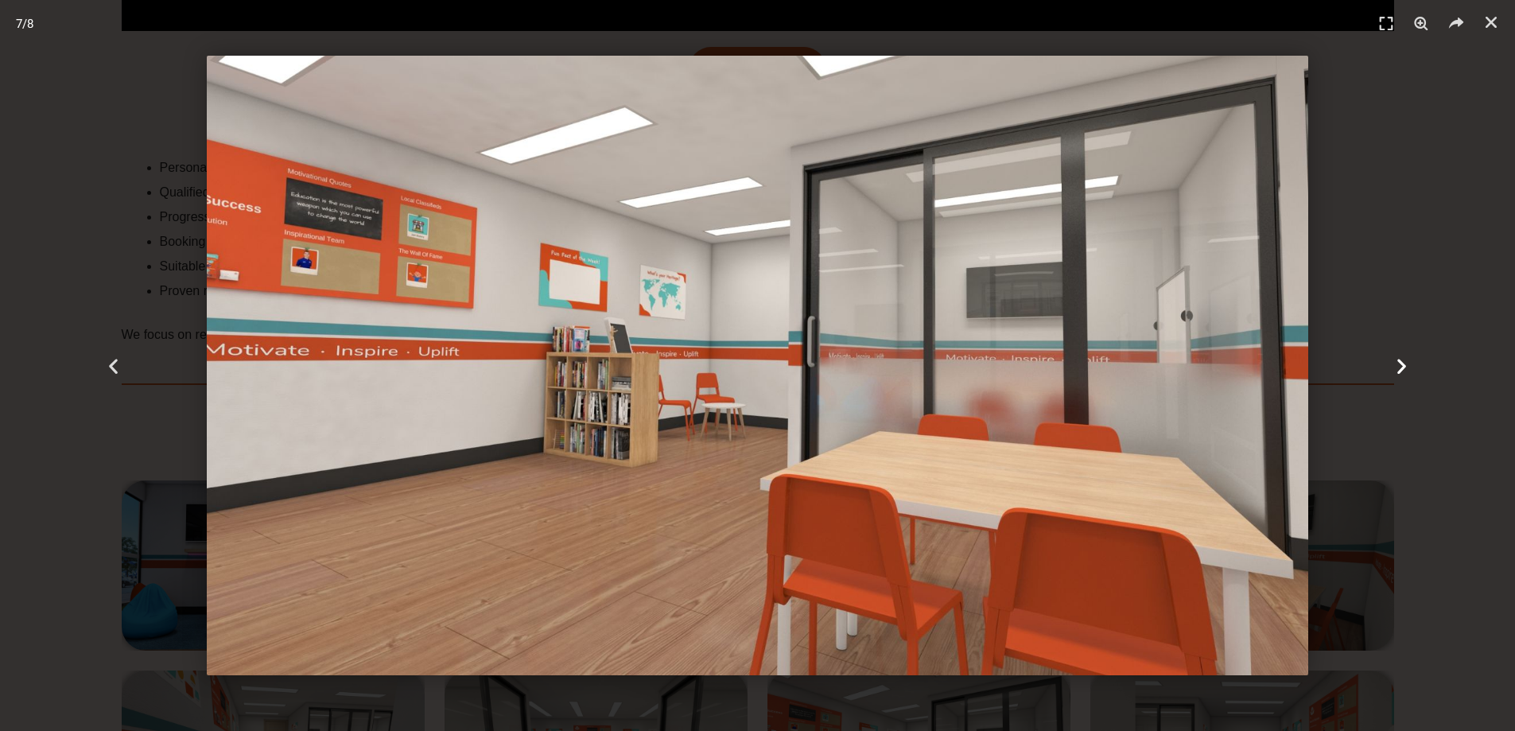
click at [1408, 361] on icon "Next slide" at bounding box center [1402, 365] width 20 height 20
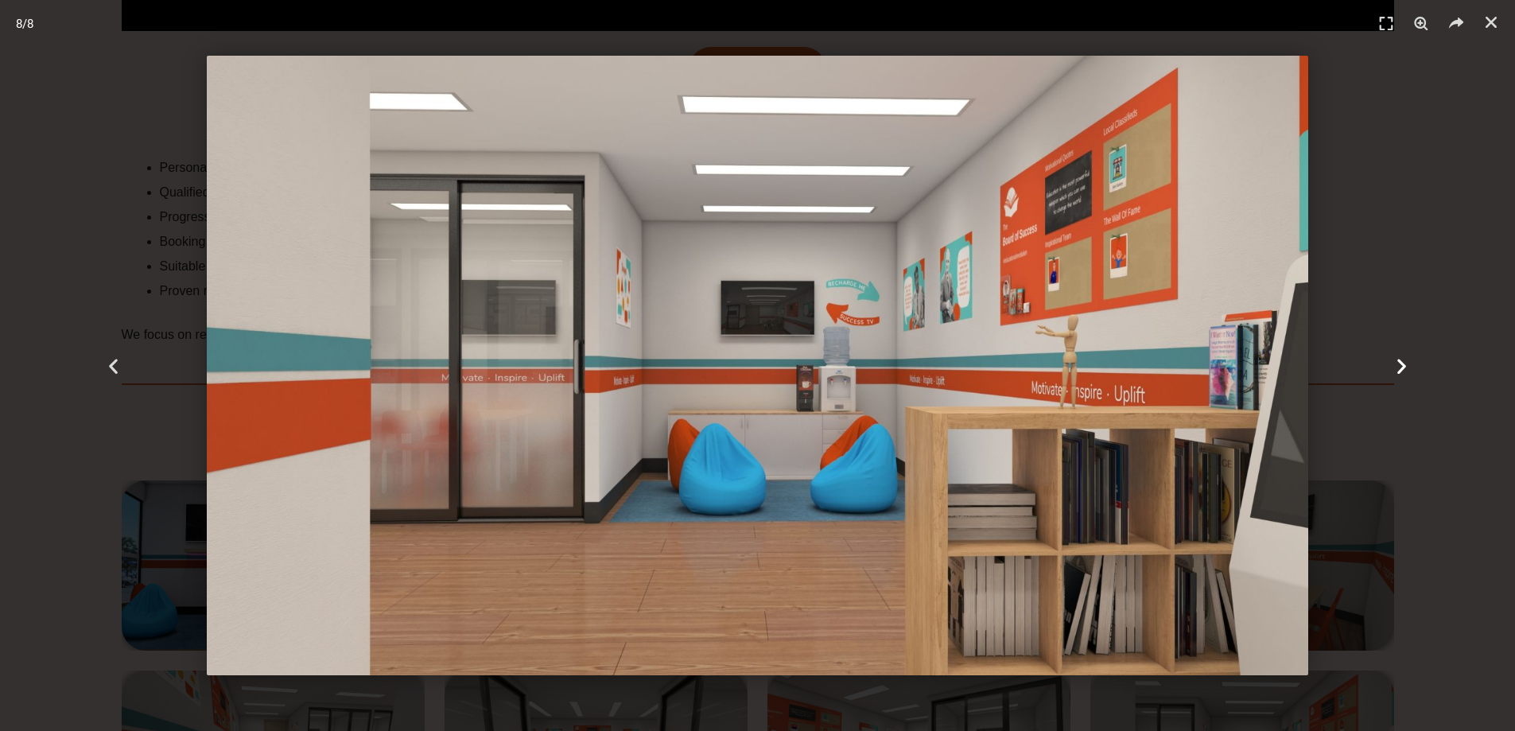
click at [1408, 361] on icon "Next slide" at bounding box center [1402, 365] width 20 height 20
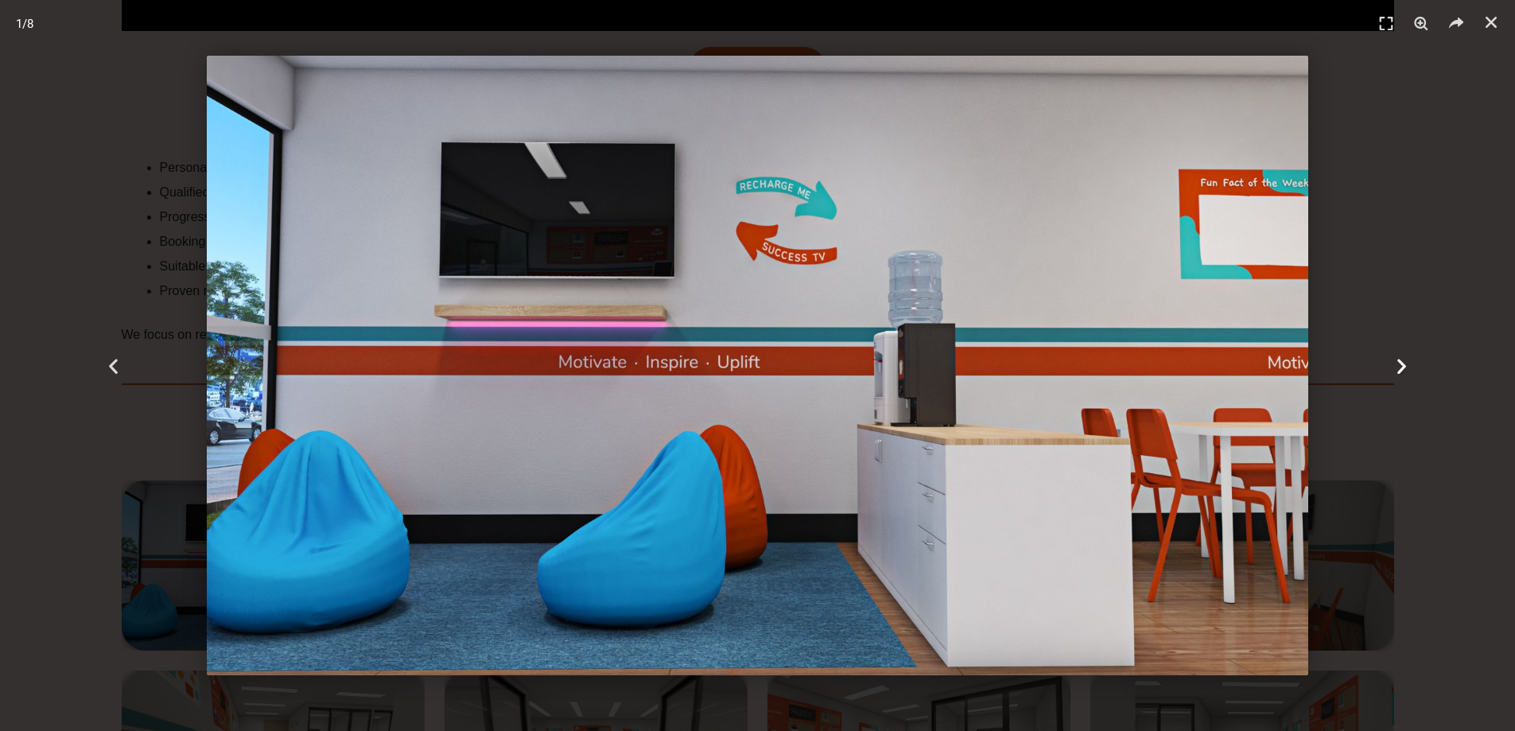
click at [1408, 361] on icon "Next slide" at bounding box center [1402, 365] width 20 height 20
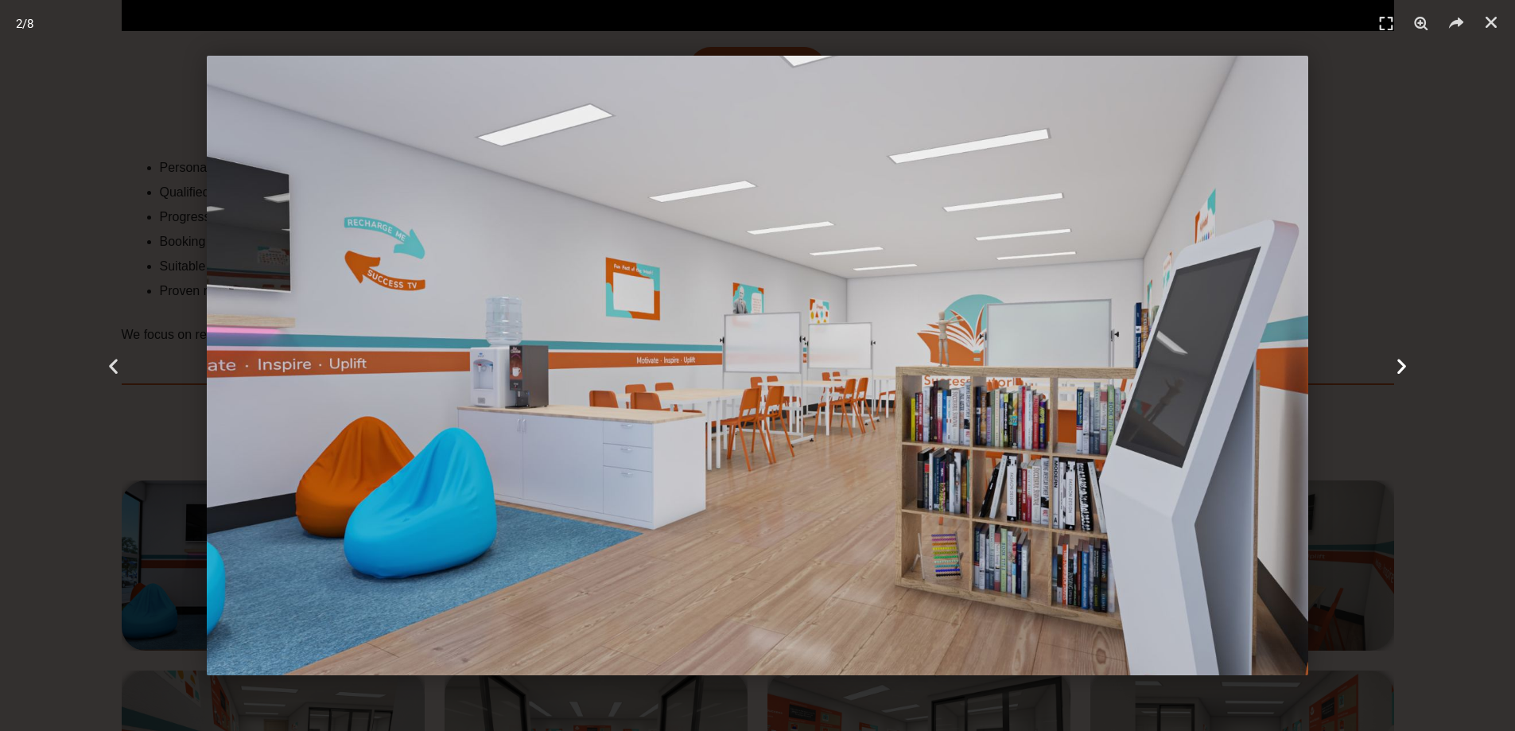
click at [1408, 361] on icon "Next slide" at bounding box center [1402, 365] width 20 height 20
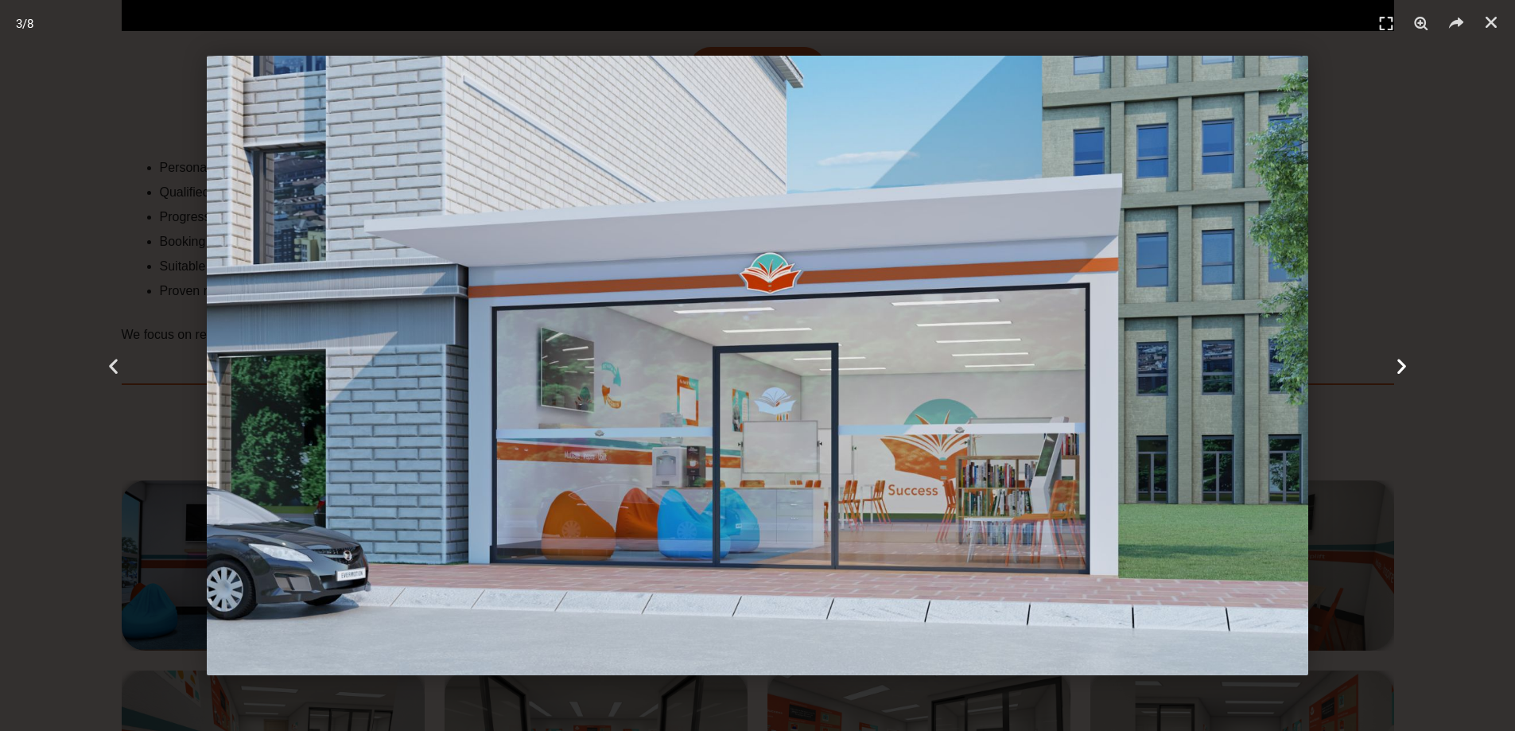
click at [1408, 361] on icon "Next slide" at bounding box center [1402, 365] width 20 height 20
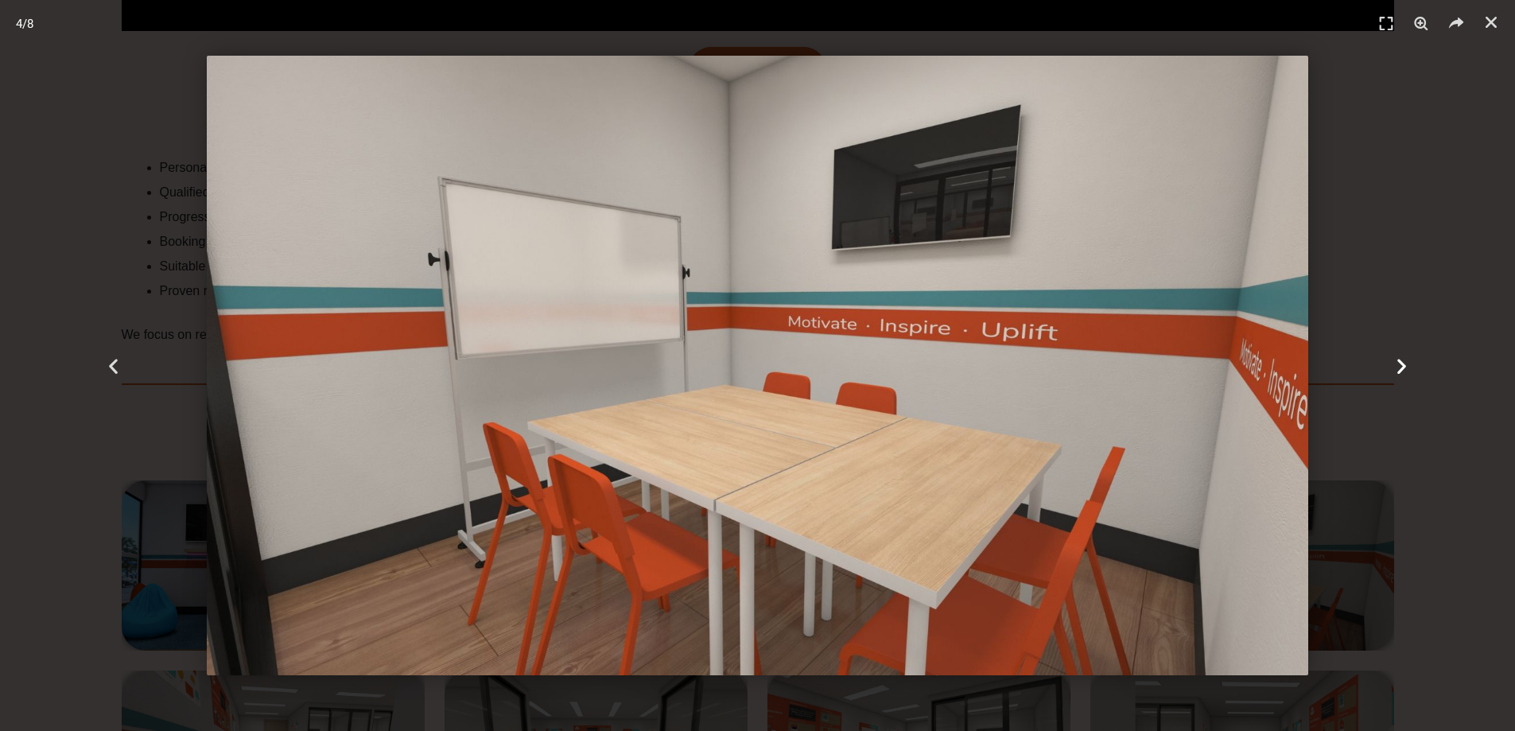
click at [1408, 361] on icon "Next slide" at bounding box center [1402, 365] width 20 height 20
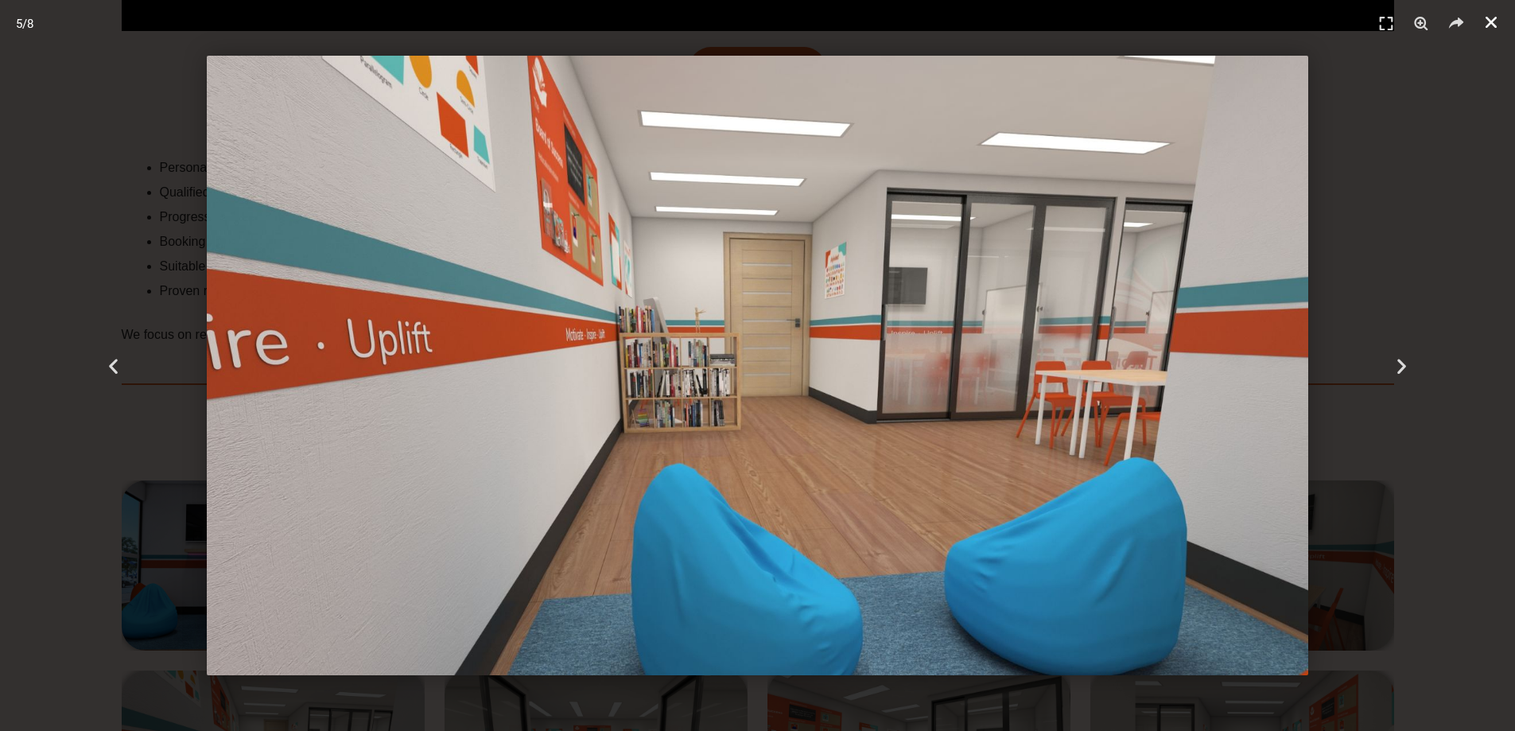
click at [1489, 29] on icon "Close (Esc)" at bounding box center [1491, 22] width 16 height 16
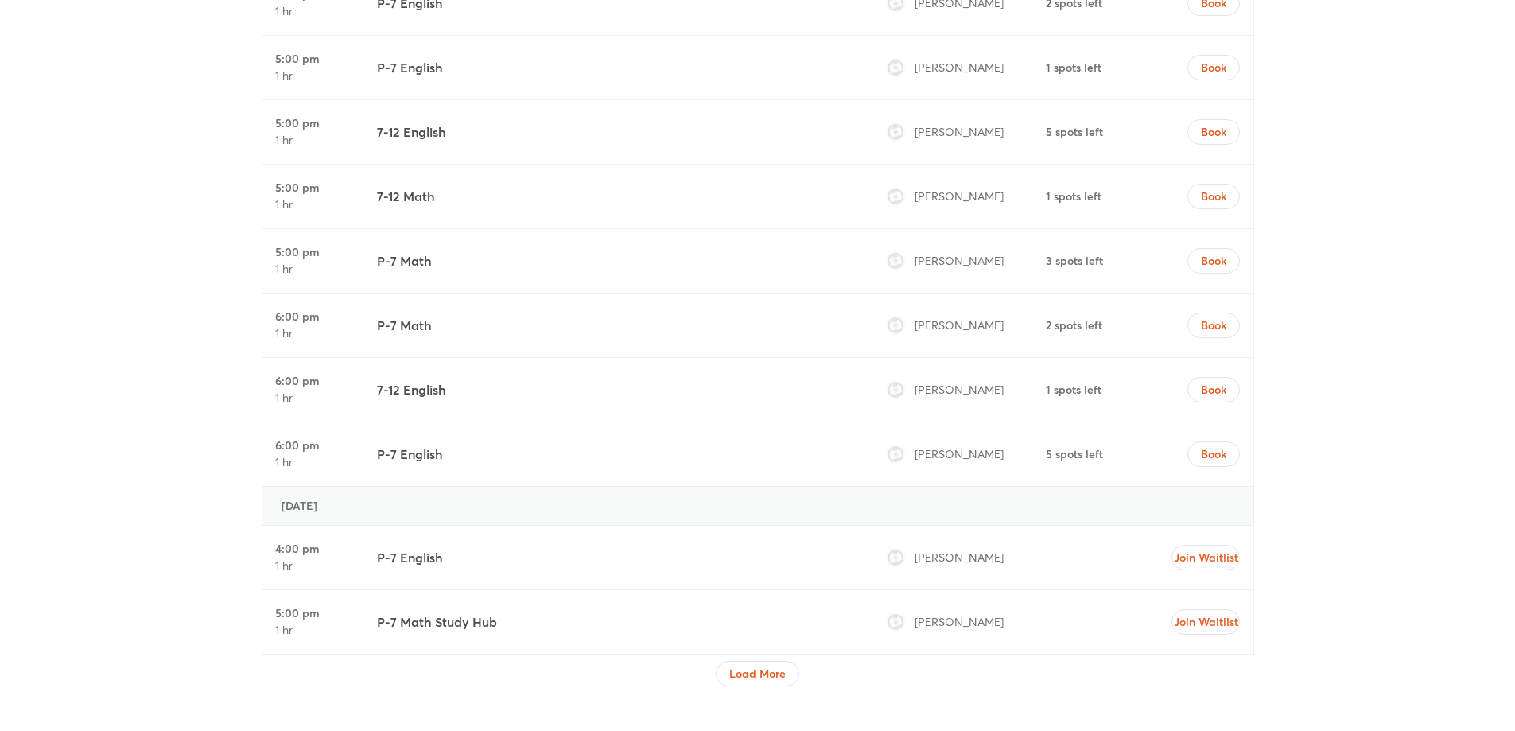
scroll to position [7103, 0]
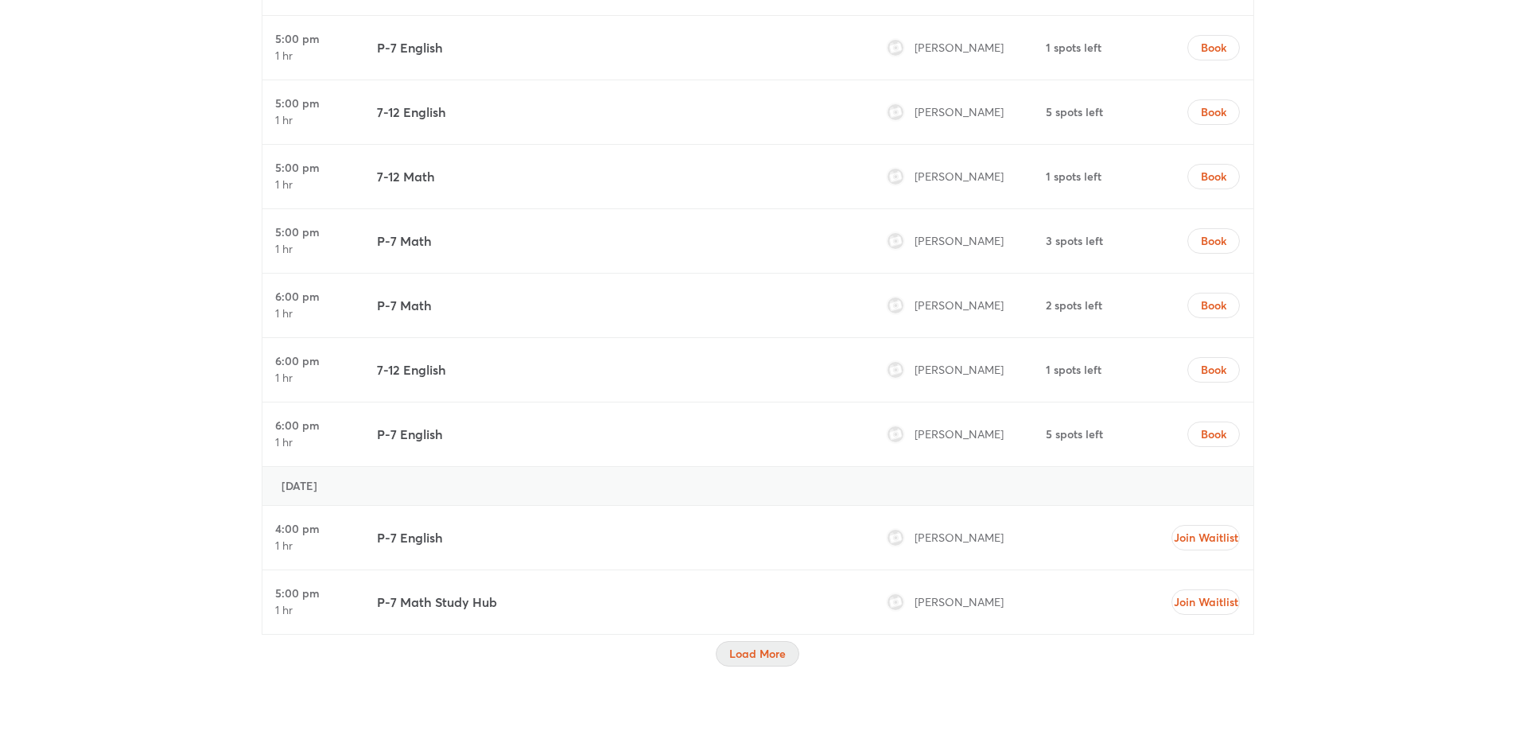
click at [755, 646] on span "Load More" at bounding box center [757, 654] width 56 height 16
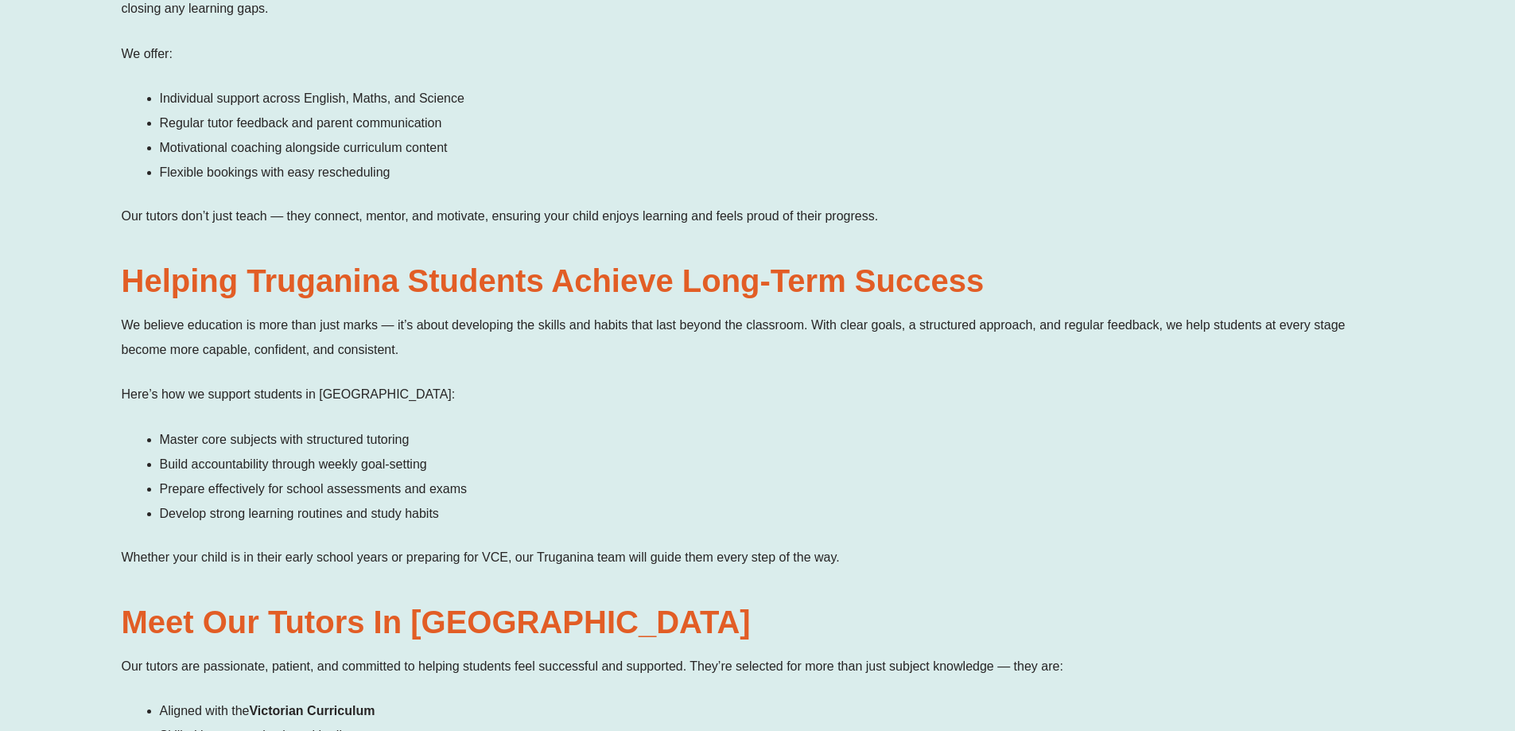
scroll to position [0, 0]
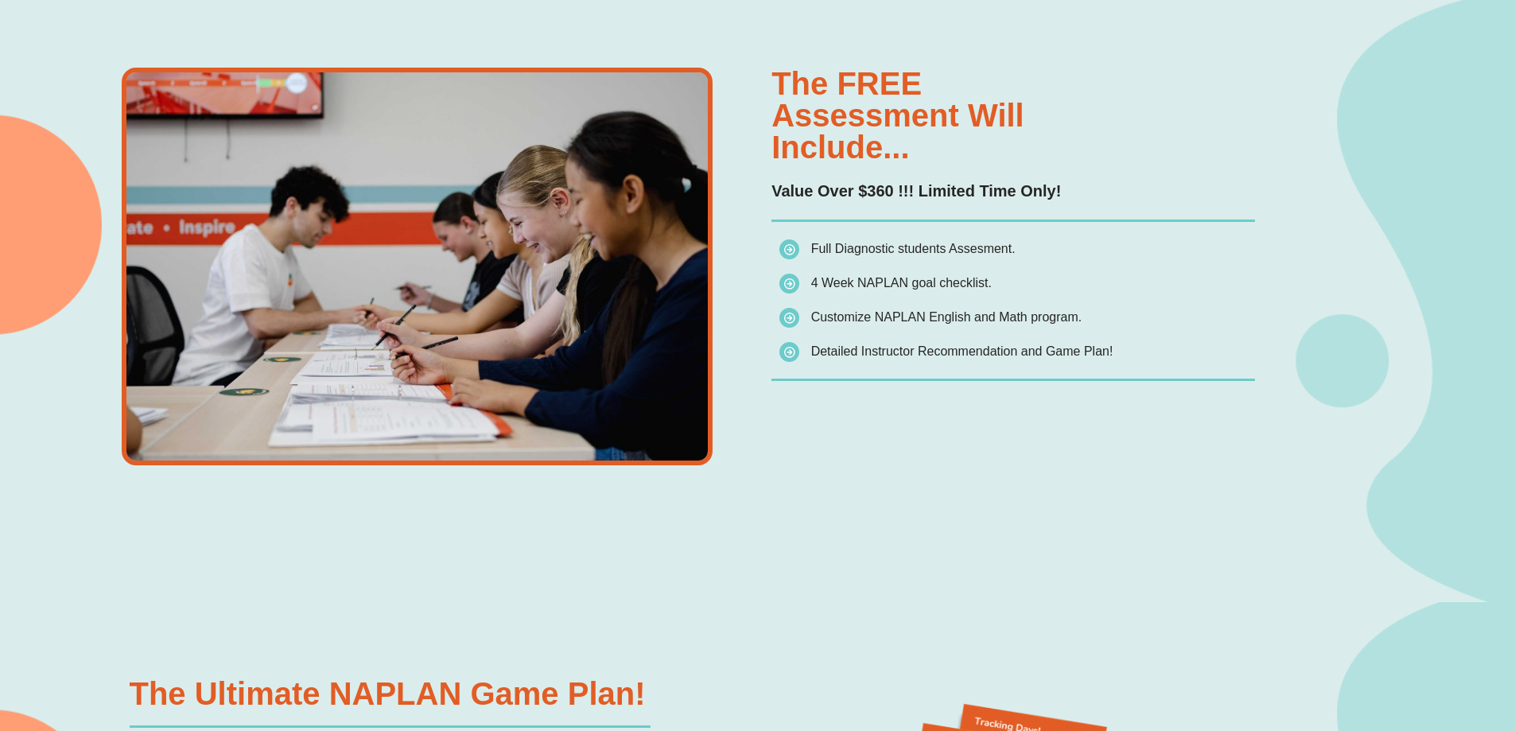
scroll to position [1167, 0]
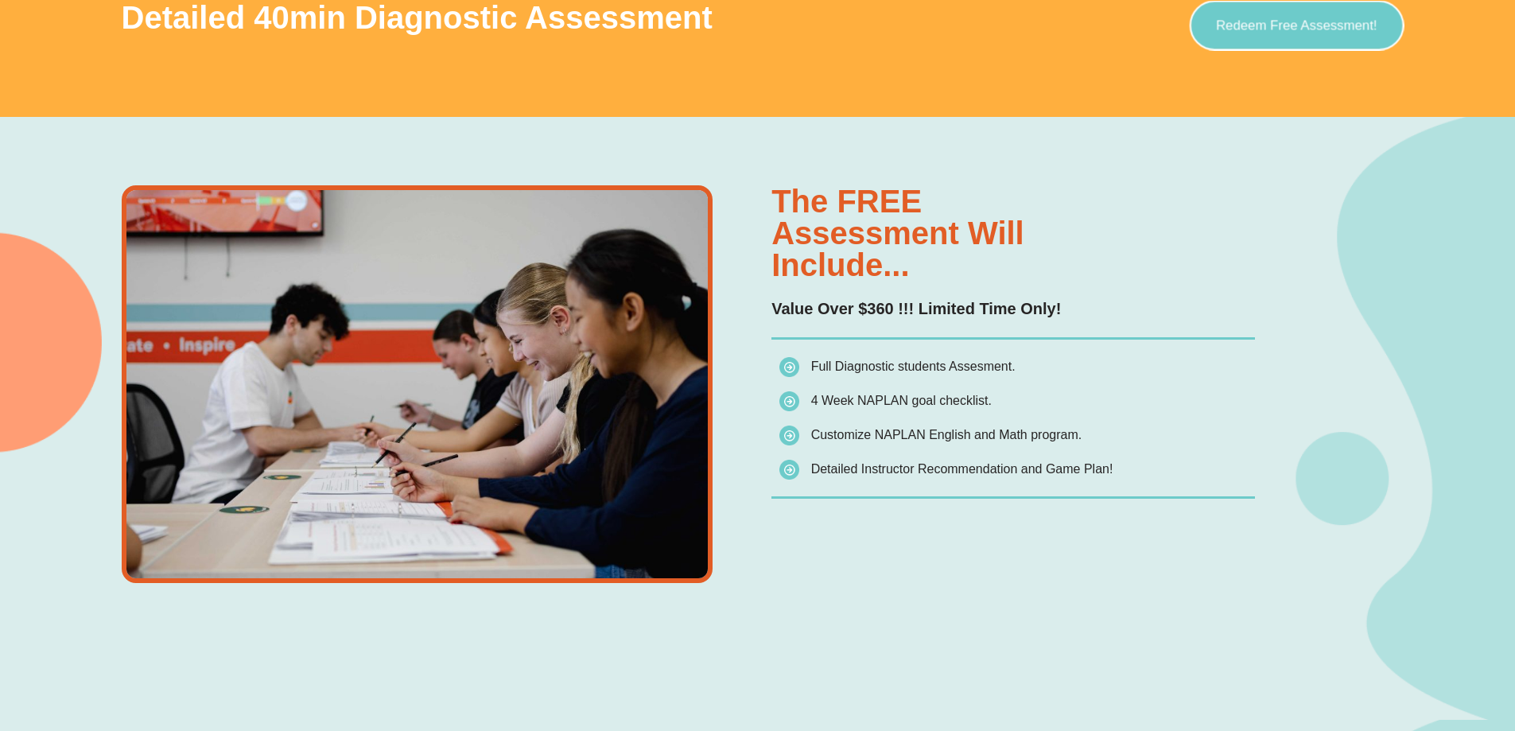
click at [1236, 25] on span "Redeem Free Assessment!" at bounding box center [1296, 25] width 161 height 14
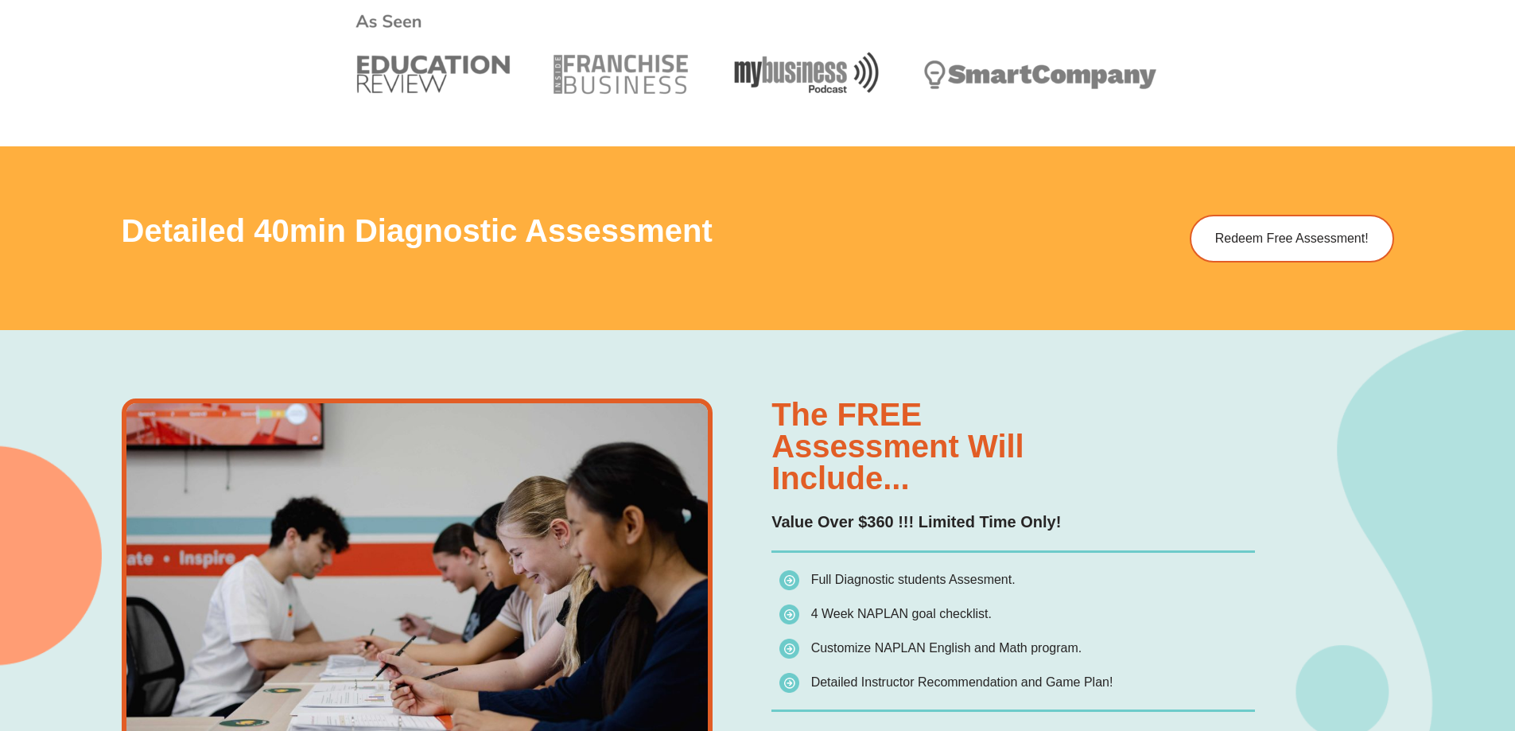
scroll to position [954, 0]
click at [1278, 252] on link "Redeem Free Assessment!" at bounding box center [1296, 237] width 215 height 50
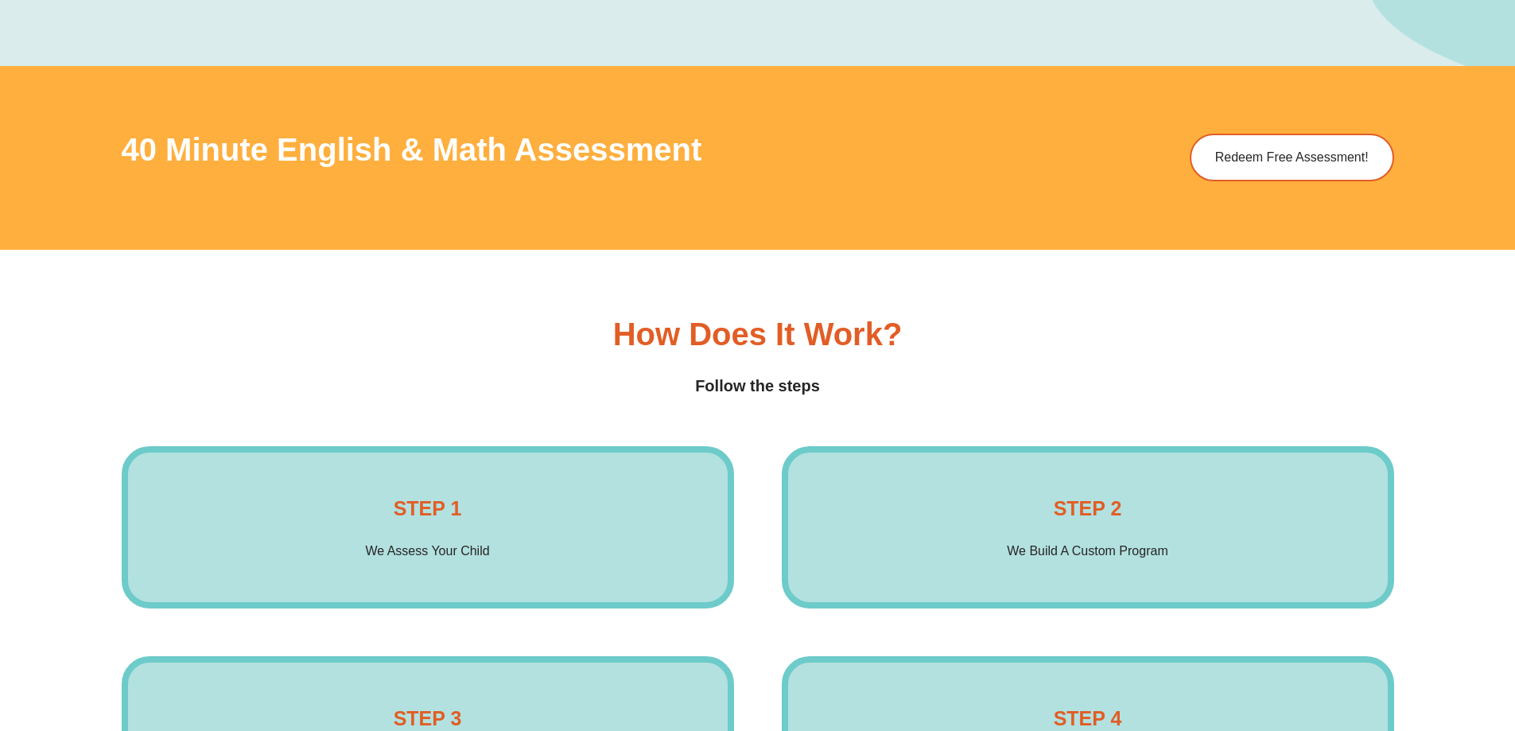
scroll to position [2121, 0]
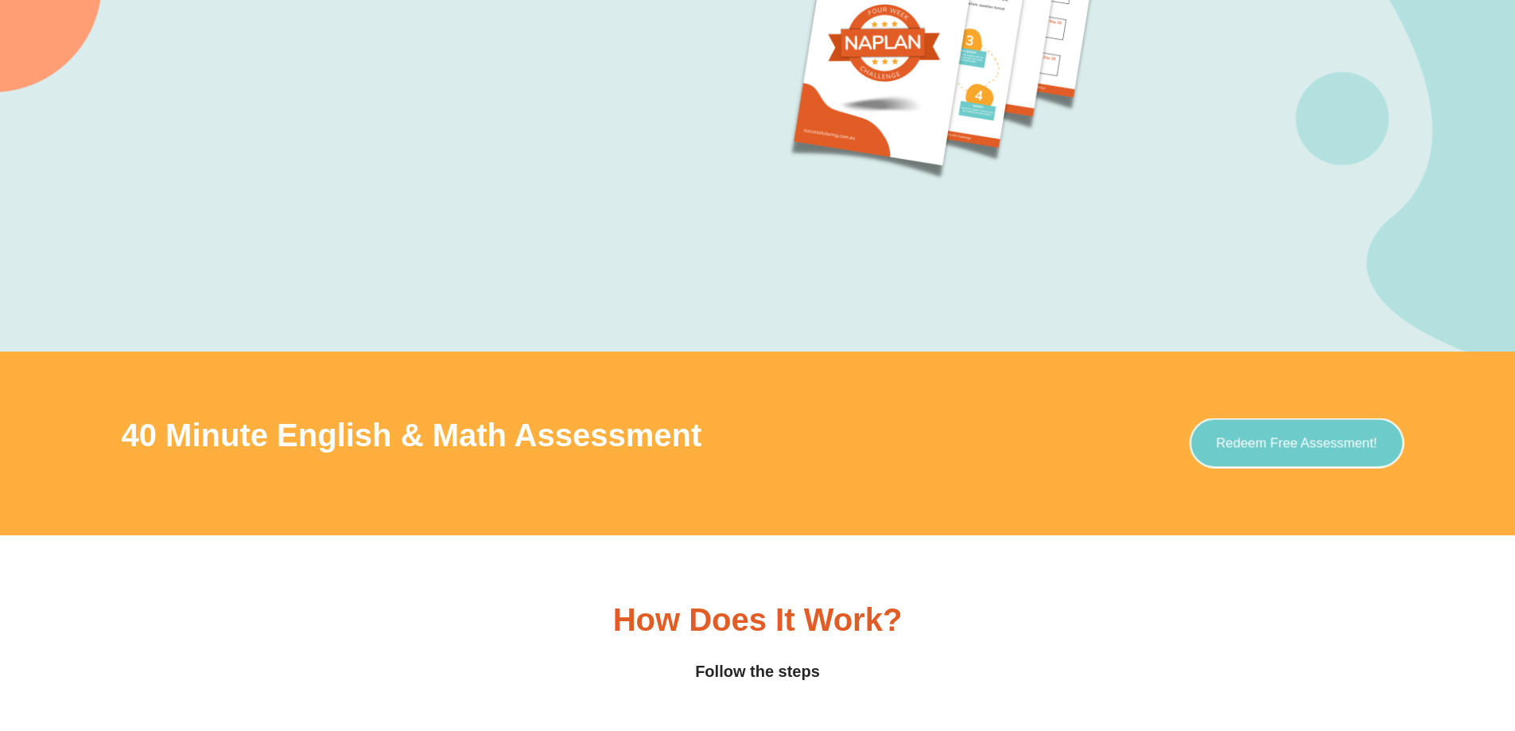
click at [1314, 446] on span "Redeem Free Assessment!" at bounding box center [1296, 444] width 161 height 14
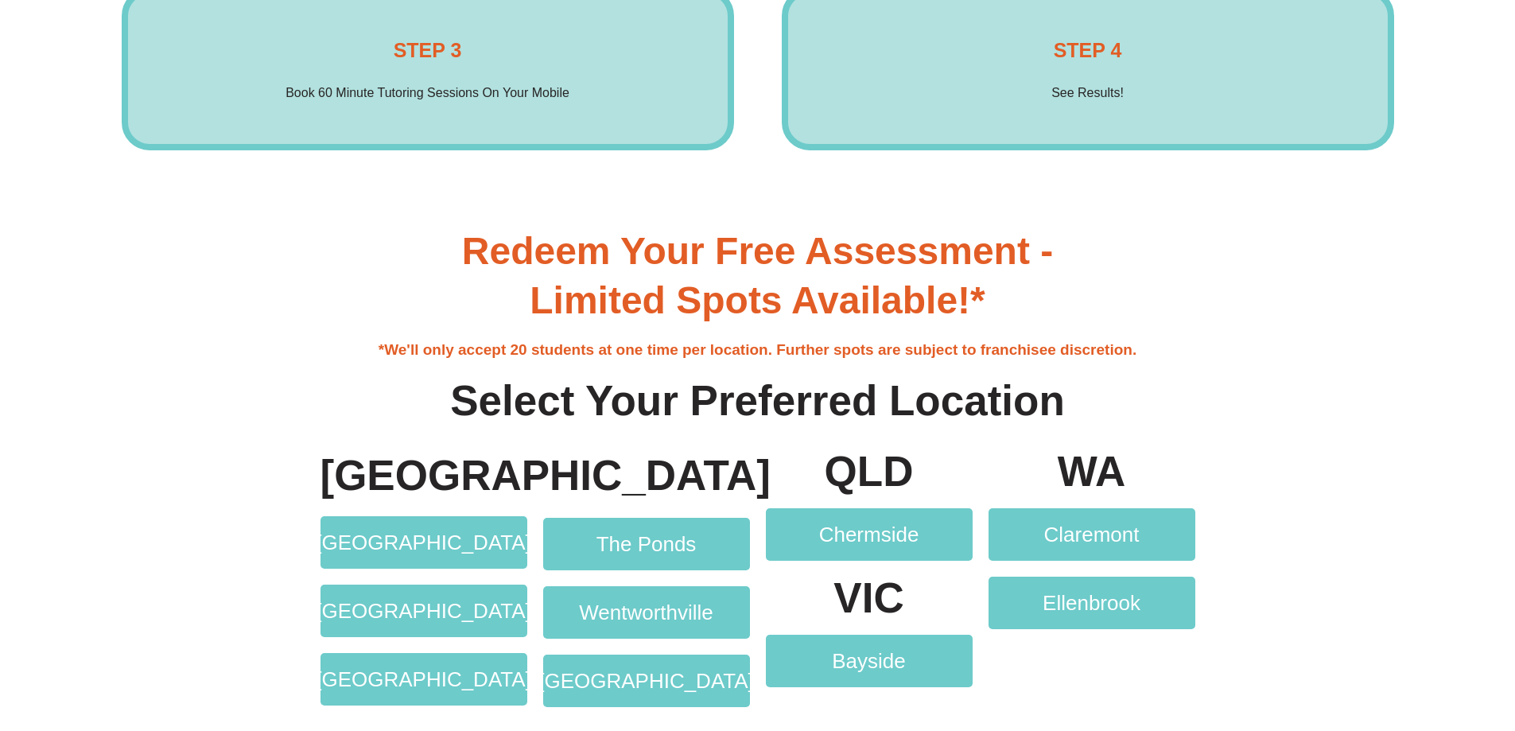
scroll to position [3075, 0]
click at [879, 591] on p "VIC" at bounding box center [869, 597] width 207 height 42
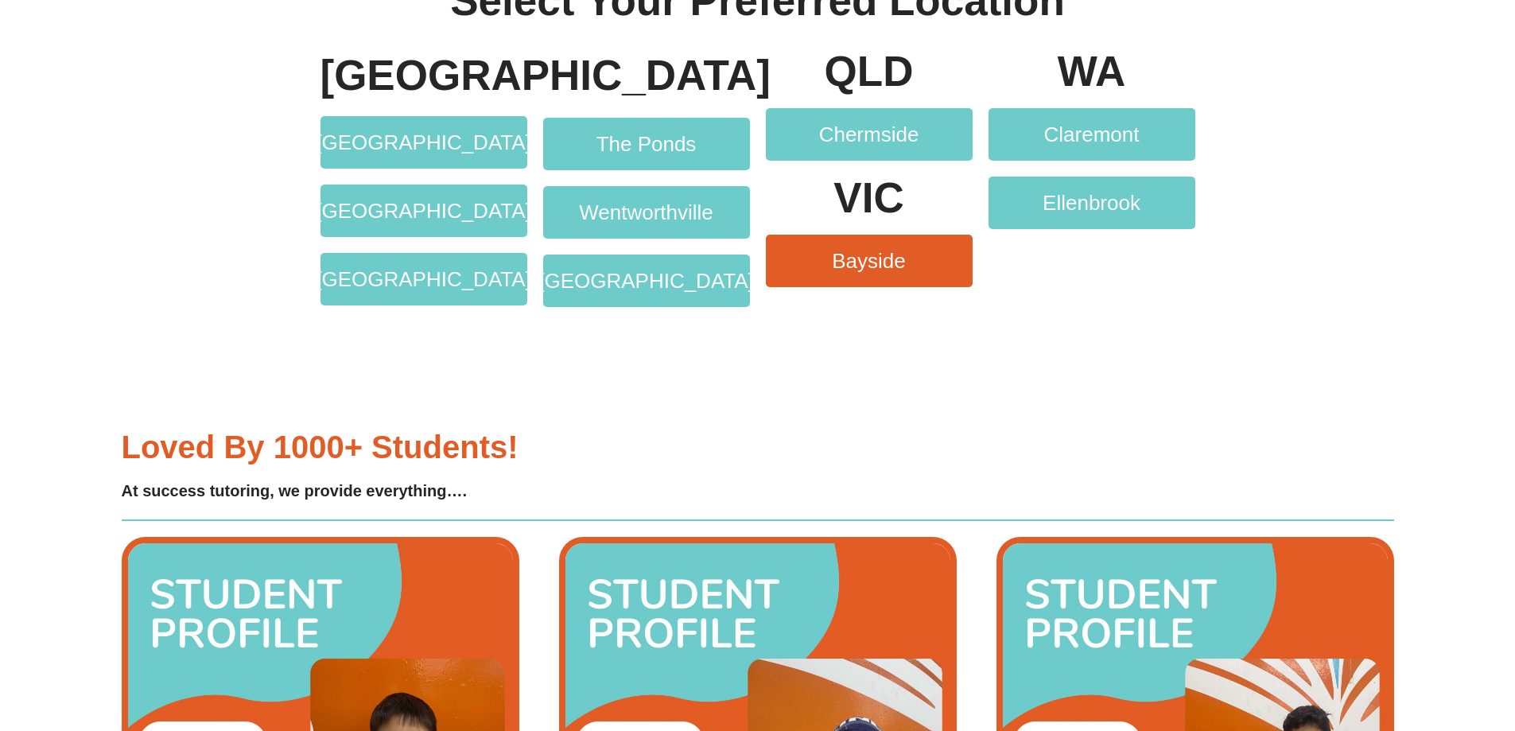
scroll to position [3499, 0]
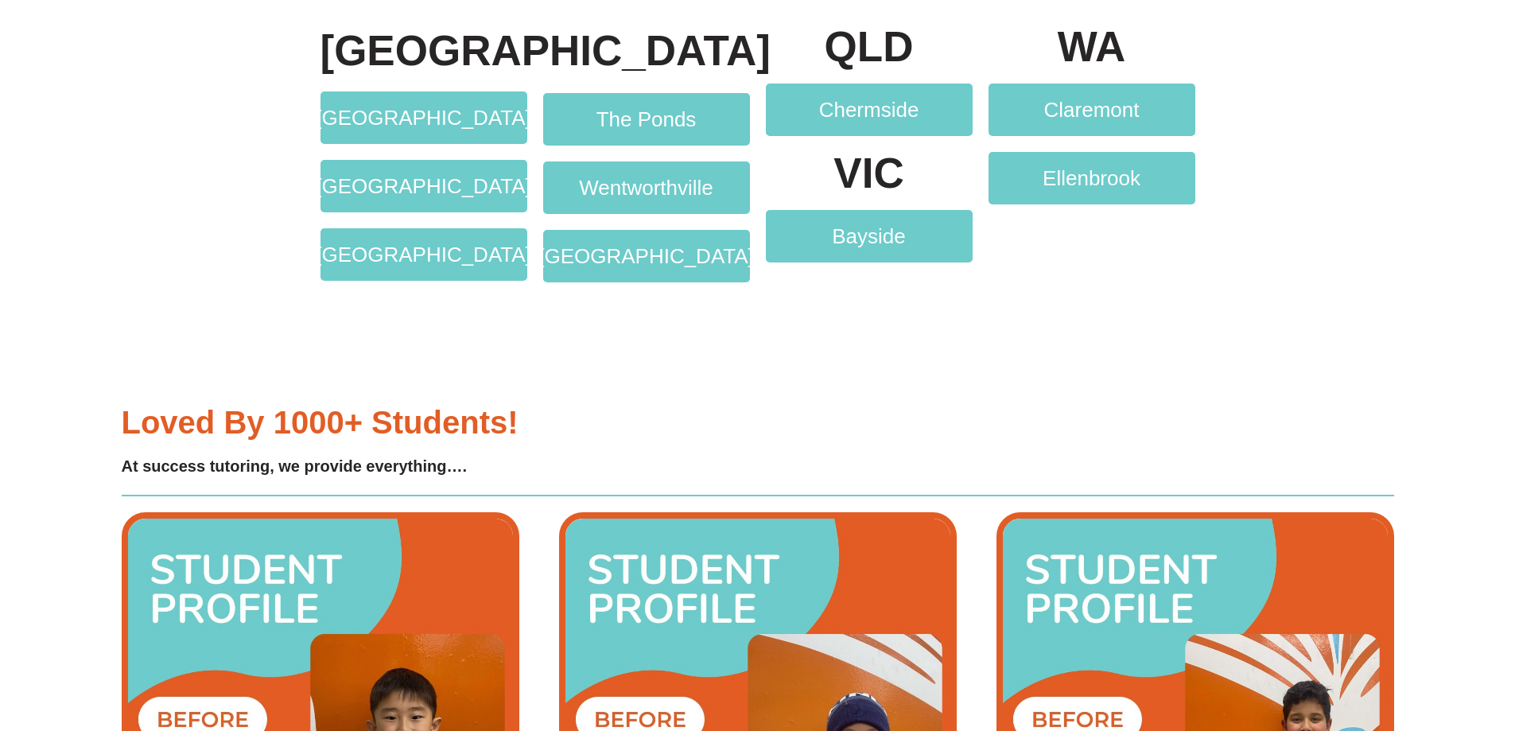
click at [860, 173] on p "VIC" at bounding box center [869, 173] width 207 height 42
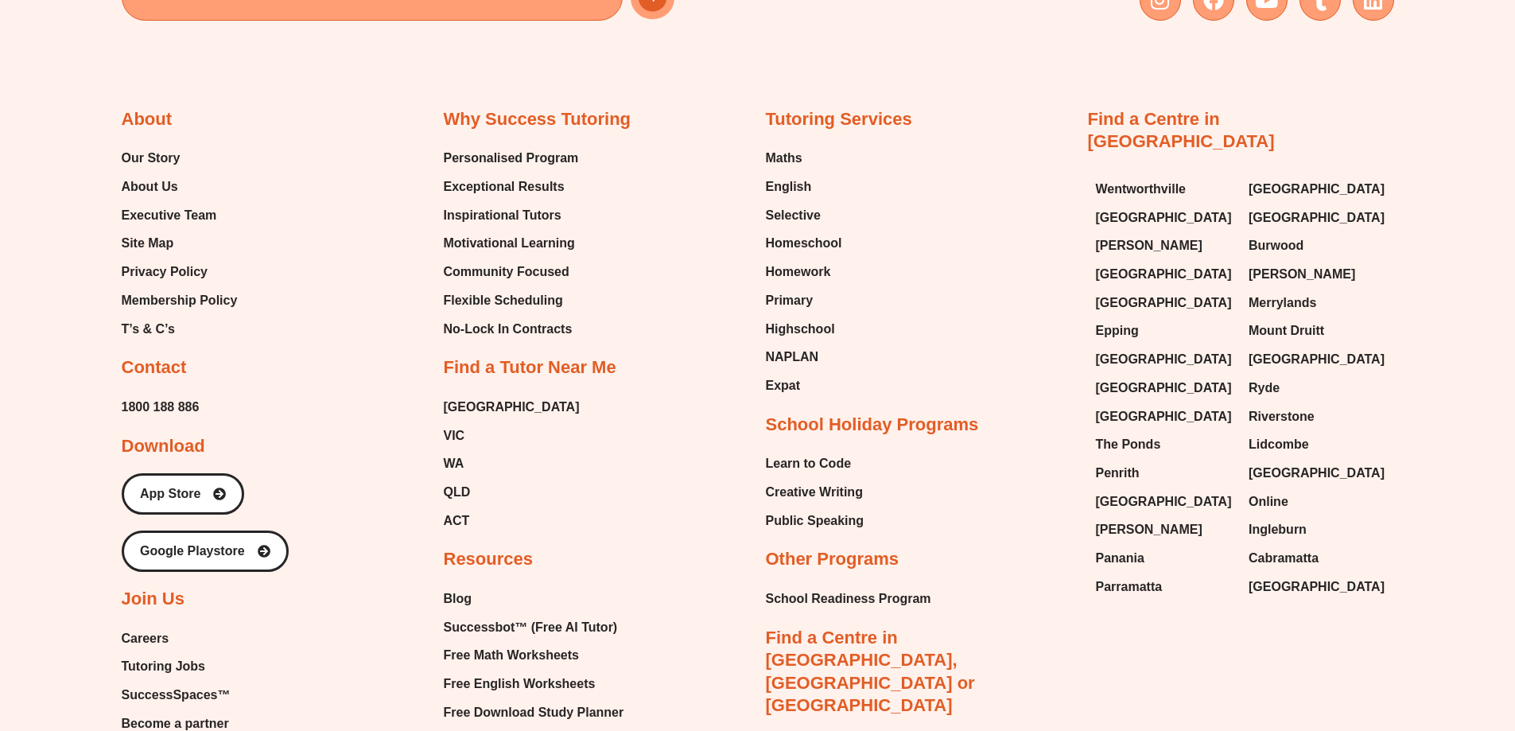
scroll to position [6149, 0]
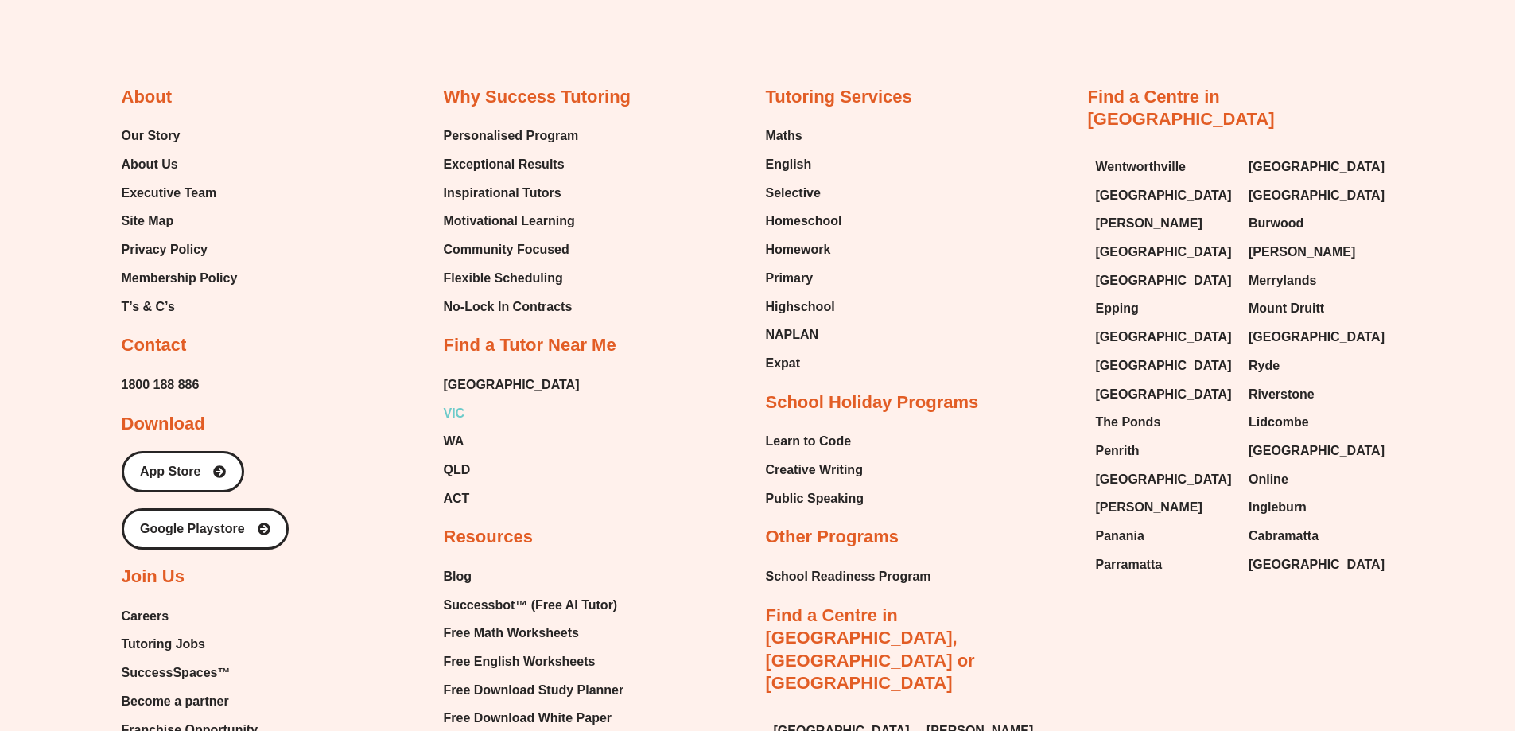
click at [464, 410] on span "VIC" at bounding box center [454, 414] width 21 height 24
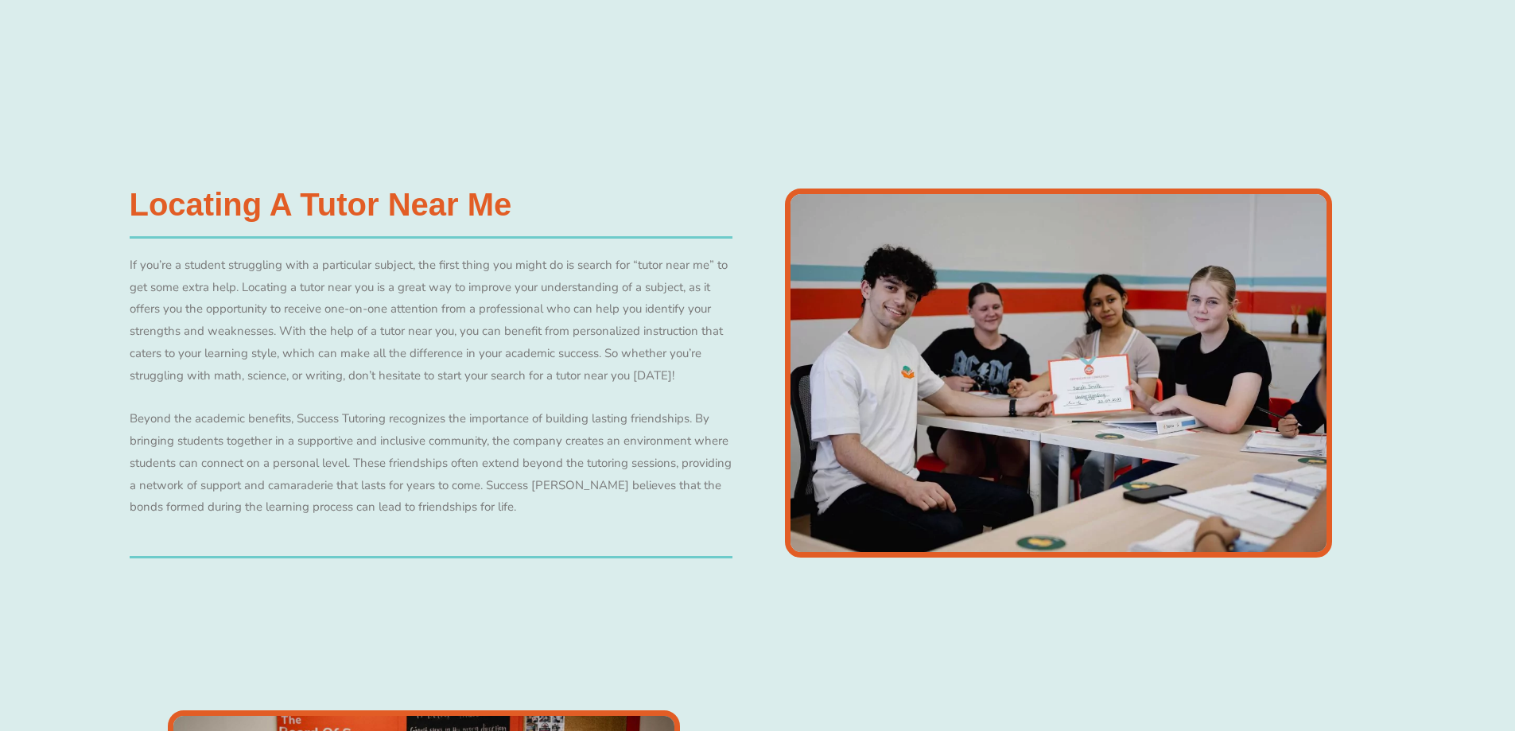
scroll to position [1485, 0]
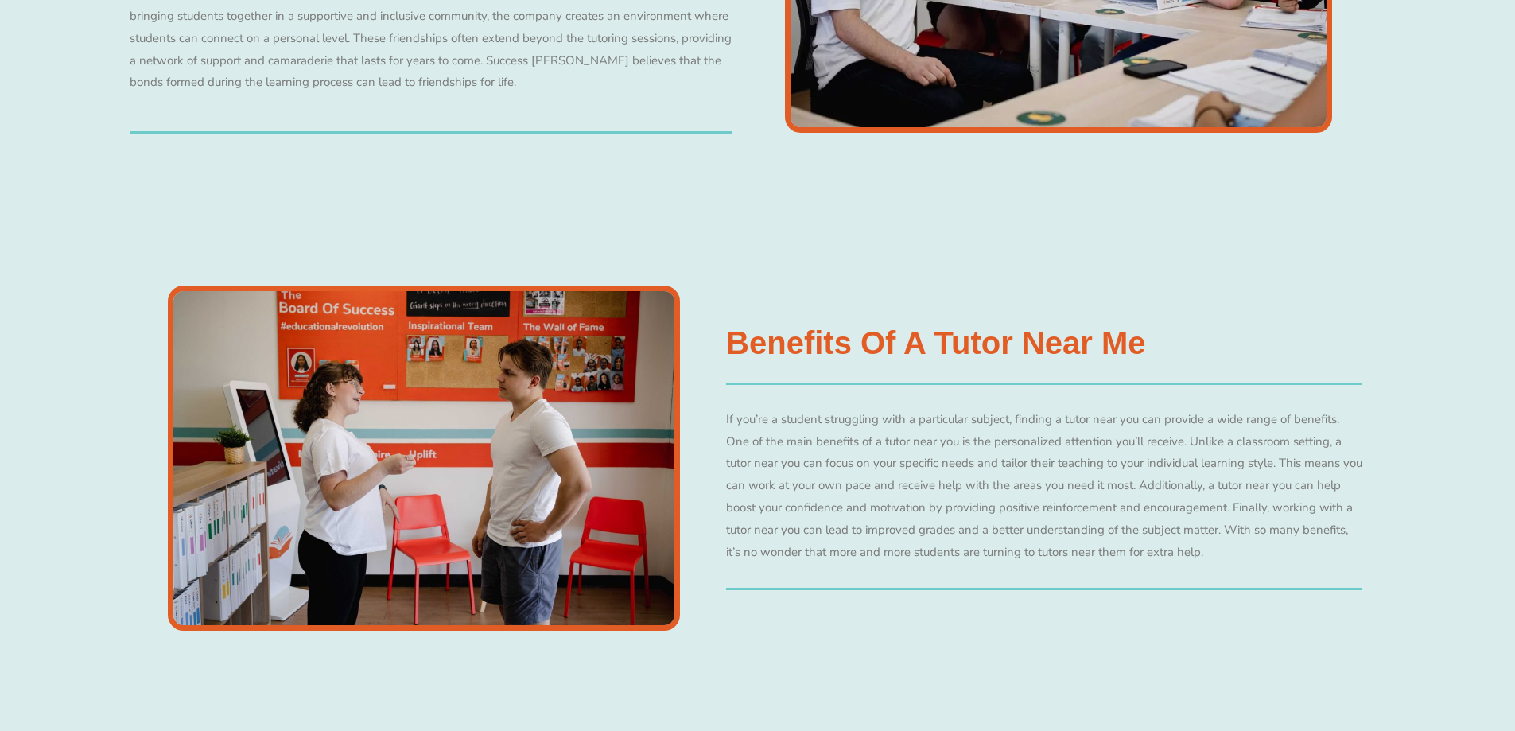
drag, startPoint x: 763, startPoint y: 529, endPoint x: 756, endPoint y: 514, distance: 15.7
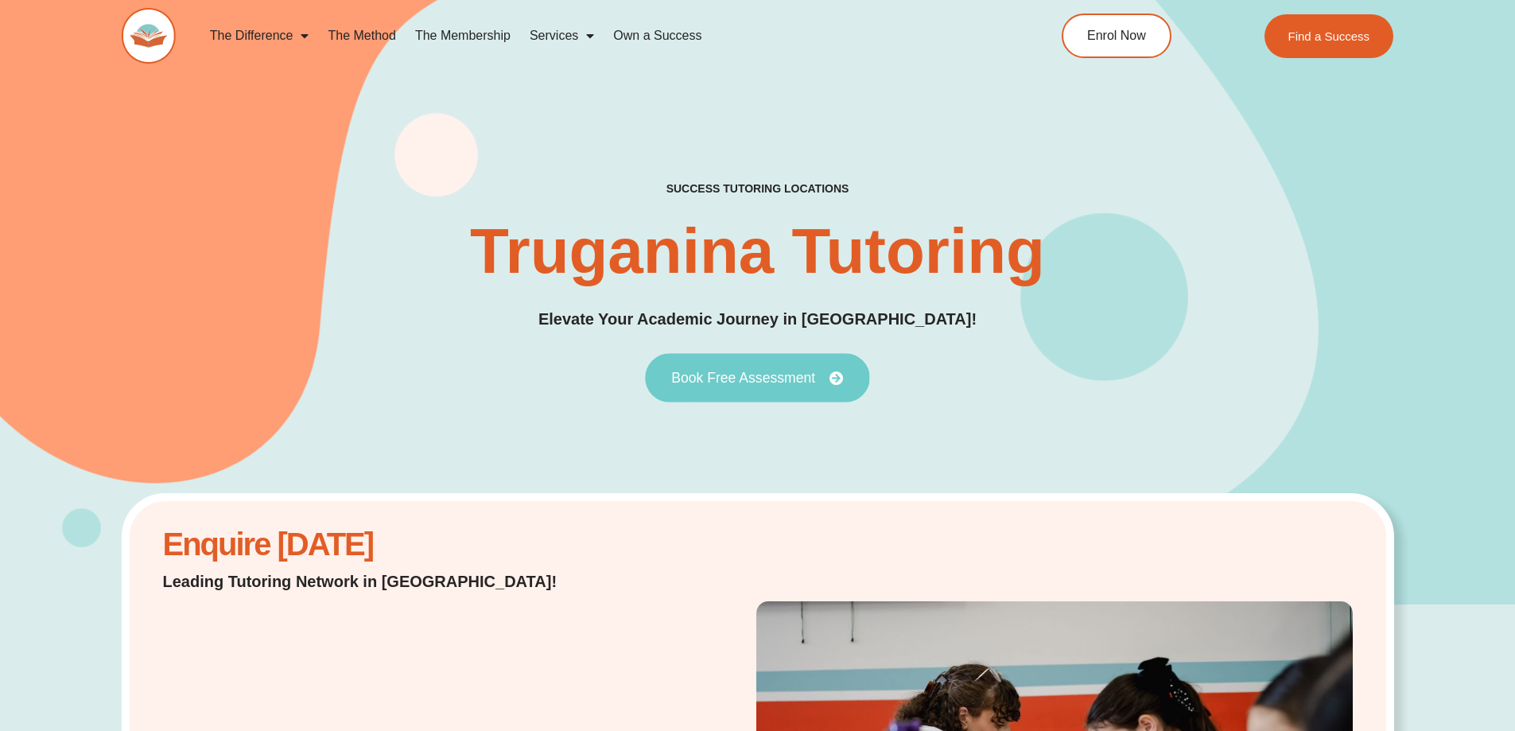
click at [775, 378] on span "Book Free Assessment" at bounding box center [743, 378] width 144 height 14
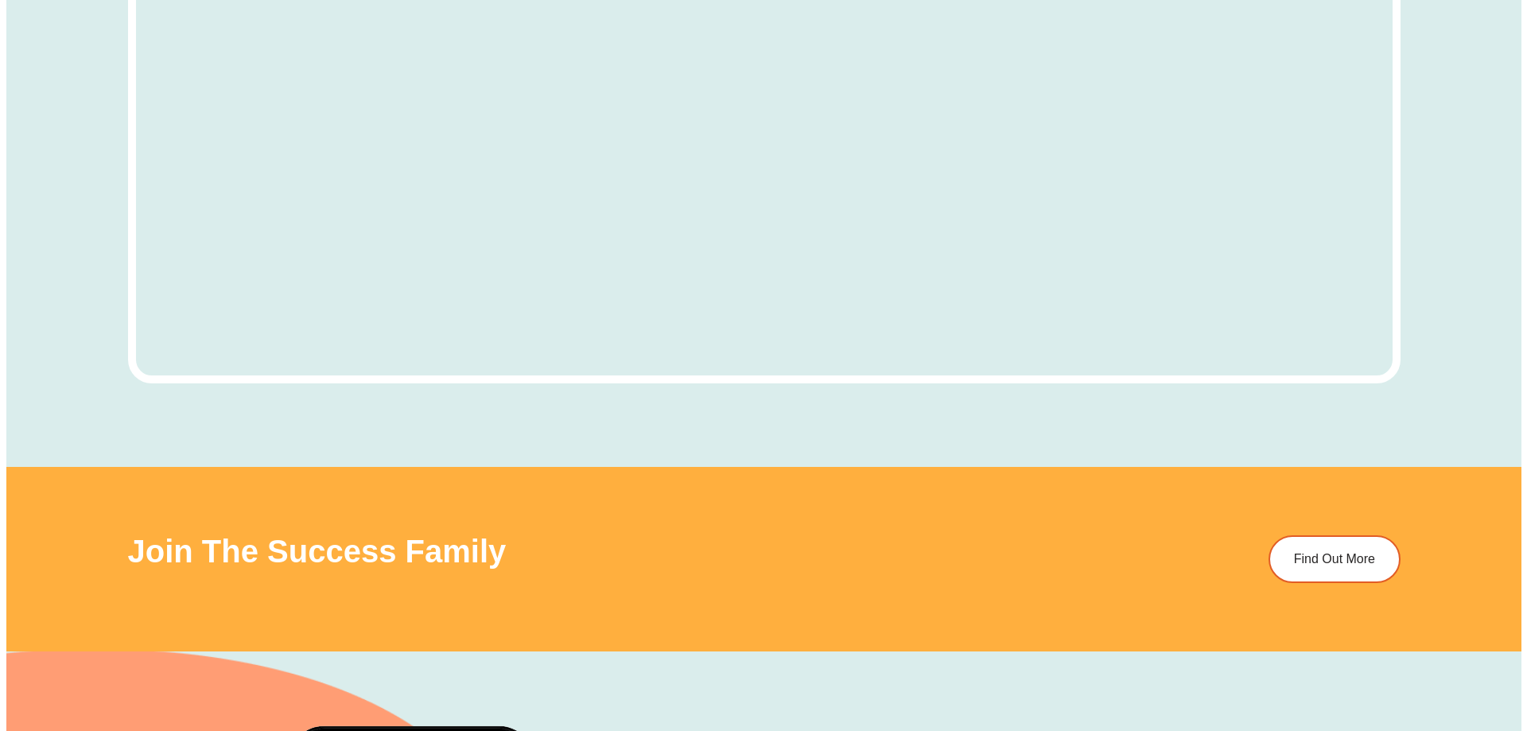
scroll to position [9419, 0]
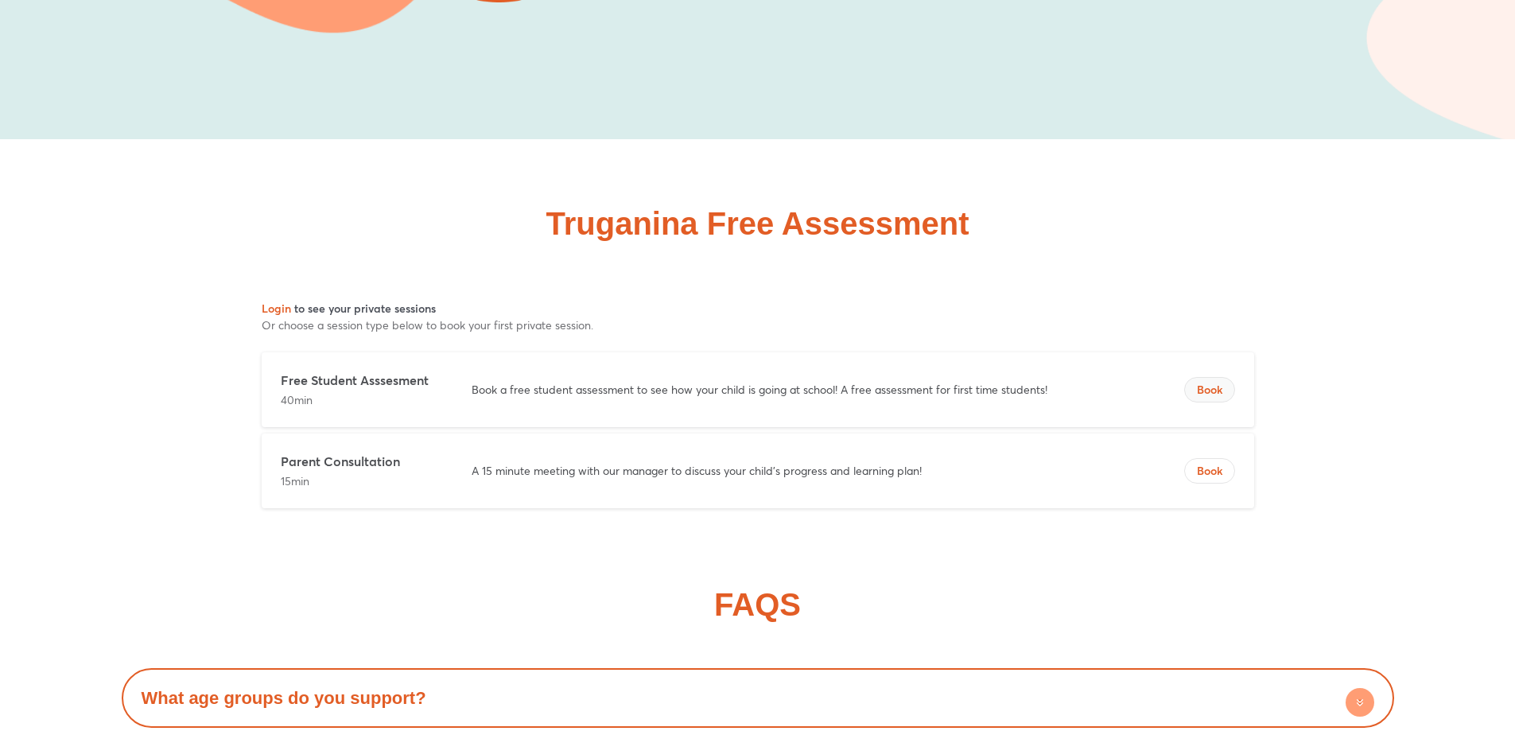
click at [1212, 382] on span "Book" at bounding box center [1209, 390] width 49 height 16
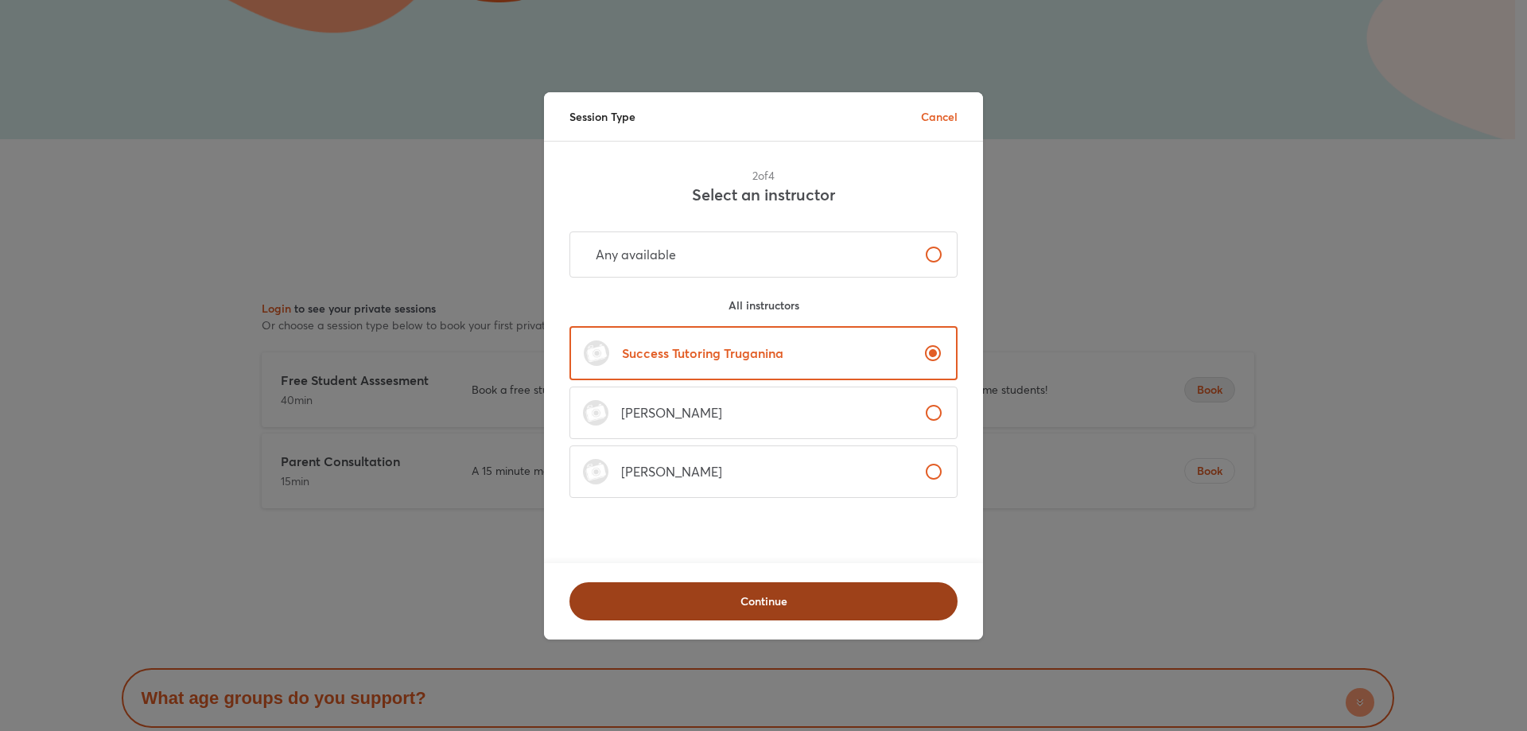
click at [803, 597] on span "Continue" at bounding box center [763, 601] width 347 height 16
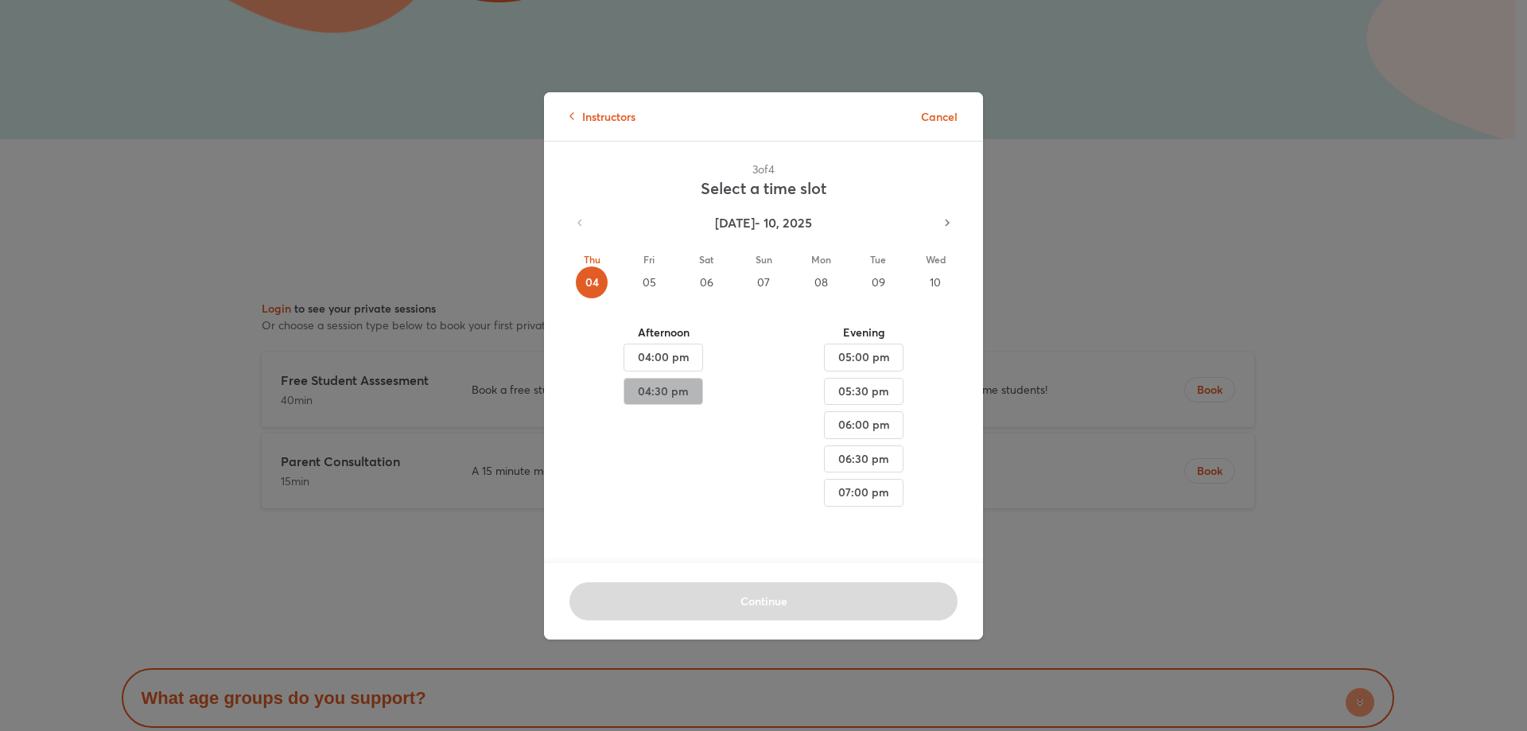
click at [643, 394] on span "04:30 pm" at bounding box center [663, 392] width 52 height 20
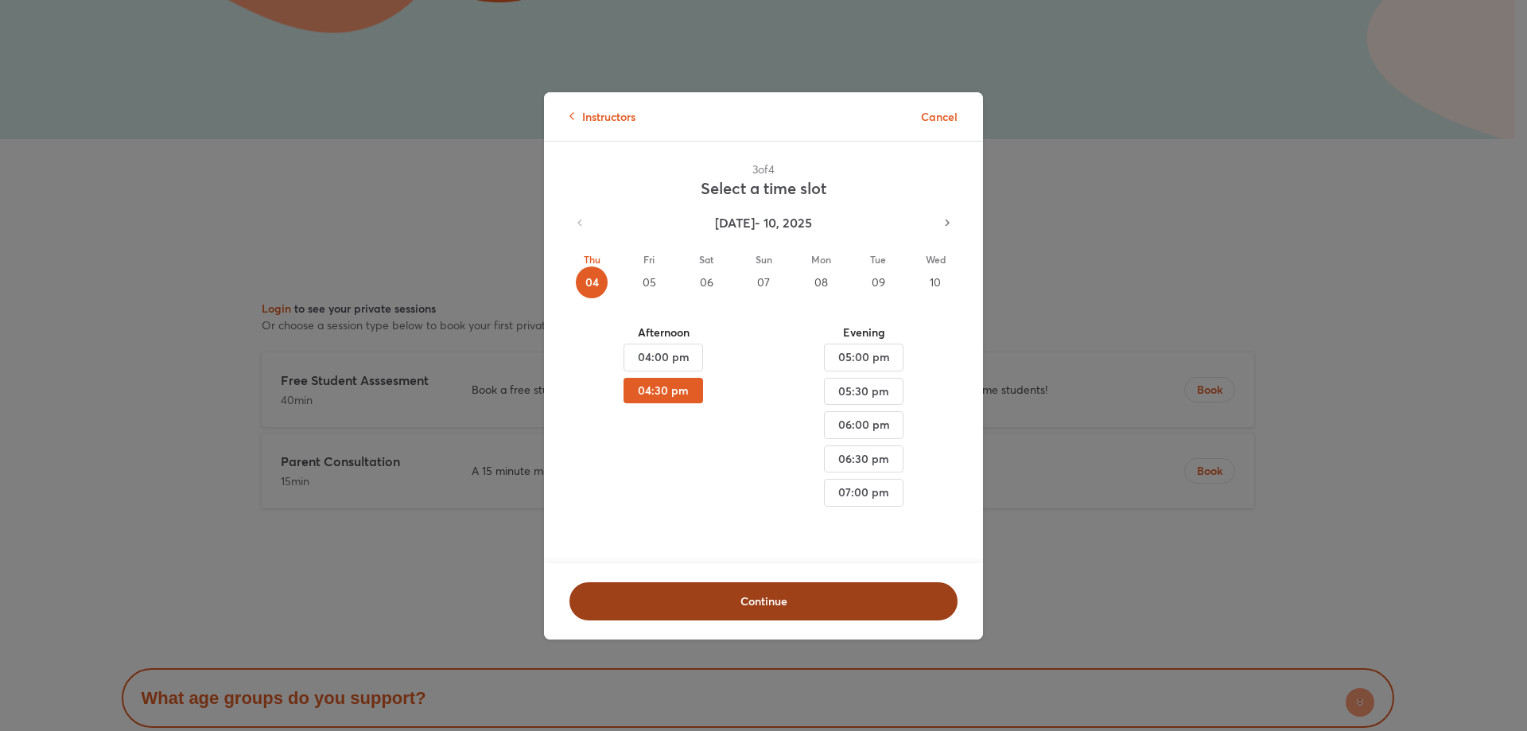
click at [757, 596] on span "Continue" at bounding box center [763, 601] width 347 height 16
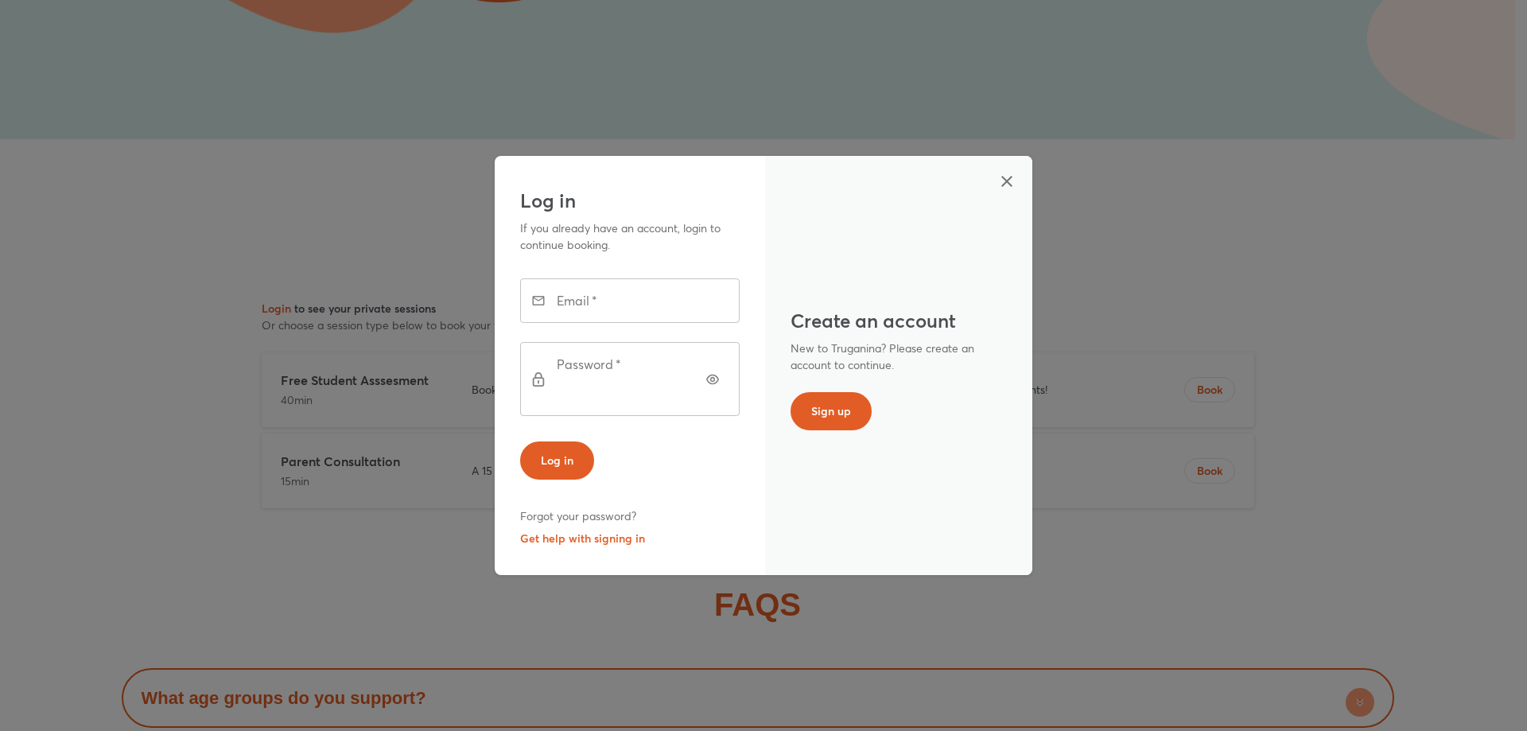
drag, startPoint x: 615, startPoint y: 322, endPoint x: 614, endPoint y: 311, distance: 11.2
click at [615, 322] on input "text" at bounding box center [652, 300] width 176 height 45
type input "**********"
click at [719, 381] on button "button" at bounding box center [713, 379] width 32 height 32
click at [552, 452] on span "Log in" at bounding box center [557, 460] width 33 height 16
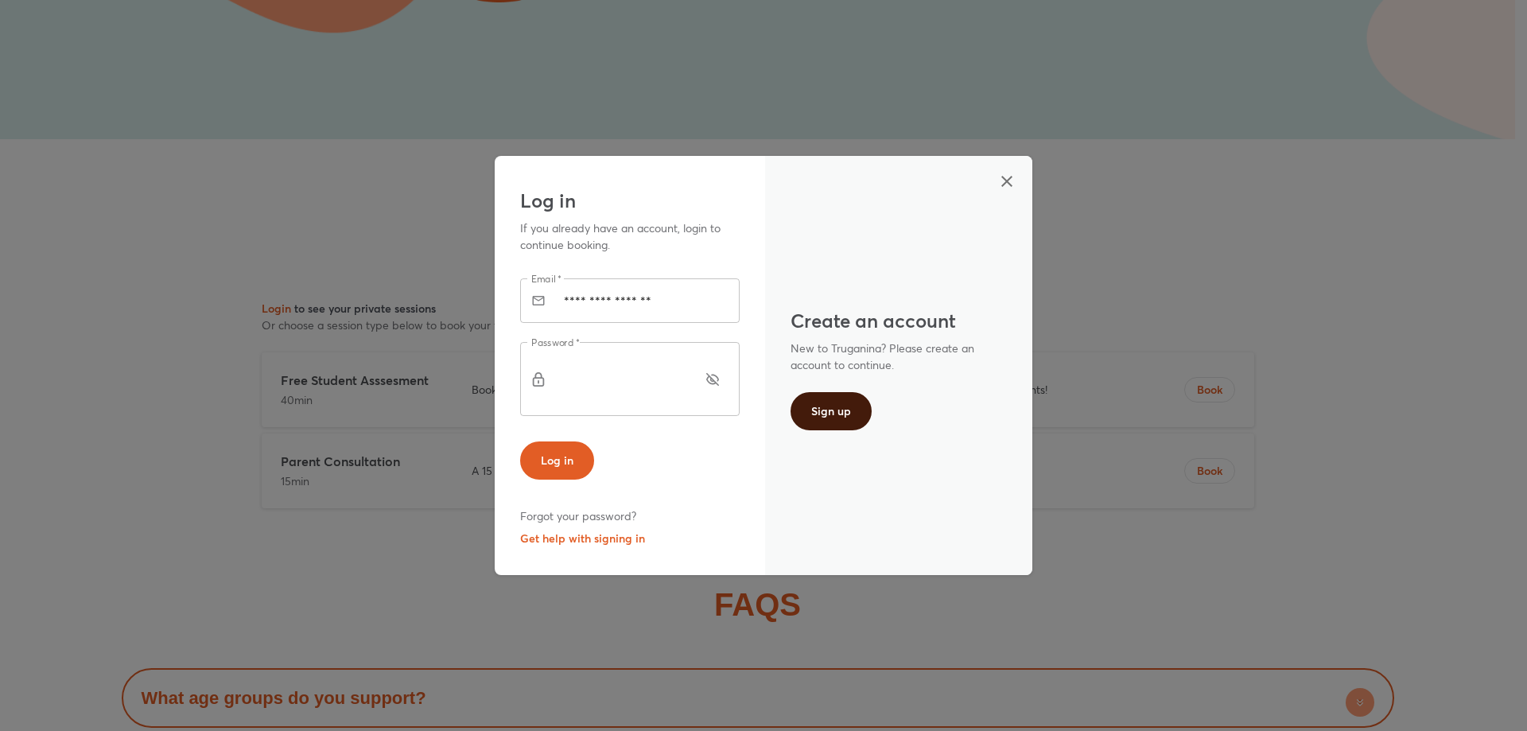
click at [833, 417] on span "Sign up" at bounding box center [831, 411] width 40 height 16
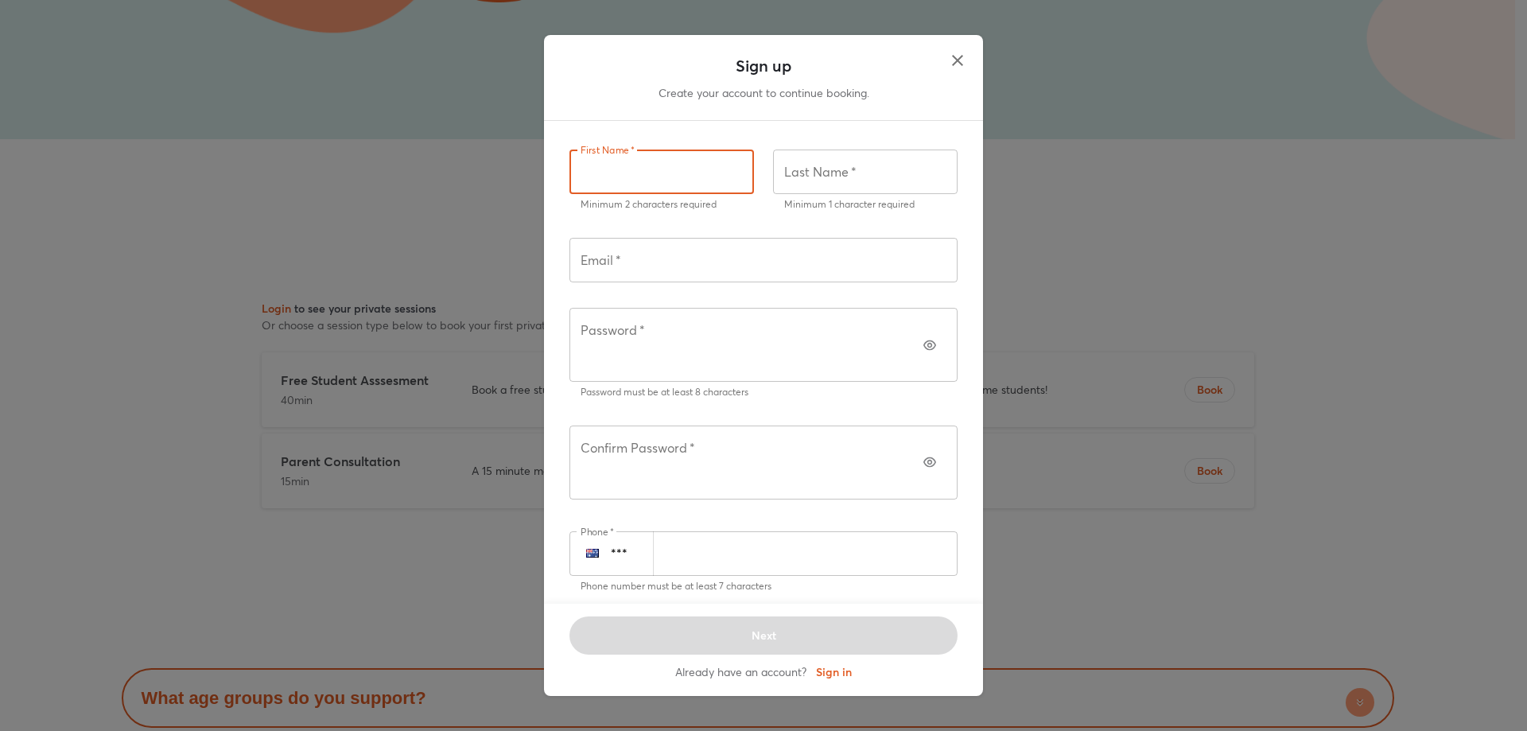
click at [700, 194] on input "text" at bounding box center [661, 171] width 184 height 45
type input "******"
type input "*******"
click at [701, 282] on input "text" at bounding box center [763, 260] width 388 height 45
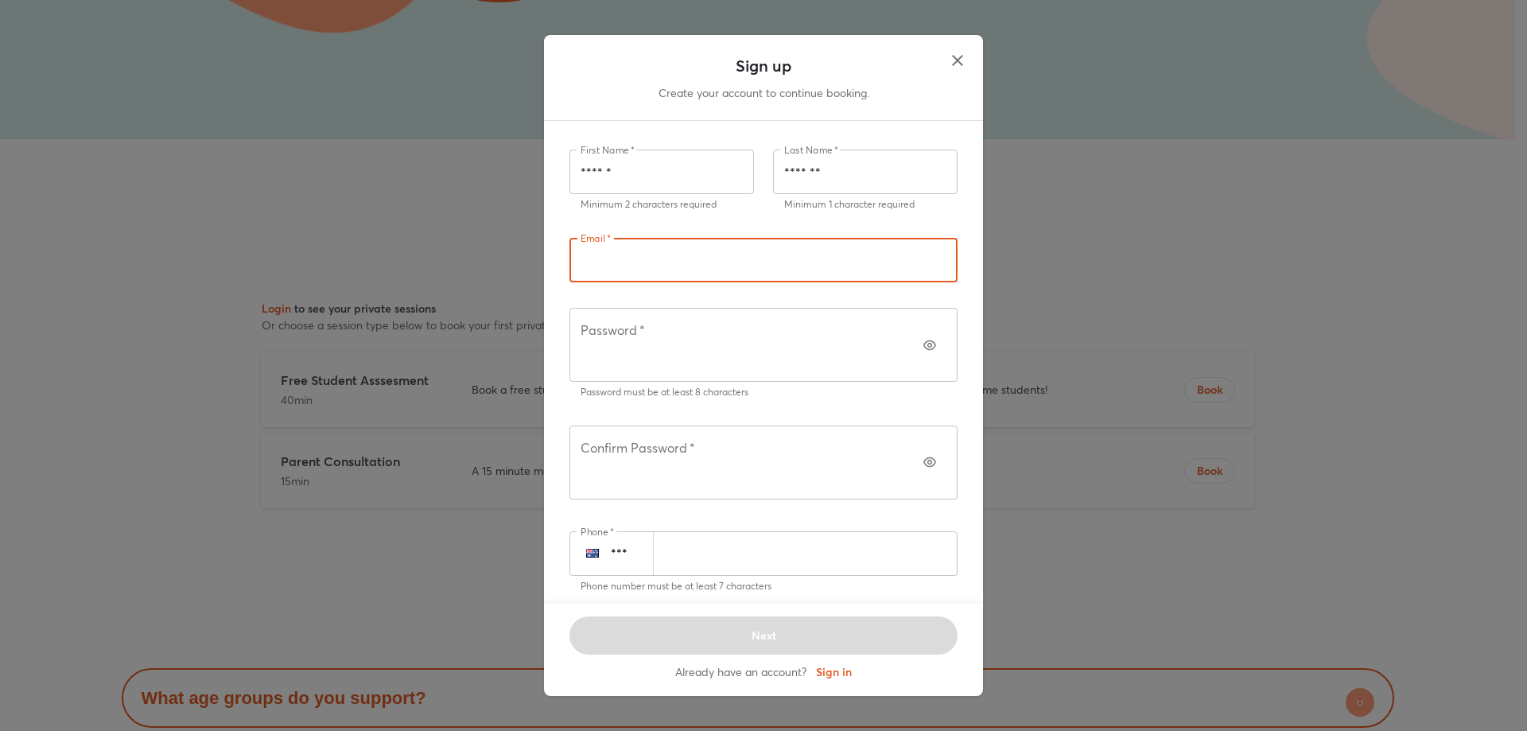
type input "**********"
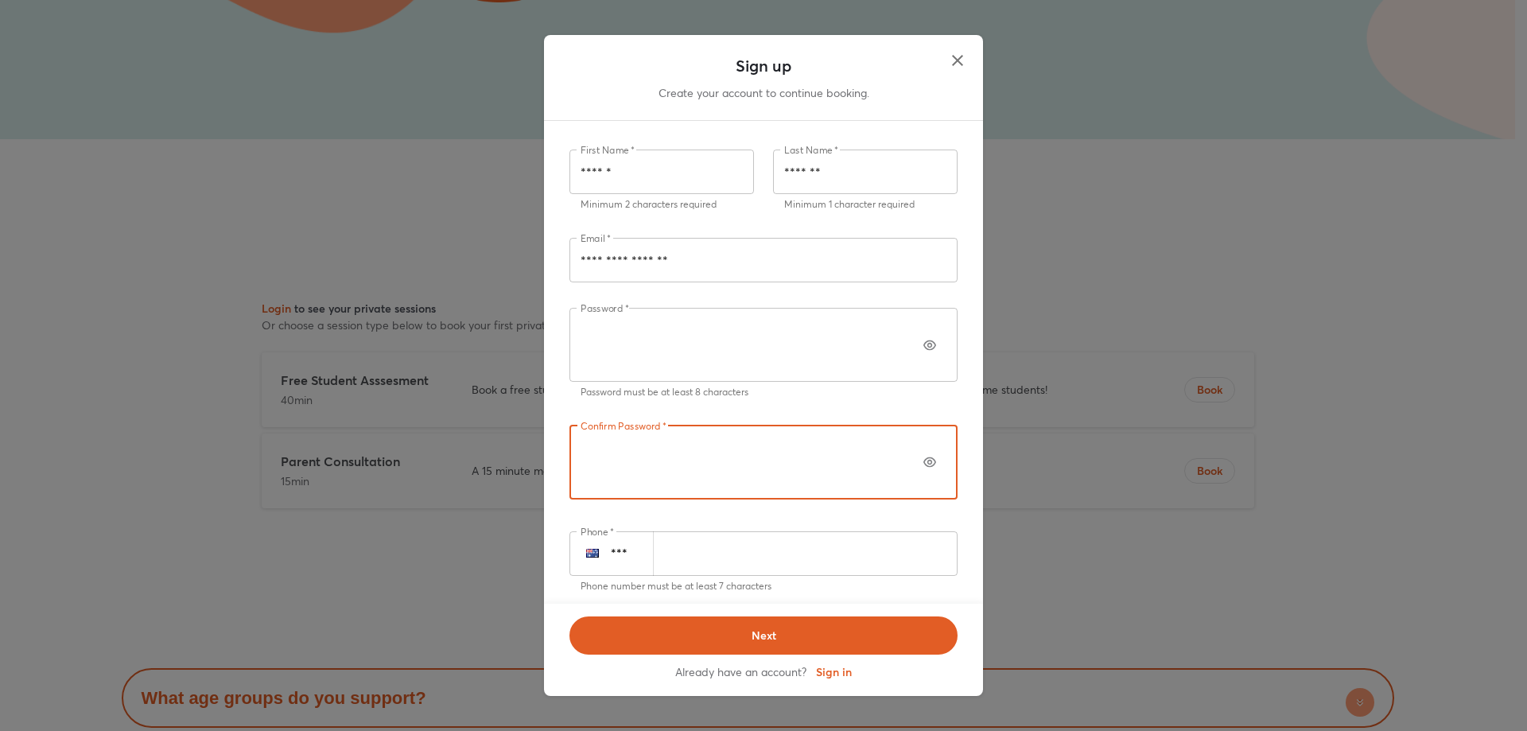
click at [914, 361] on button "button" at bounding box center [930, 345] width 32 height 32
click at [923, 456] on icon "button" at bounding box center [929, 462] width 13 height 13
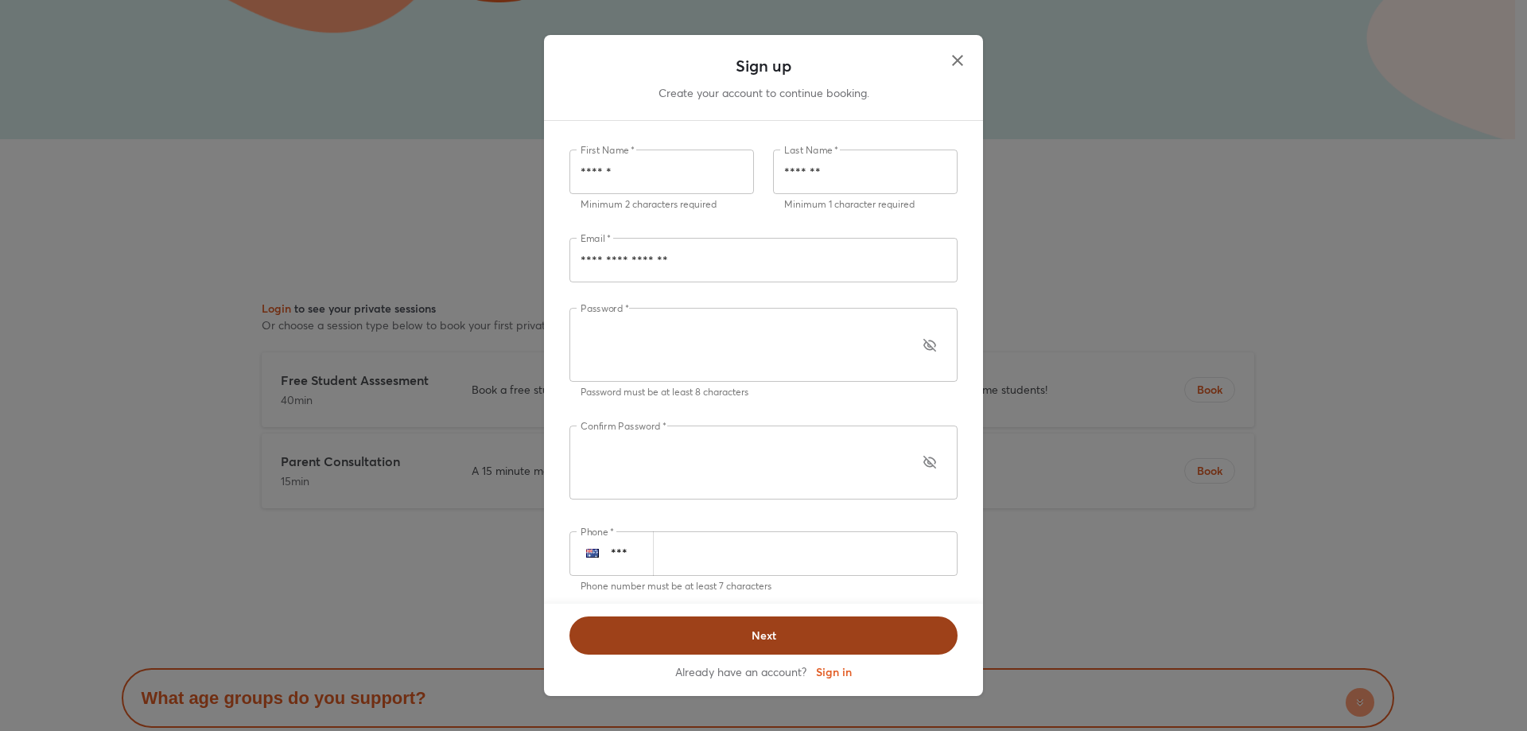
click at [794, 627] on span "Next" at bounding box center [763, 635] width 347 height 16
click at [757, 627] on span "Next" at bounding box center [763, 635] width 347 height 16
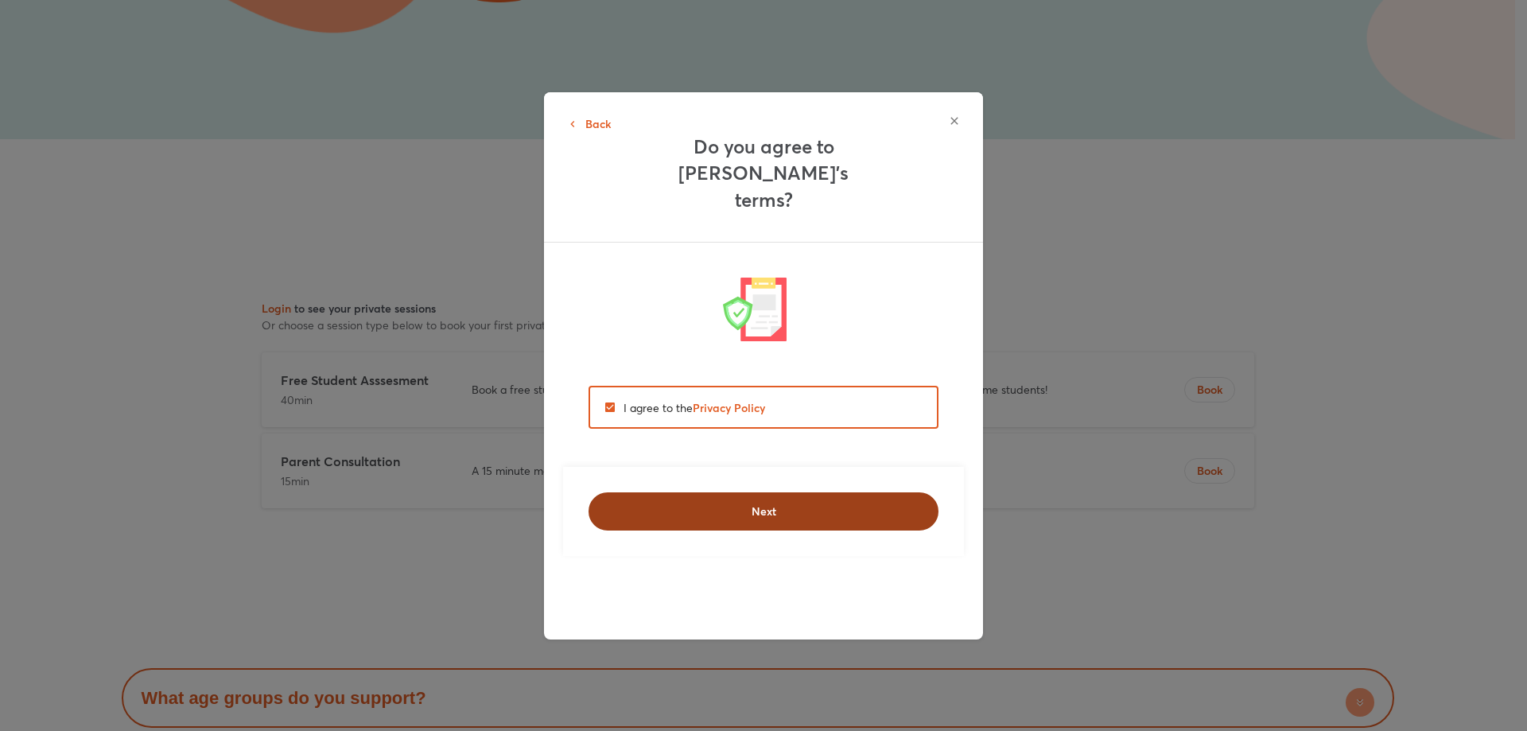
click at [741, 503] on span "Next" at bounding box center [763, 511] width 309 height 16
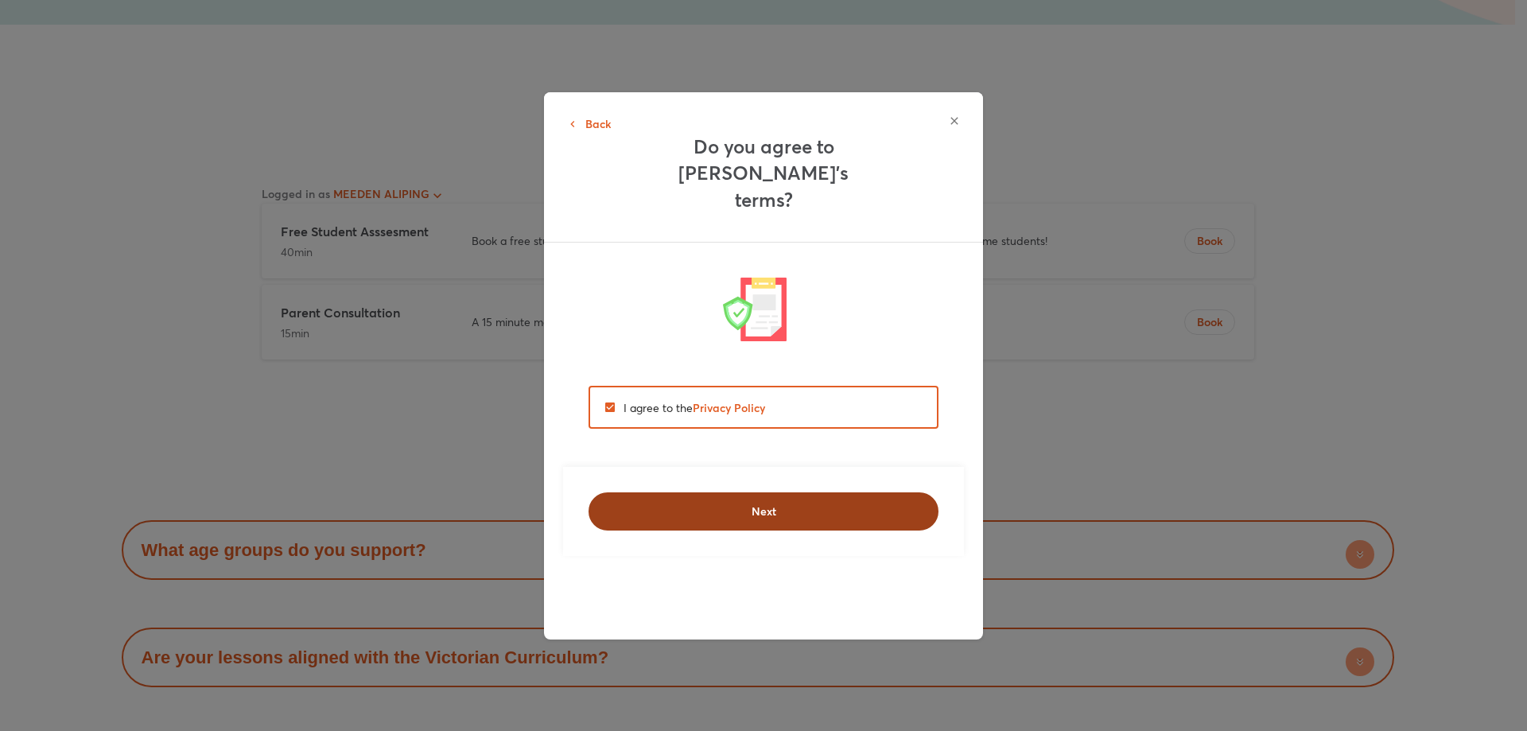
scroll to position [9791, 0]
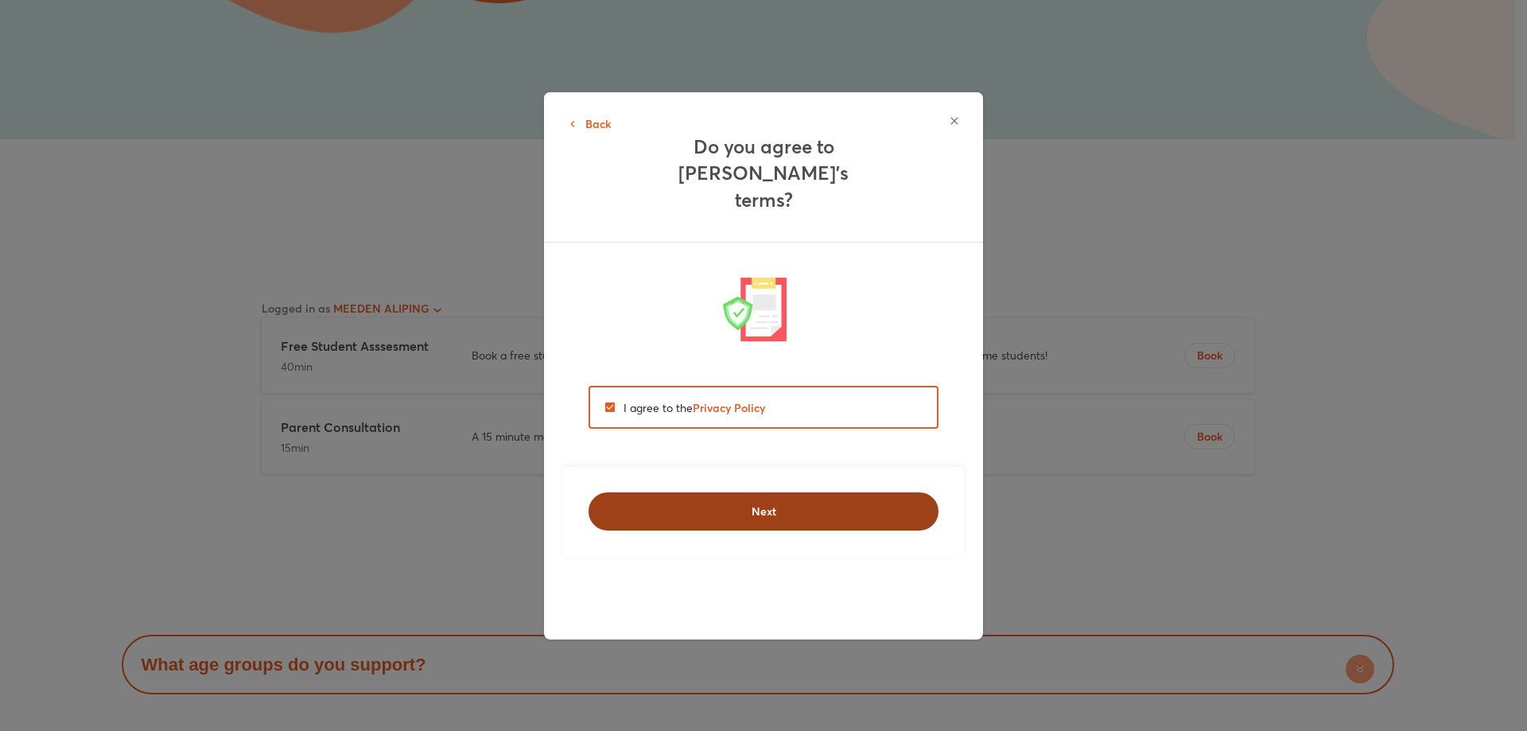
click at [800, 497] on button "Next" at bounding box center [763, 511] width 350 height 38
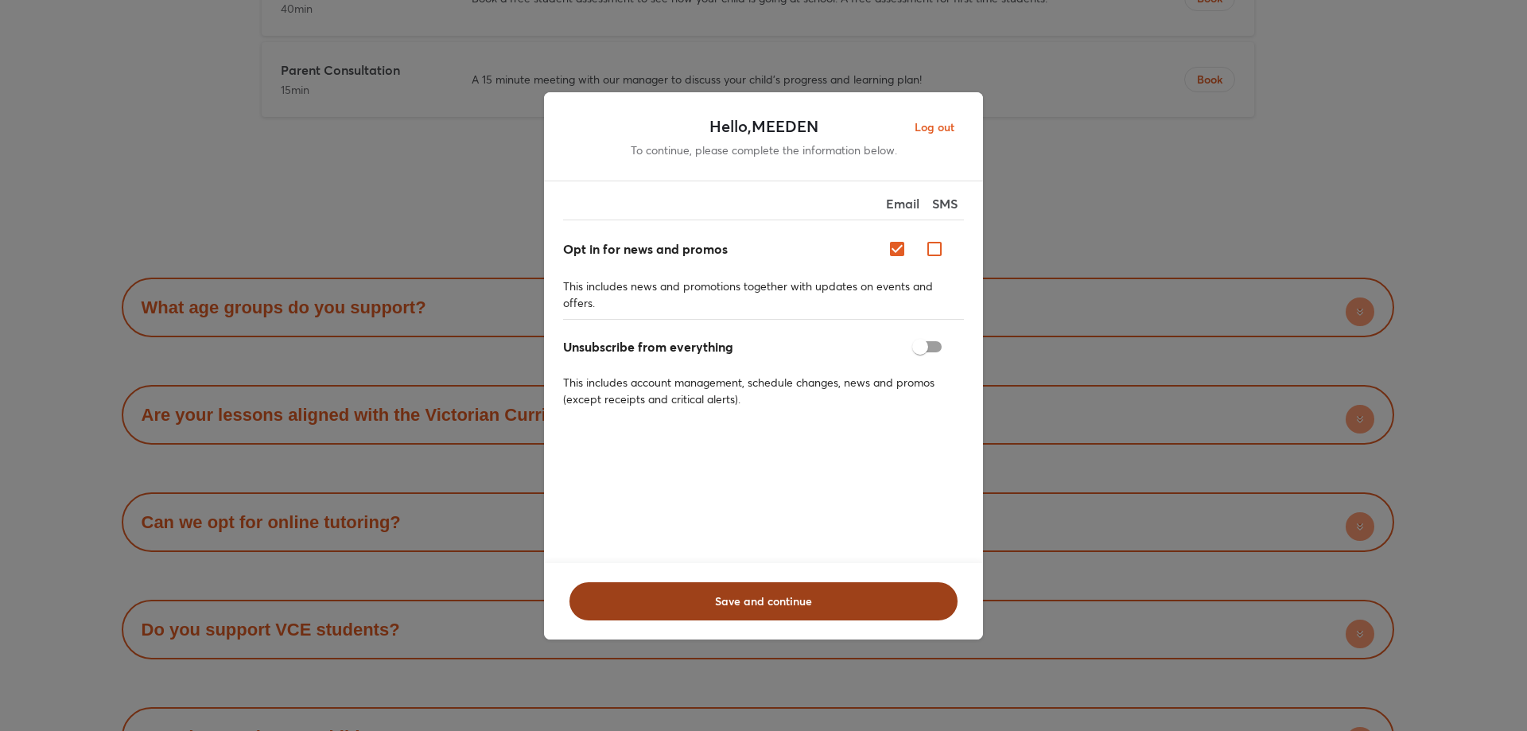
click at [781, 593] on span "Save and continue" at bounding box center [763, 601] width 347 height 16
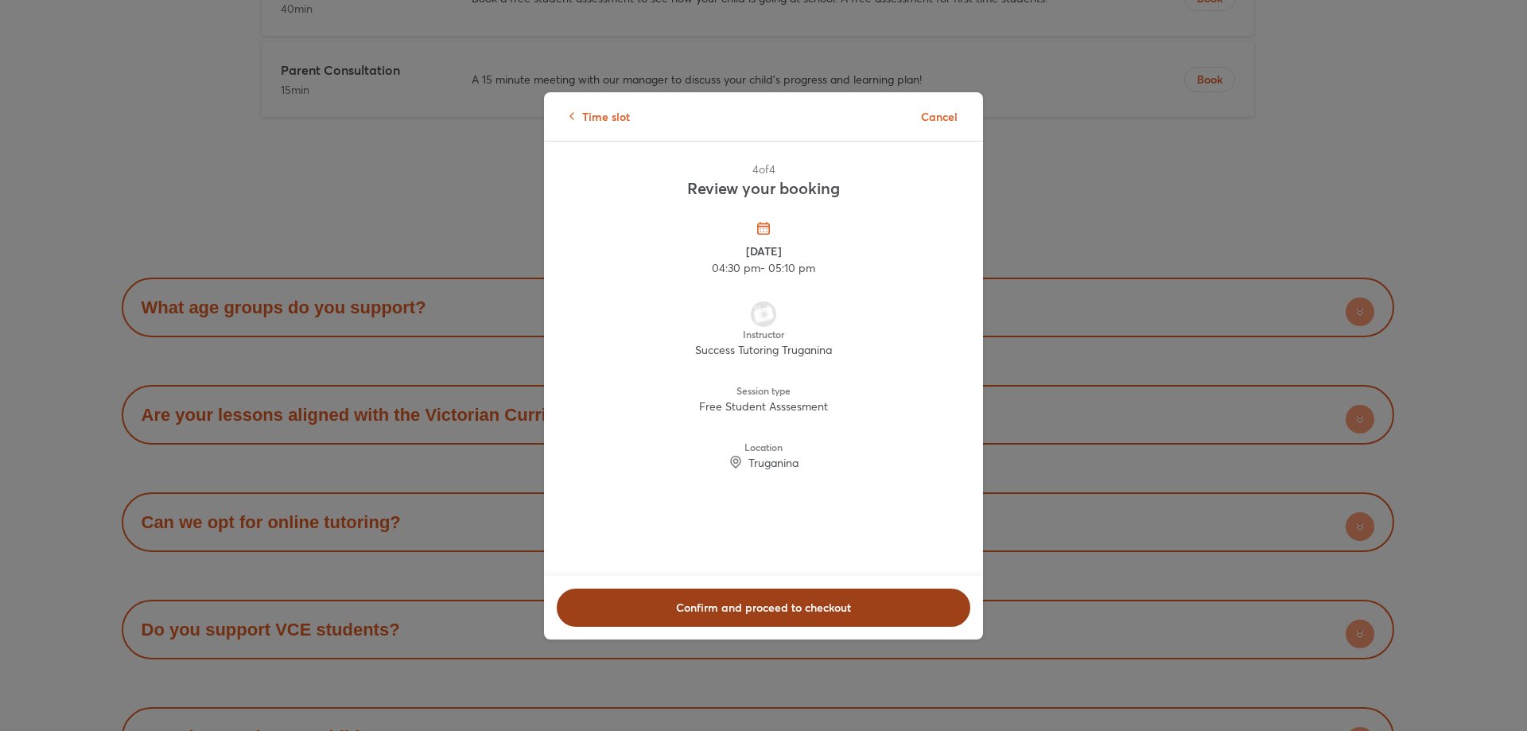
click at [746, 607] on span "Confirm and proceed to checkout" at bounding box center [763, 608] width 372 height 16
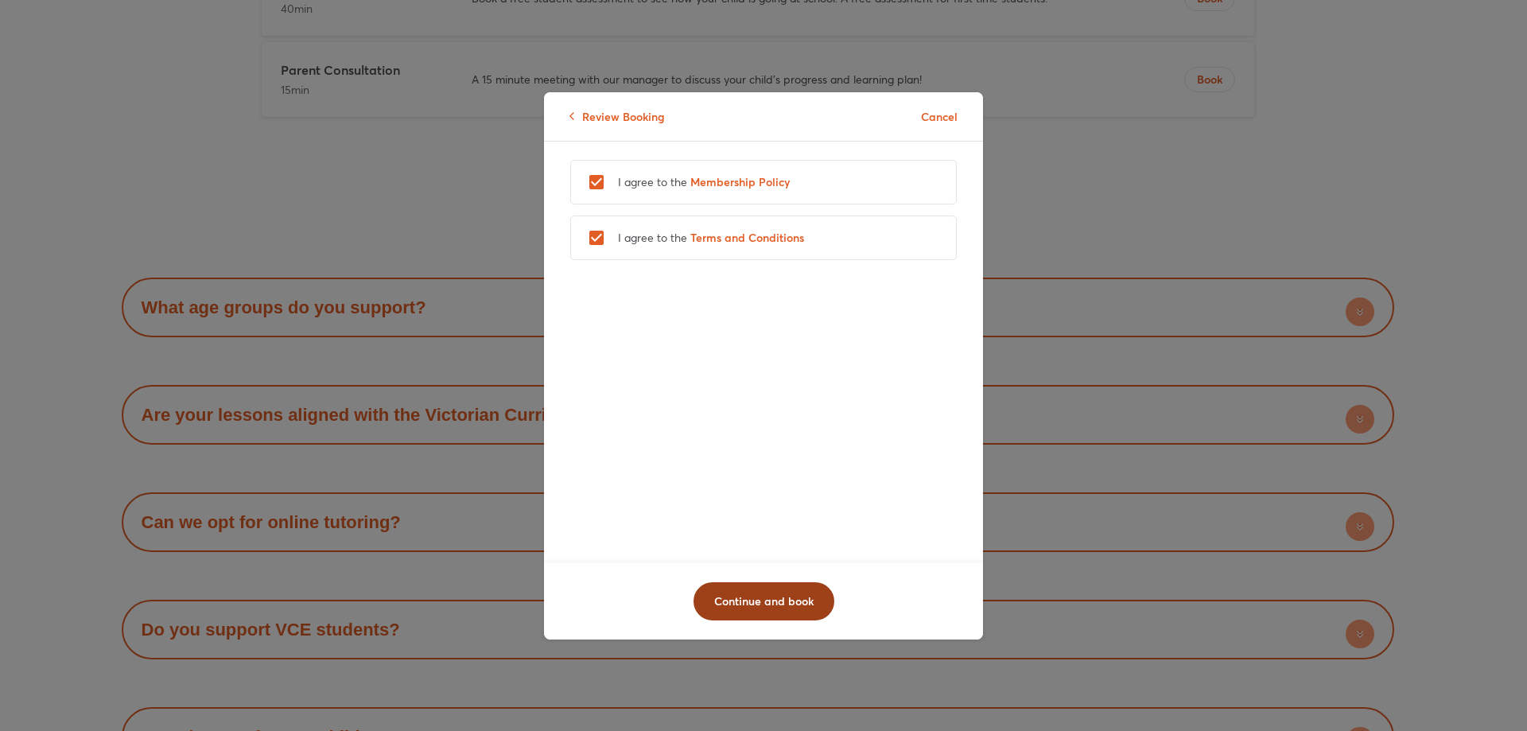
click at [776, 596] on span "Continue and book" at bounding box center [763, 601] width 99 height 16
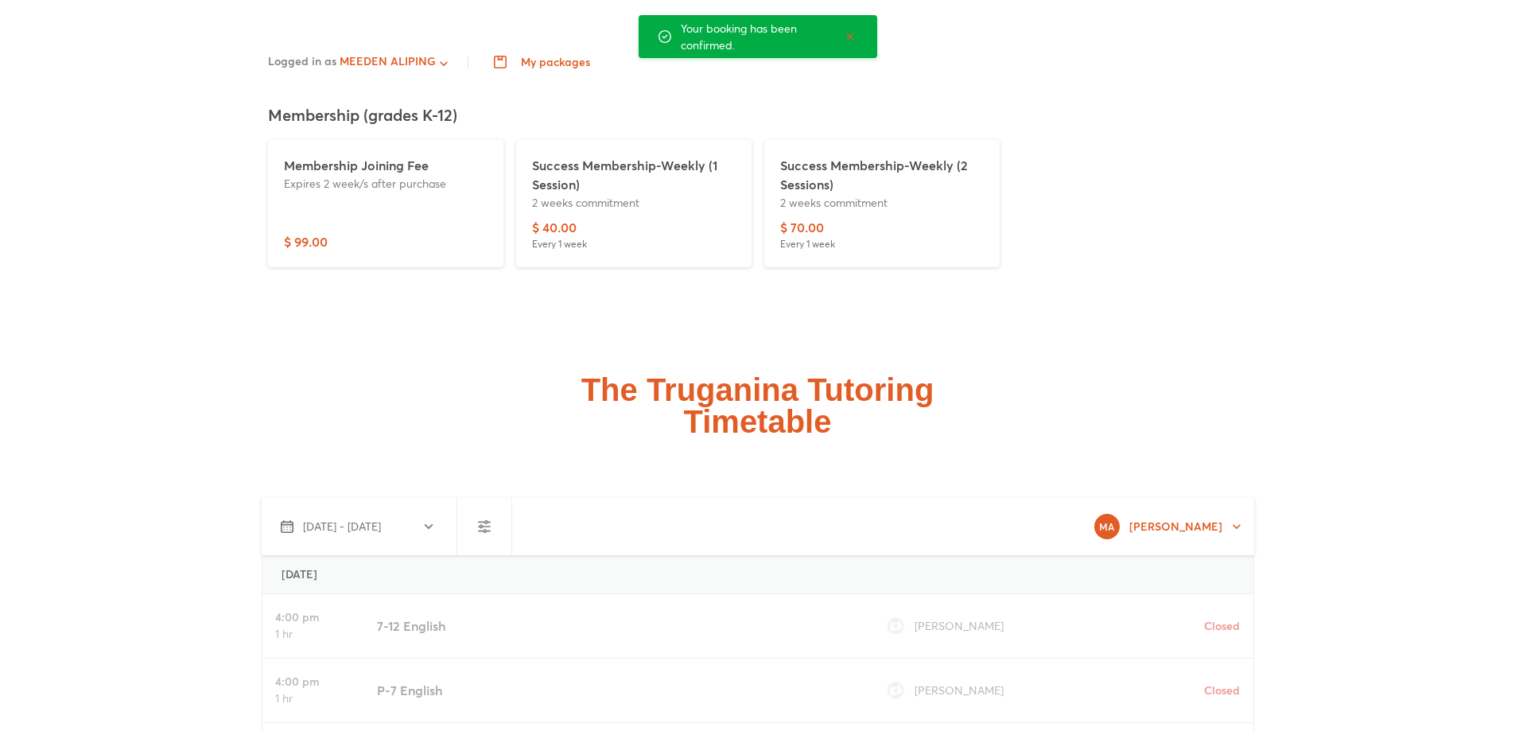
scroll to position [5775, 0]
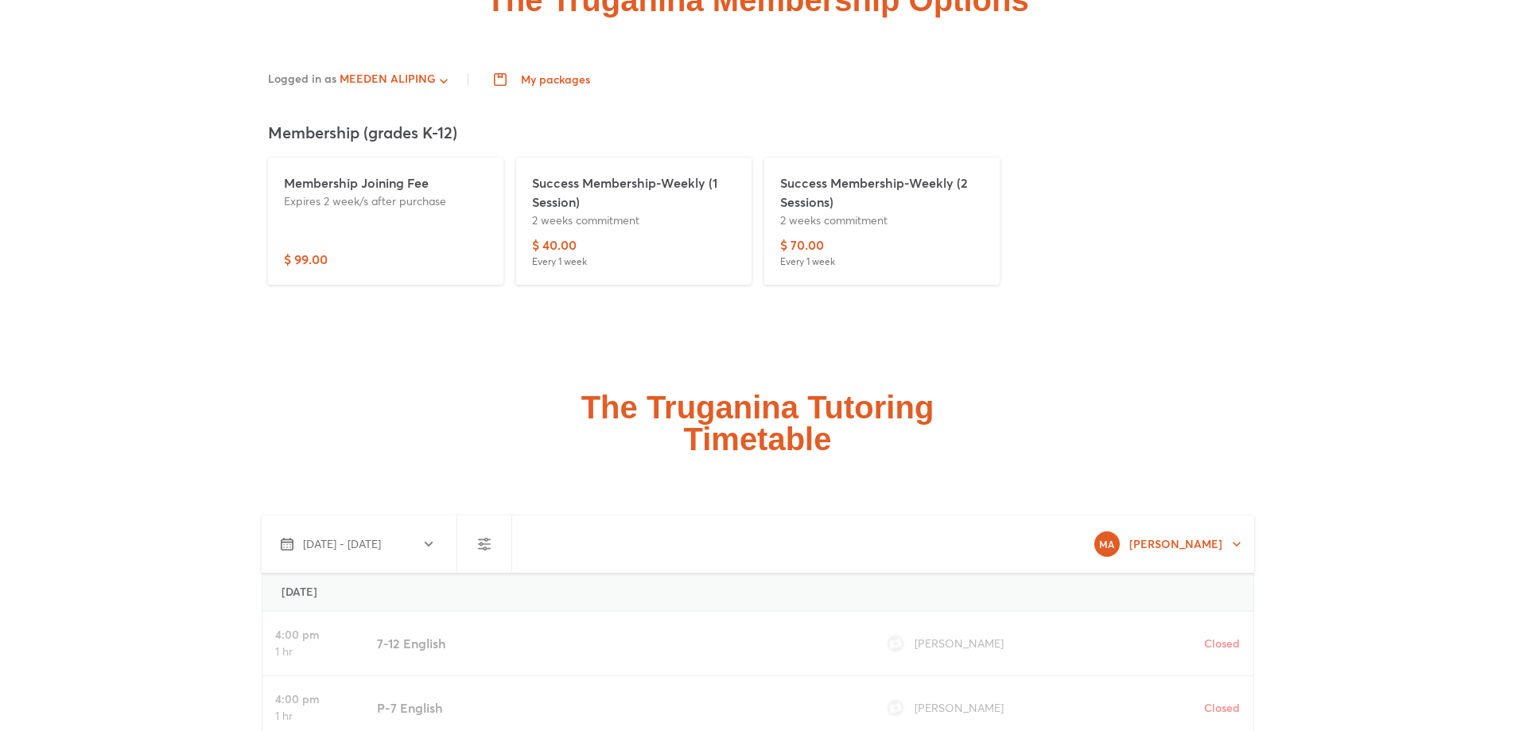
click at [848, 235] on div "$ 70.00 Every 1 week" at bounding box center [882, 251] width 204 height 33
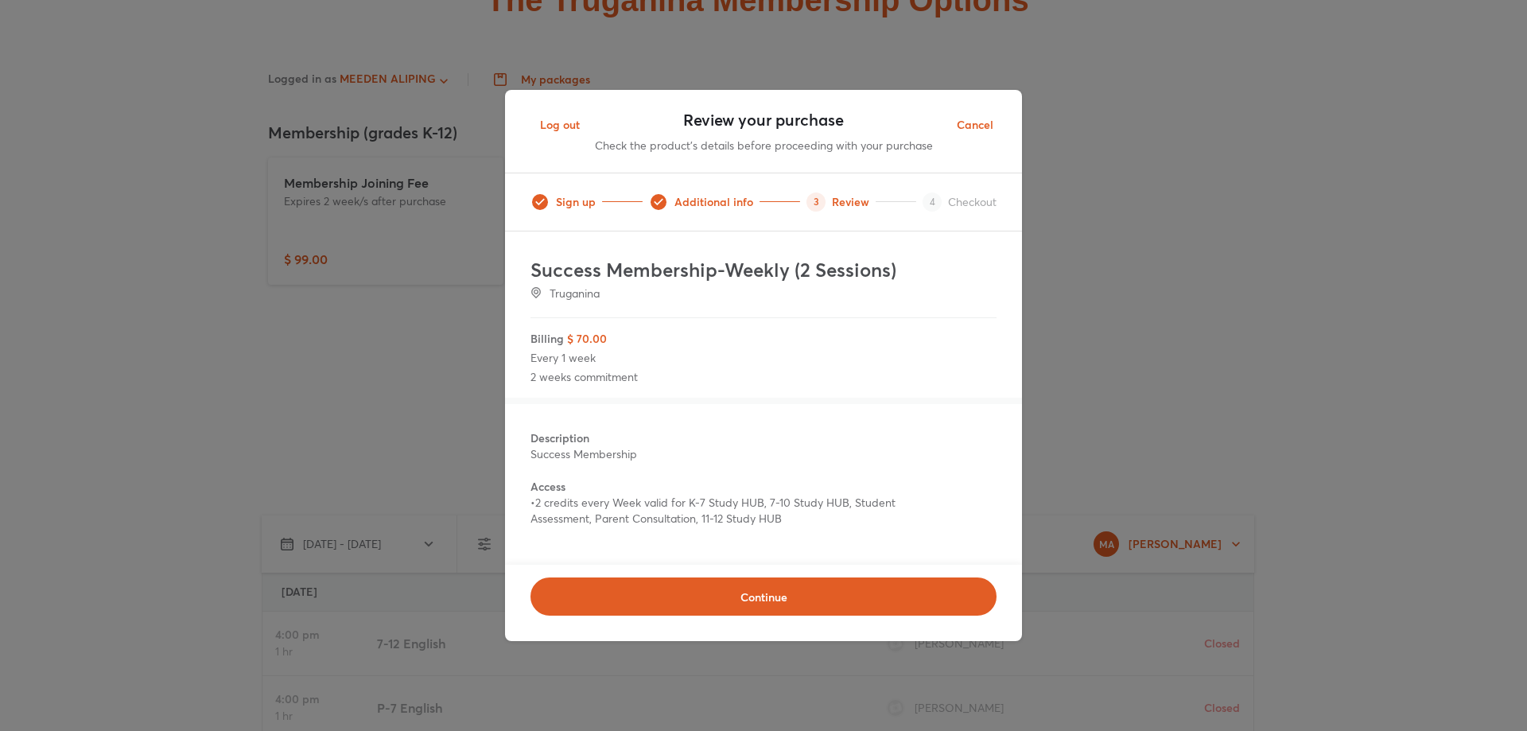
click at [962, 127] on span "Cancel" at bounding box center [975, 125] width 37 height 20
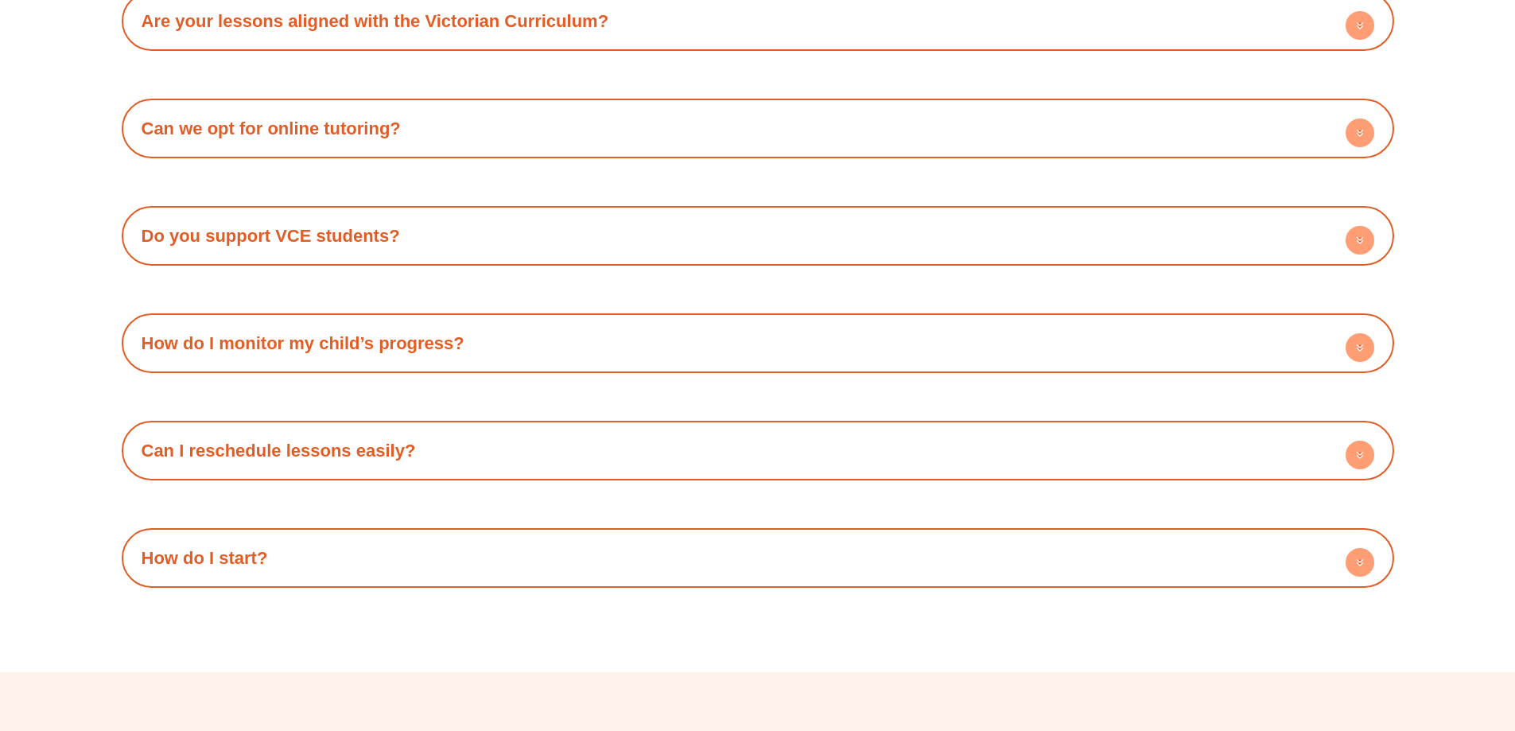
scroll to position [9976, 0]
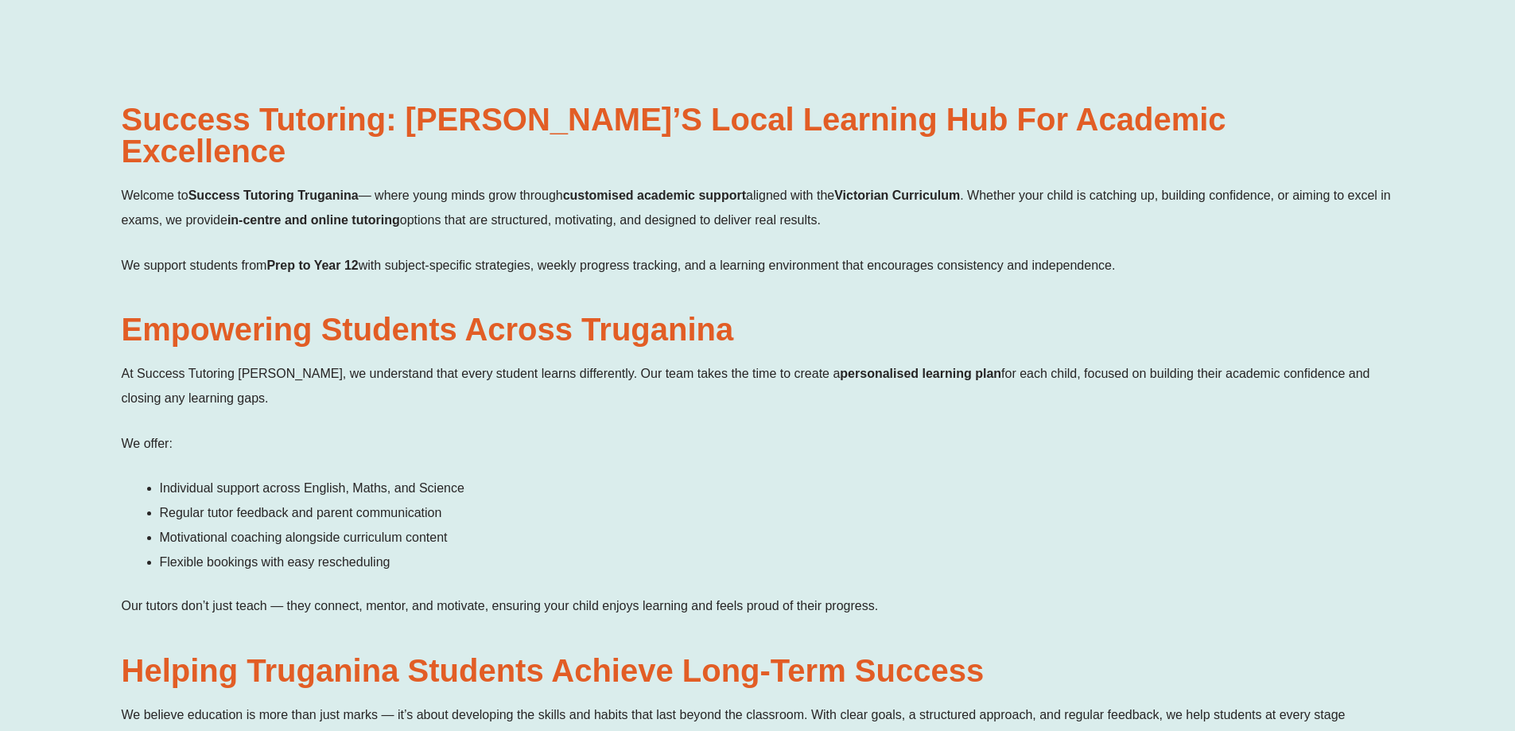
scroll to position [0, 0]
